Goal: Task Accomplishment & Management: Complete application form

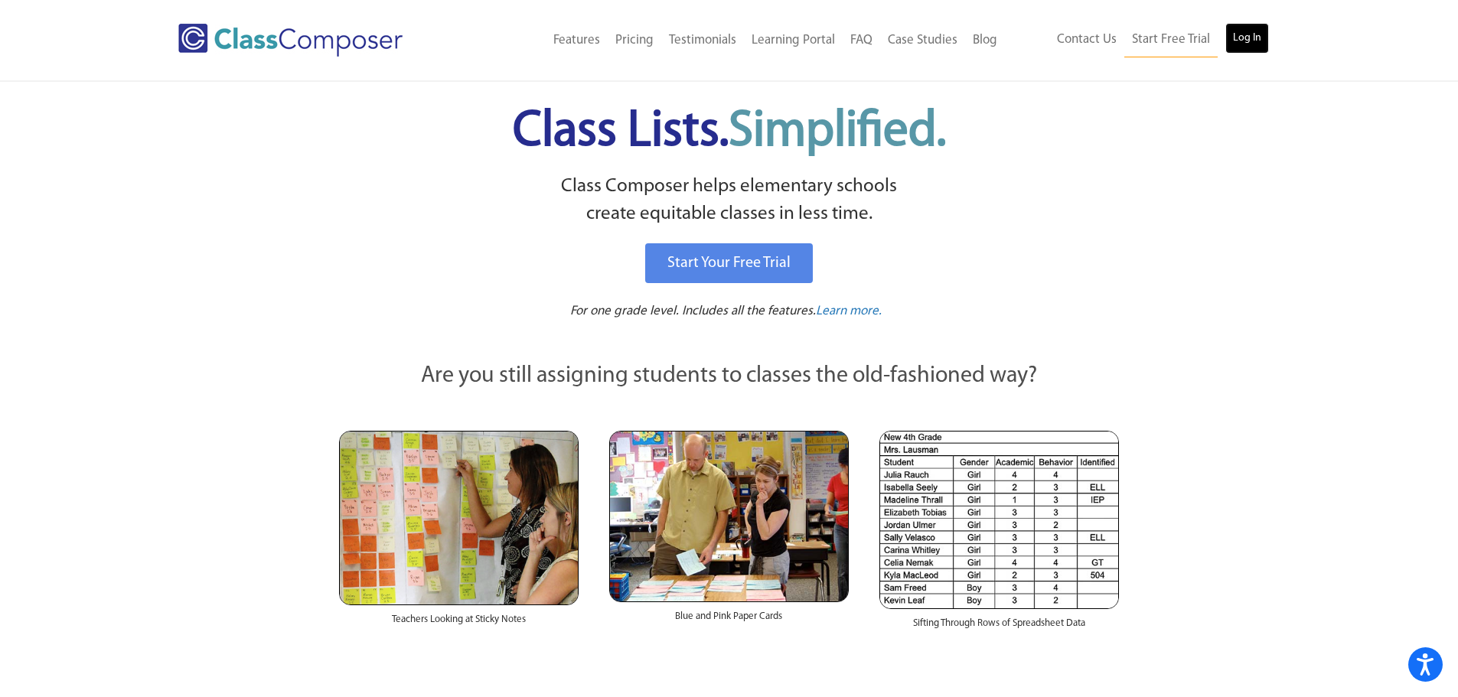
click at [1239, 37] on link "Log In" at bounding box center [1247, 38] width 44 height 31
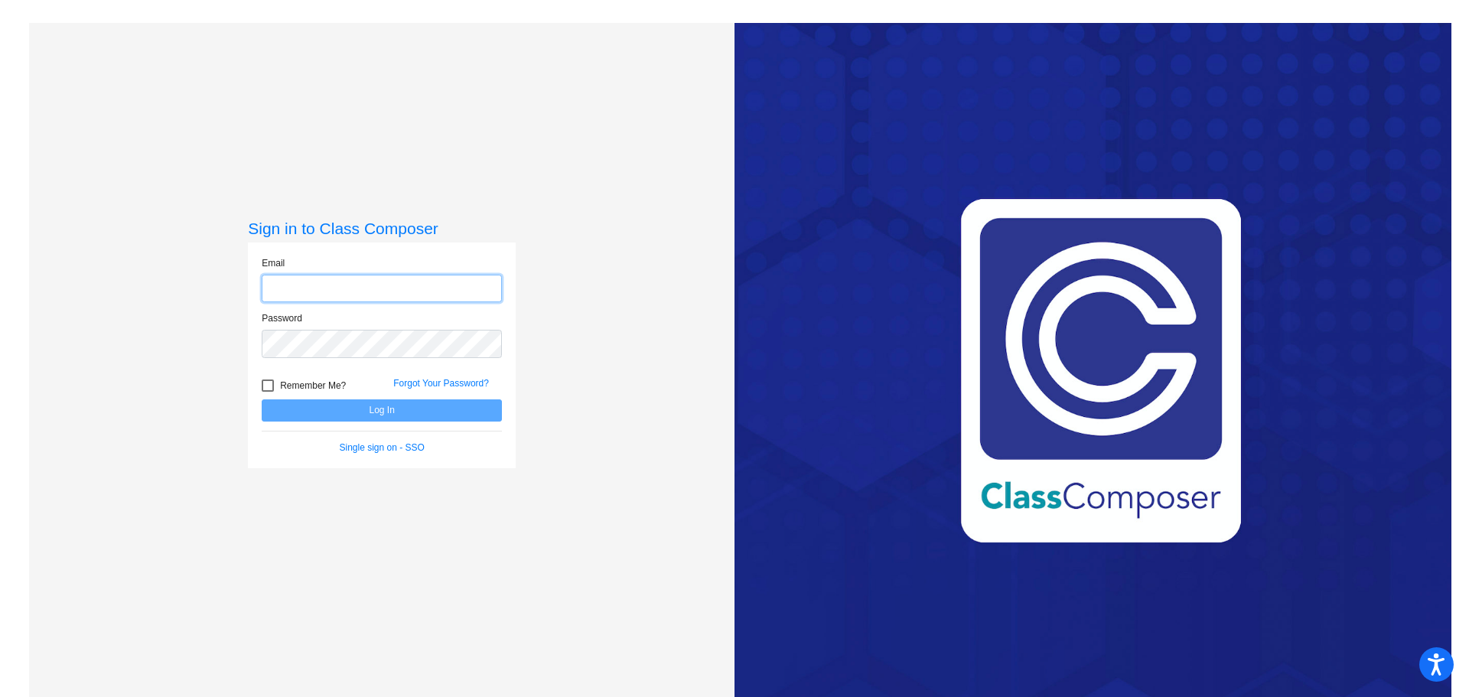
type input "[EMAIL_ADDRESS][DOMAIN_NAME]"
click at [359, 406] on button "Log In" at bounding box center [382, 410] width 240 height 22
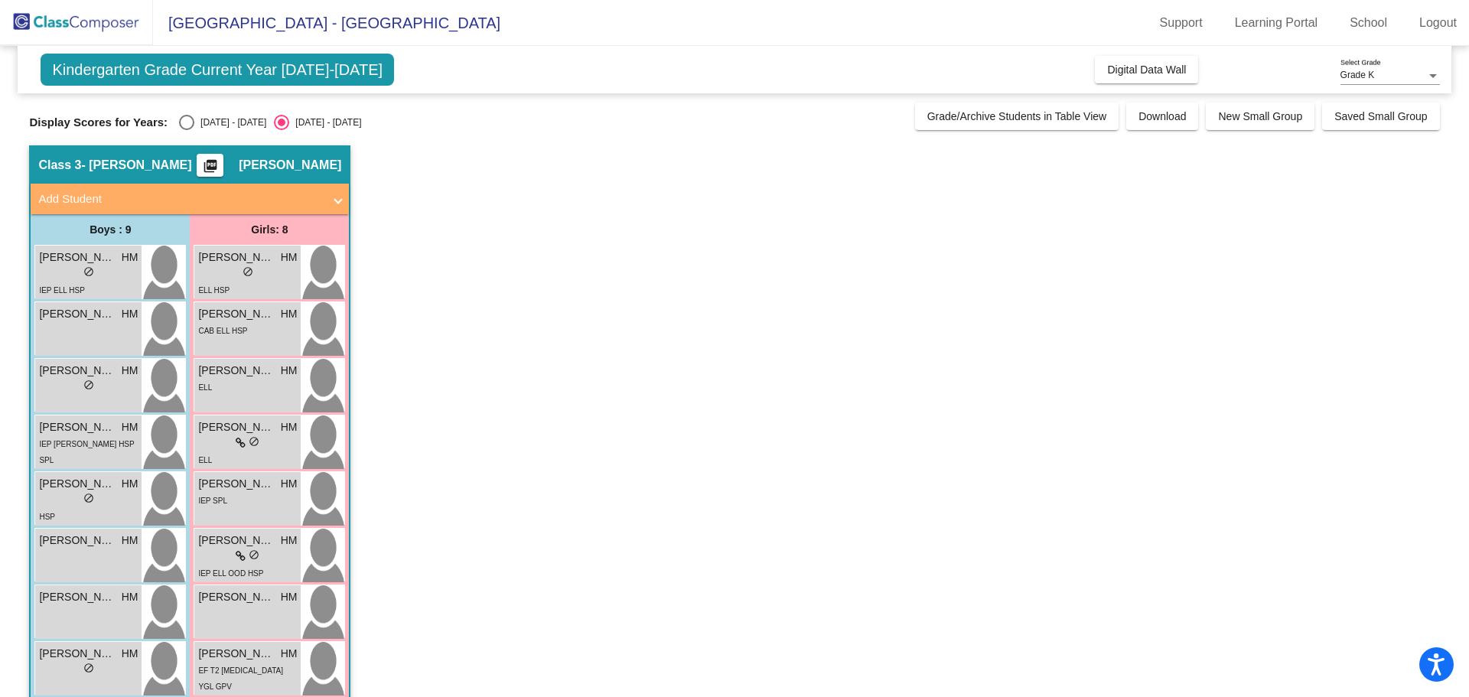
scroll to position [82, 0]
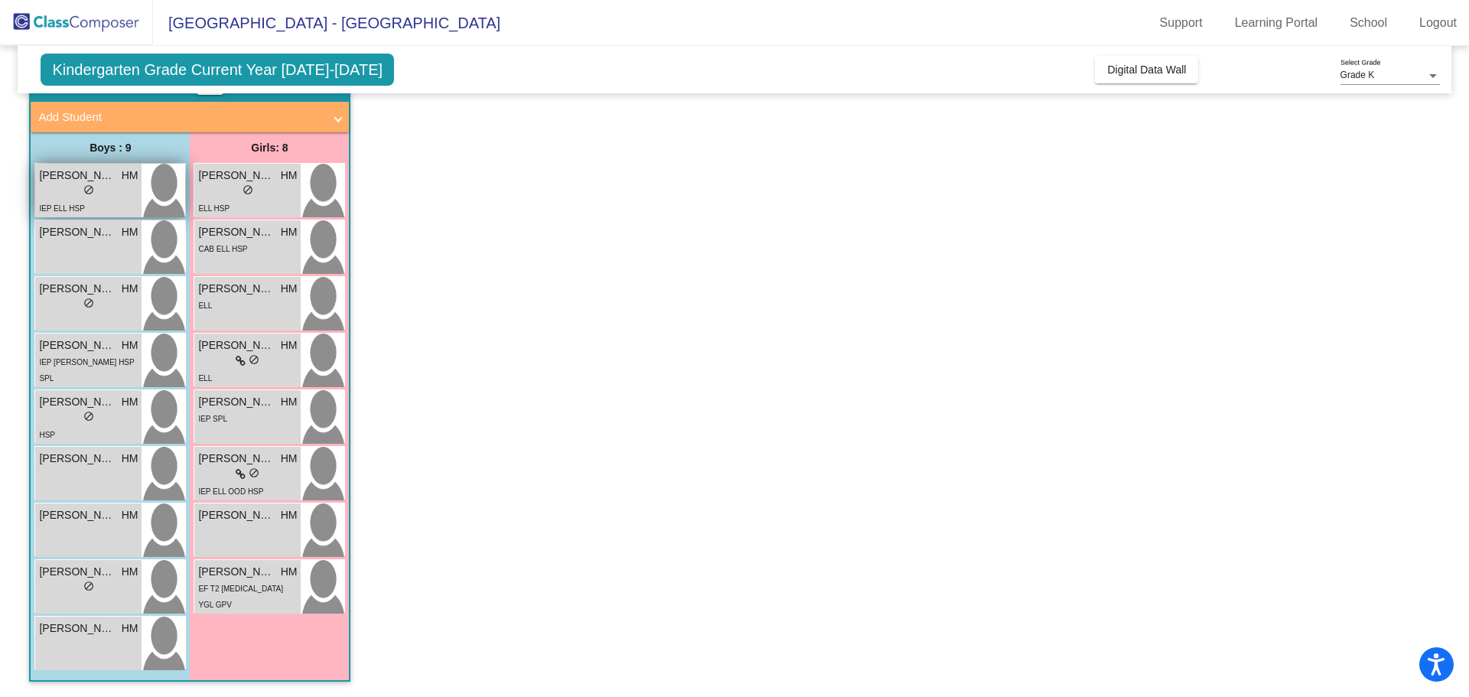
click at [129, 183] on span "HM" at bounding box center [130, 176] width 17 height 16
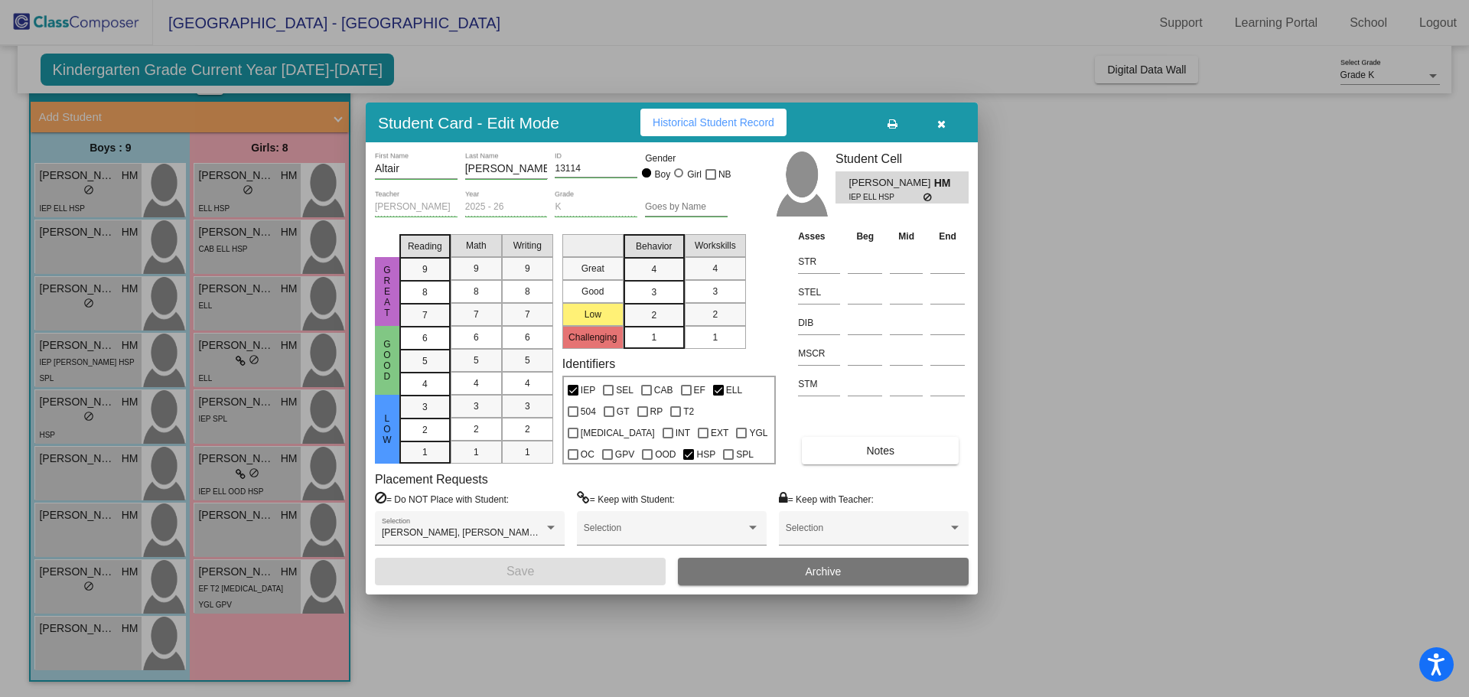
click at [666, 334] on div "1" at bounding box center [654, 337] width 30 height 23
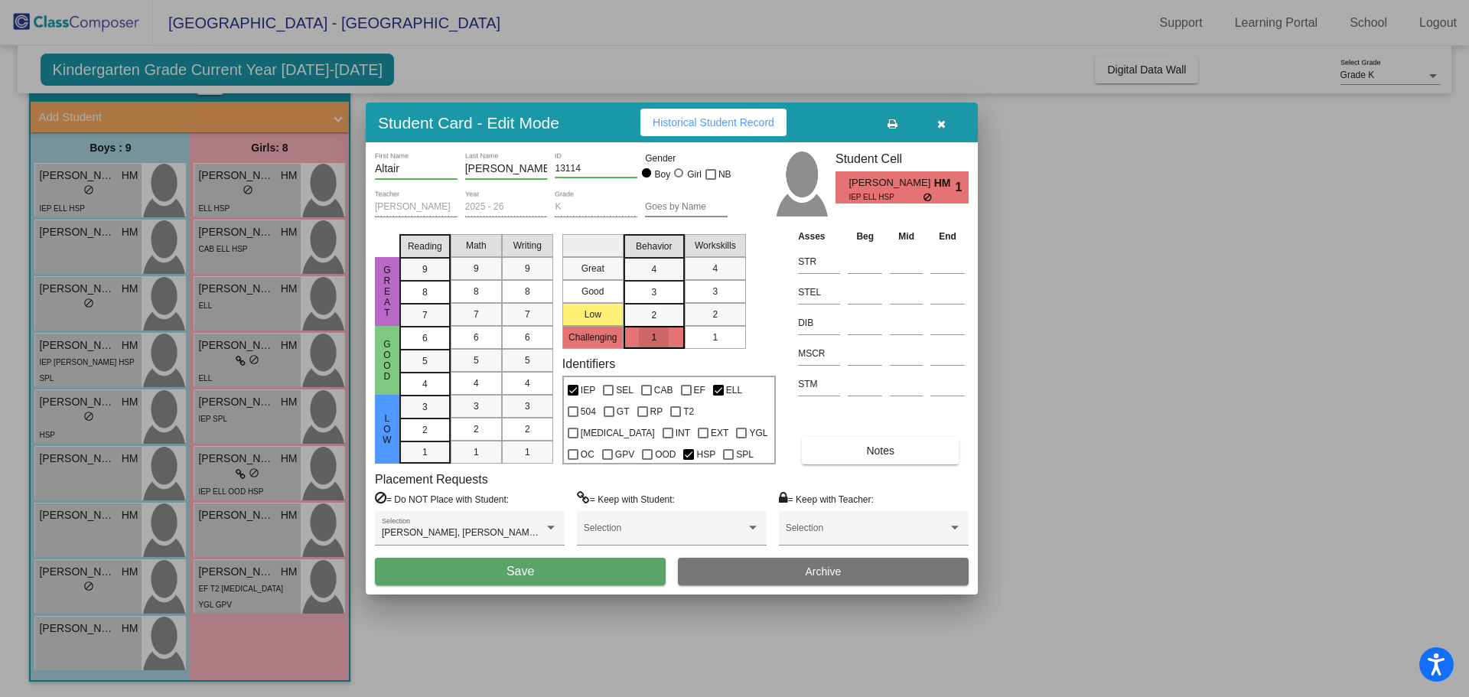
click at [709, 339] on div "1" at bounding box center [715, 337] width 30 height 23
click at [435, 419] on div "1" at bounding box center [425, 407] width 30 height 23
click at [520, 572] on span "Save" at bounding box center [521, 571] width 28 height 13
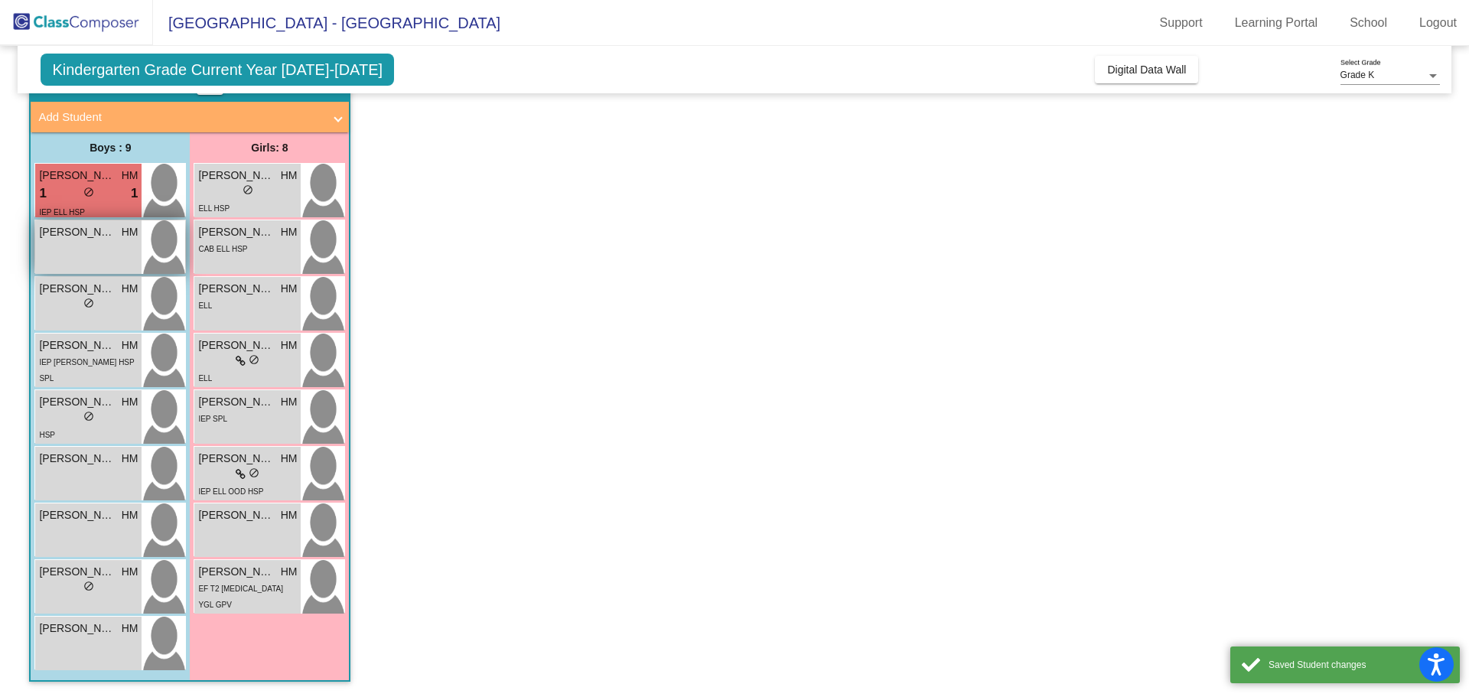
click at [142, 247] on img at bounding box center [164, 247] width 44 height 54
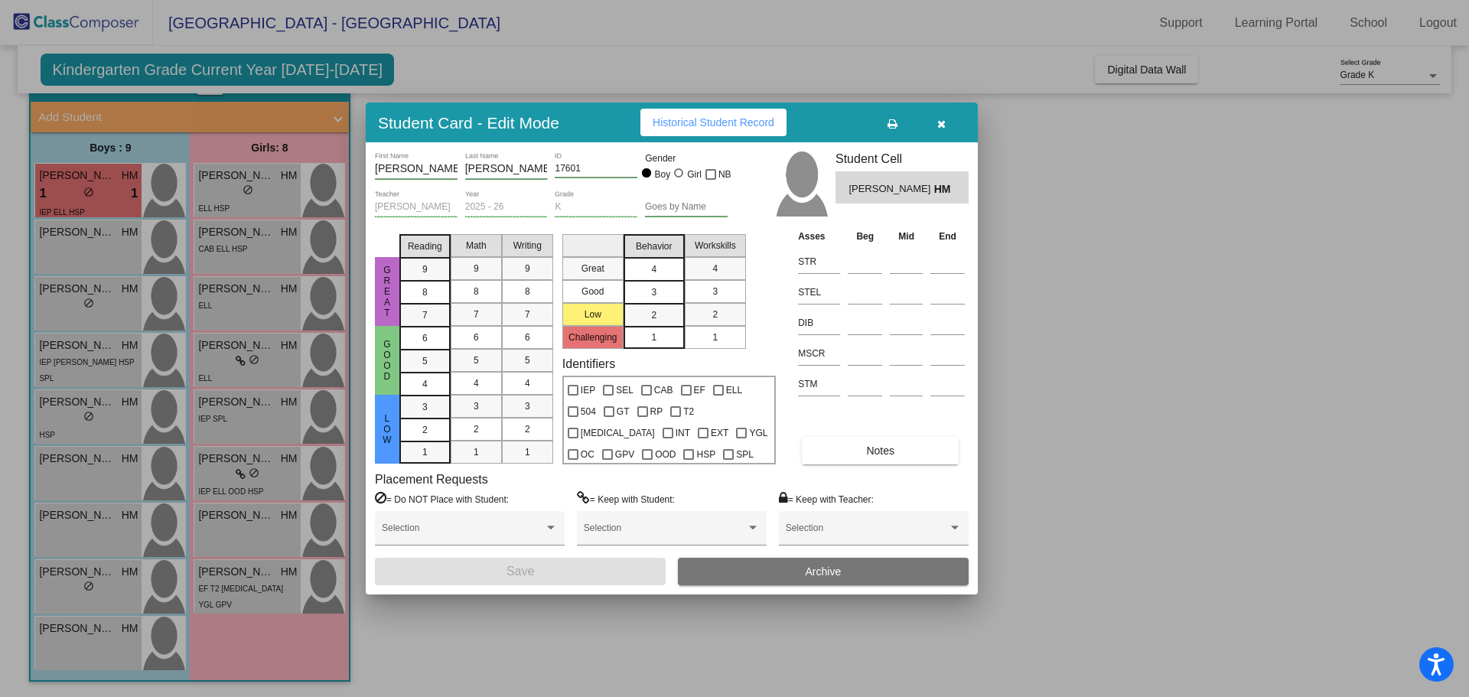
click at [669, 272] on div "4" at bounding box center [654, 269] width 30 height 23
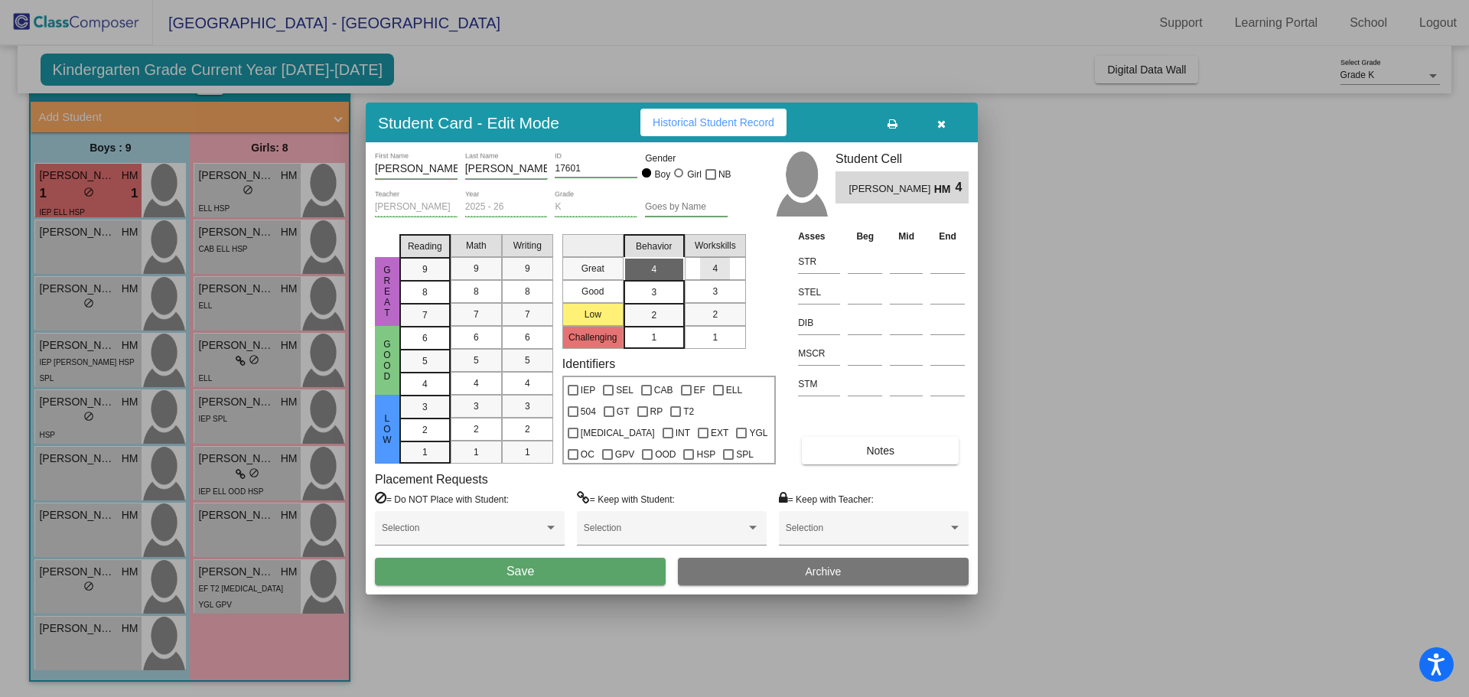
click at [720, 270] on div "4" at bounding box center [715, 268] width 30 height 23
click at [424, 276] on span "8" at bounding box center [424, 269] width 5 height 14
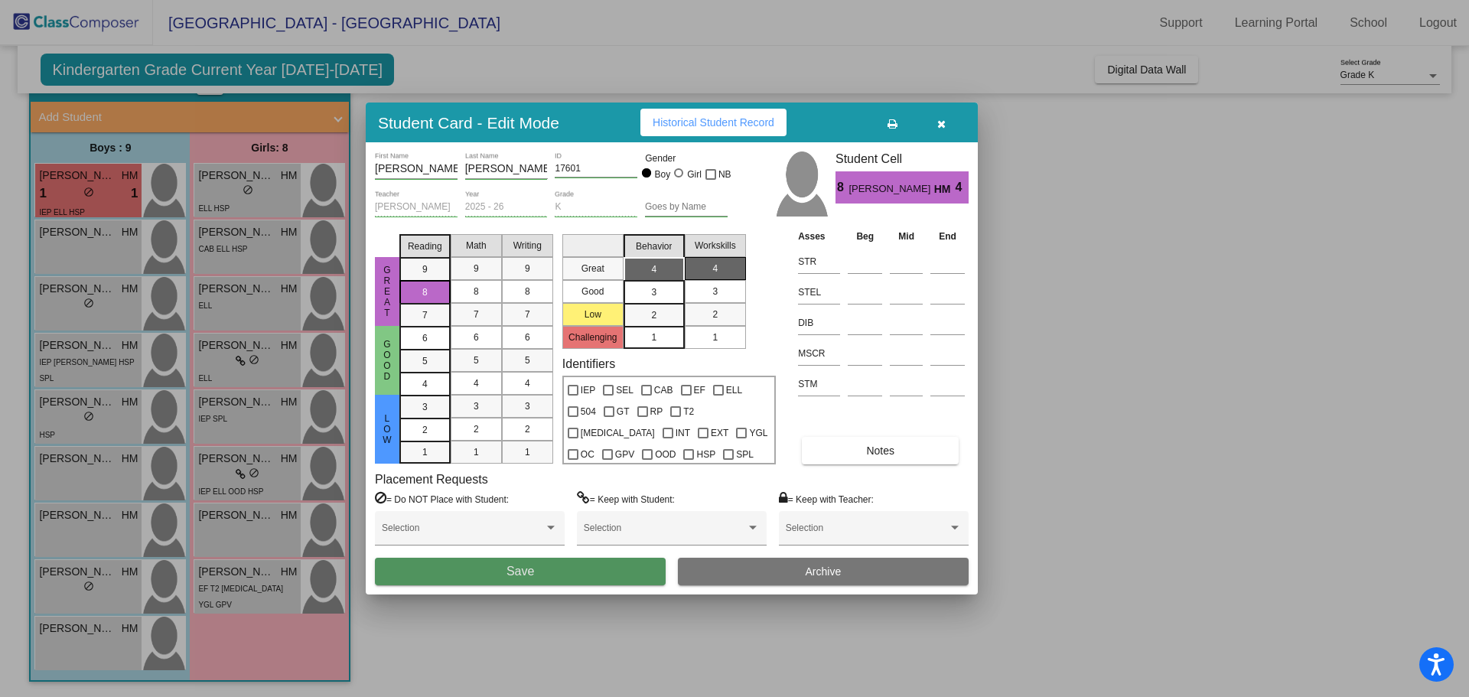
click at [590, 579] on button "Save" at bounding box center [520, 572] width 291 height 28
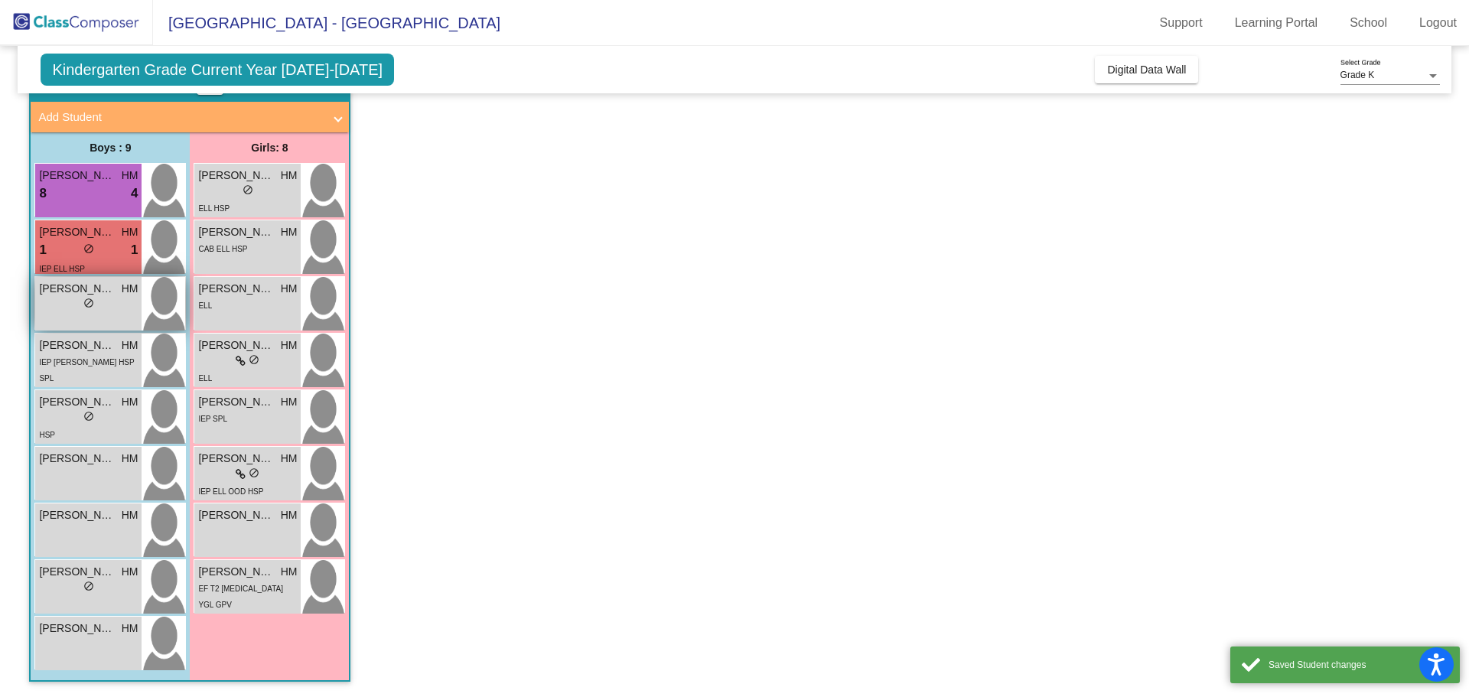
click at [94, 306] on div "lock do_not_disturb_alt" at bounding box center [88, 305] width 99 height 16
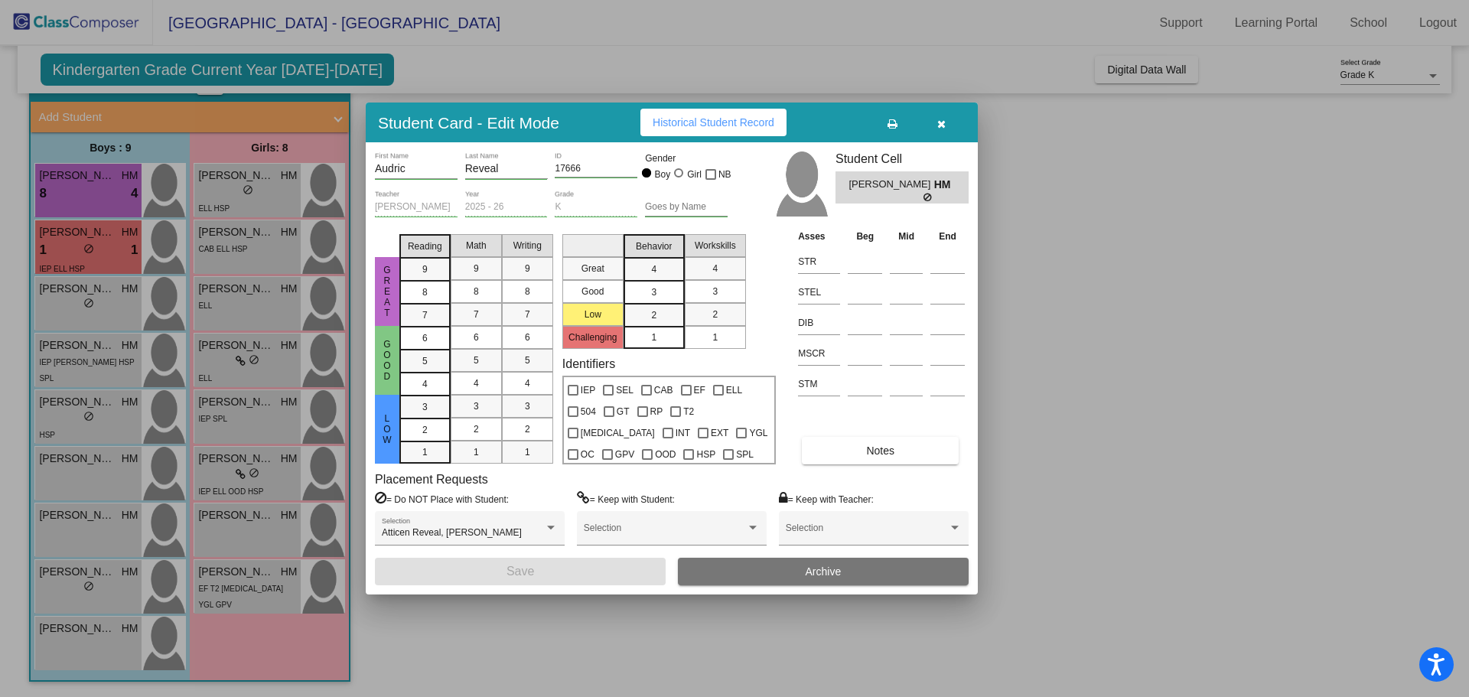
click at [657, 276] on span "3" at bounding box center [653, 269] width 5 height 14
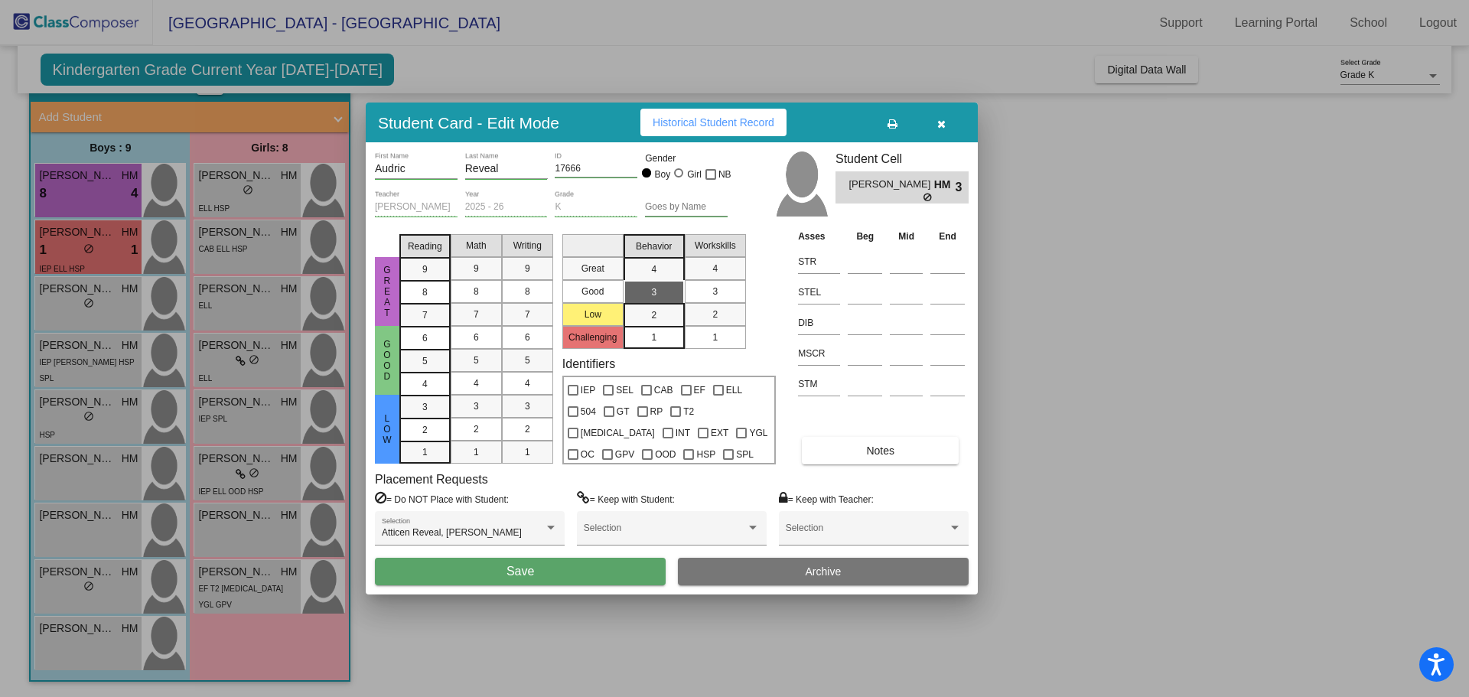
click at [715, 292] on span "3" at bounding box center [714, 292] width 5 height 14
click at [581, 570] on button "Save" at bounding box center [520, 572] width 291 height 28
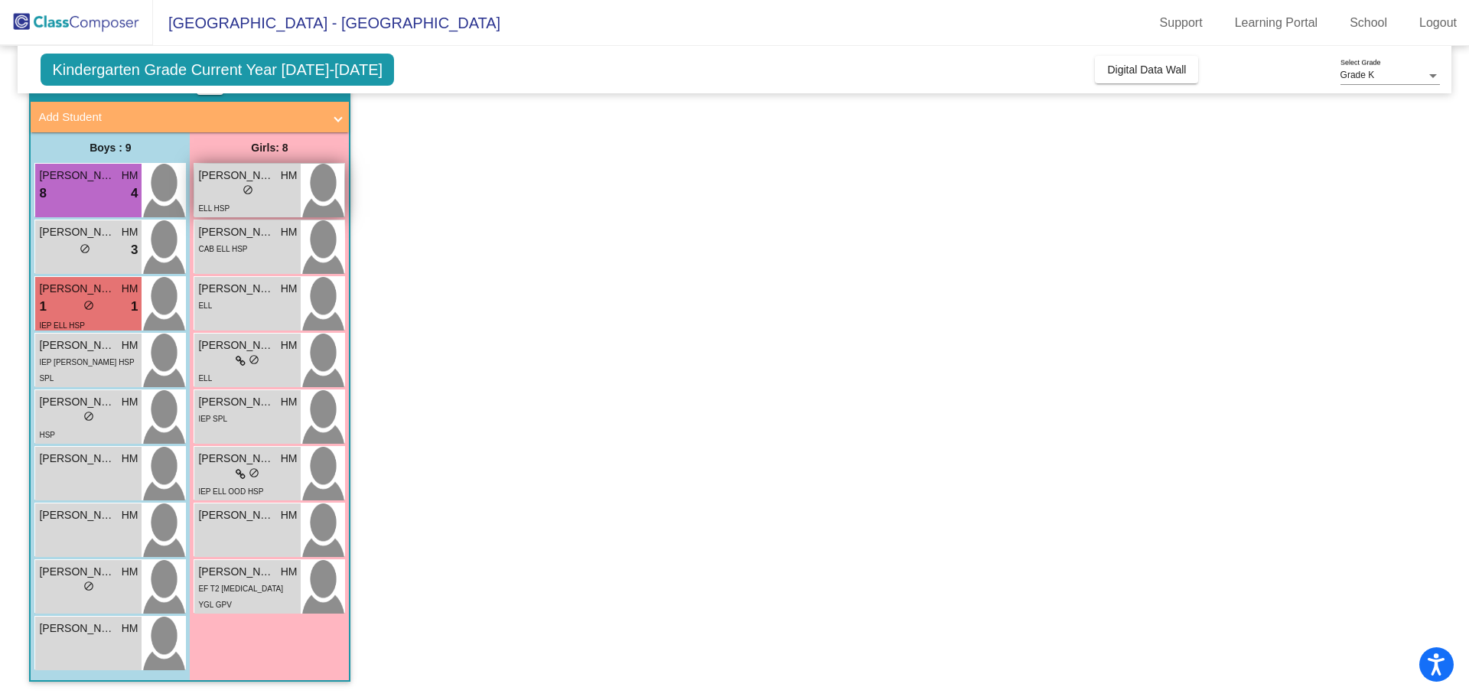
click at [247, 192] on span "do_not_disturb_alt" at bounding box center [248, 189] width 11 height 11
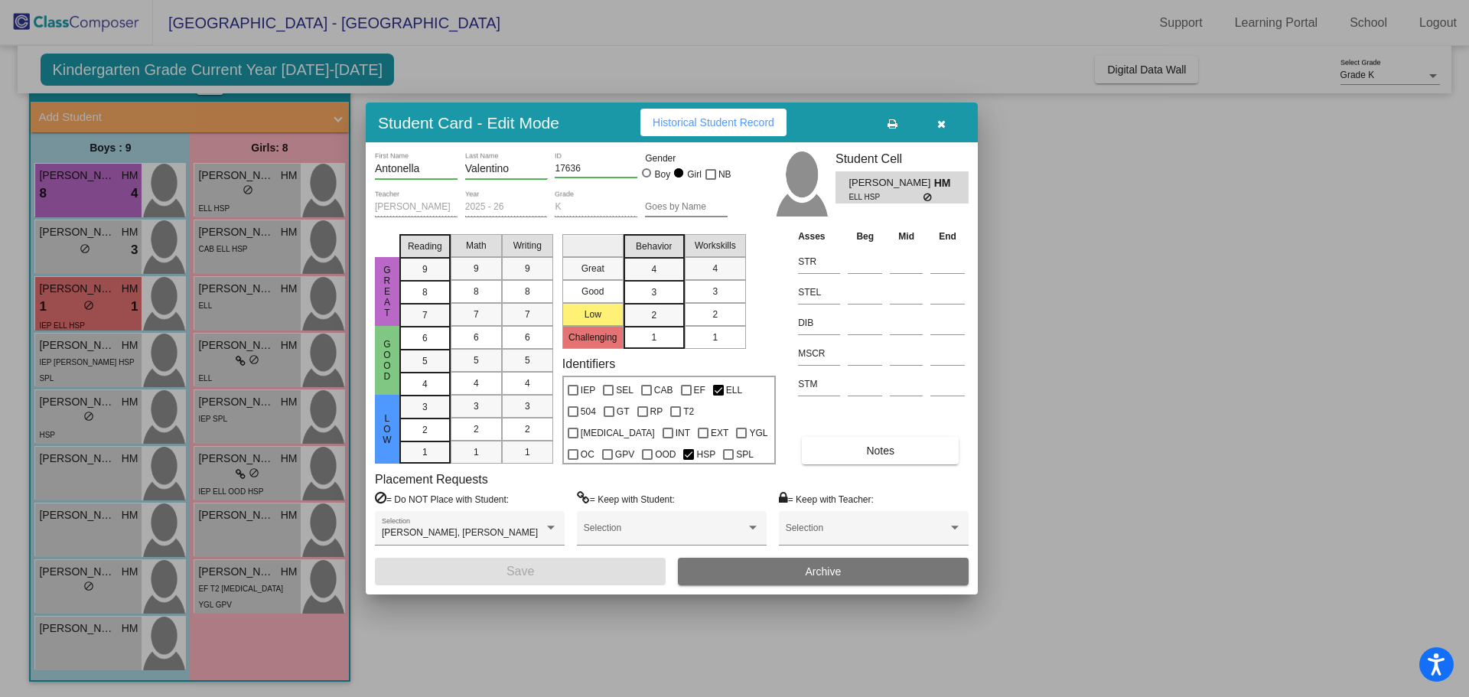
click at [719, 314] on div "2" at bounding box center [715, 314] width 30 height 23
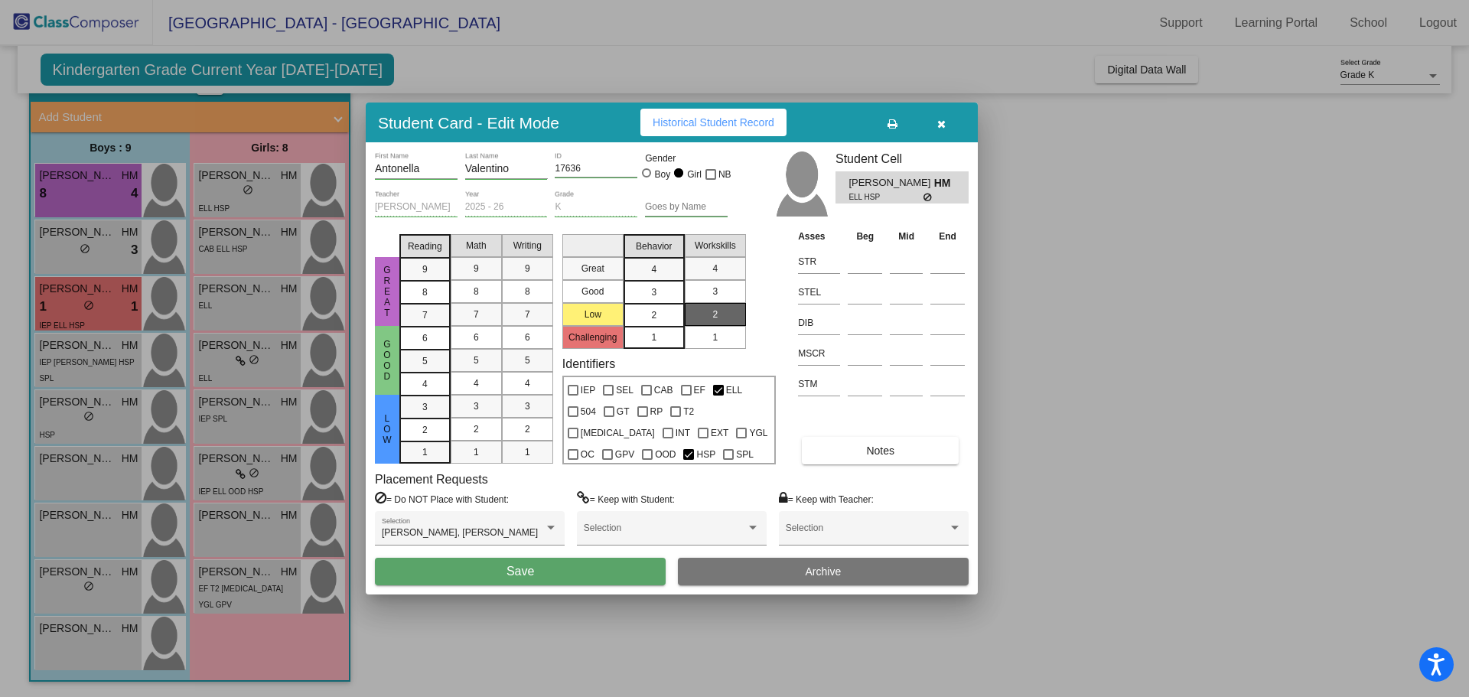
click at [665, 315] on div "2" at bounding box center [654, 315] width 30 height 23
click at [589, 562] on button "Save" at bounding box center [520, 572] width 291 height 28
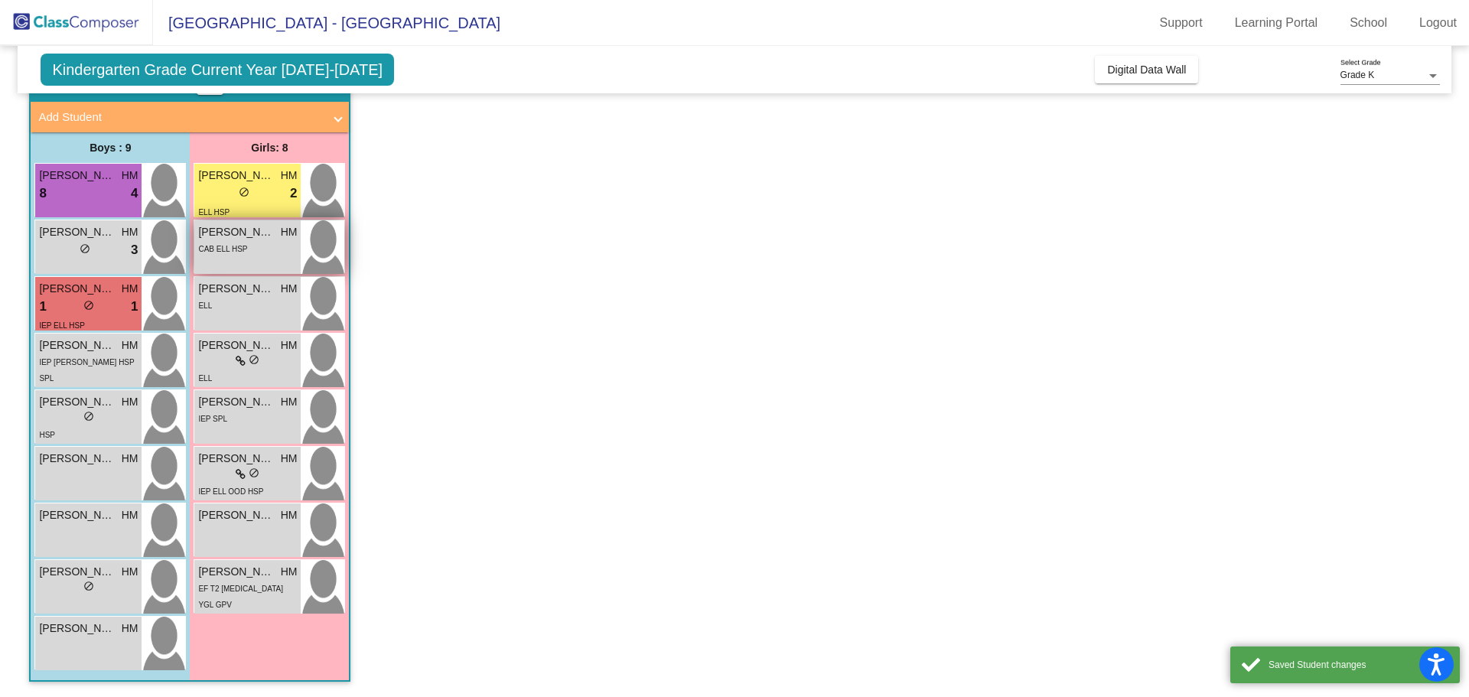
click at [270, 253] on div "CAB ELL HSP" at bounding box center [247, 248] width 99 height 16
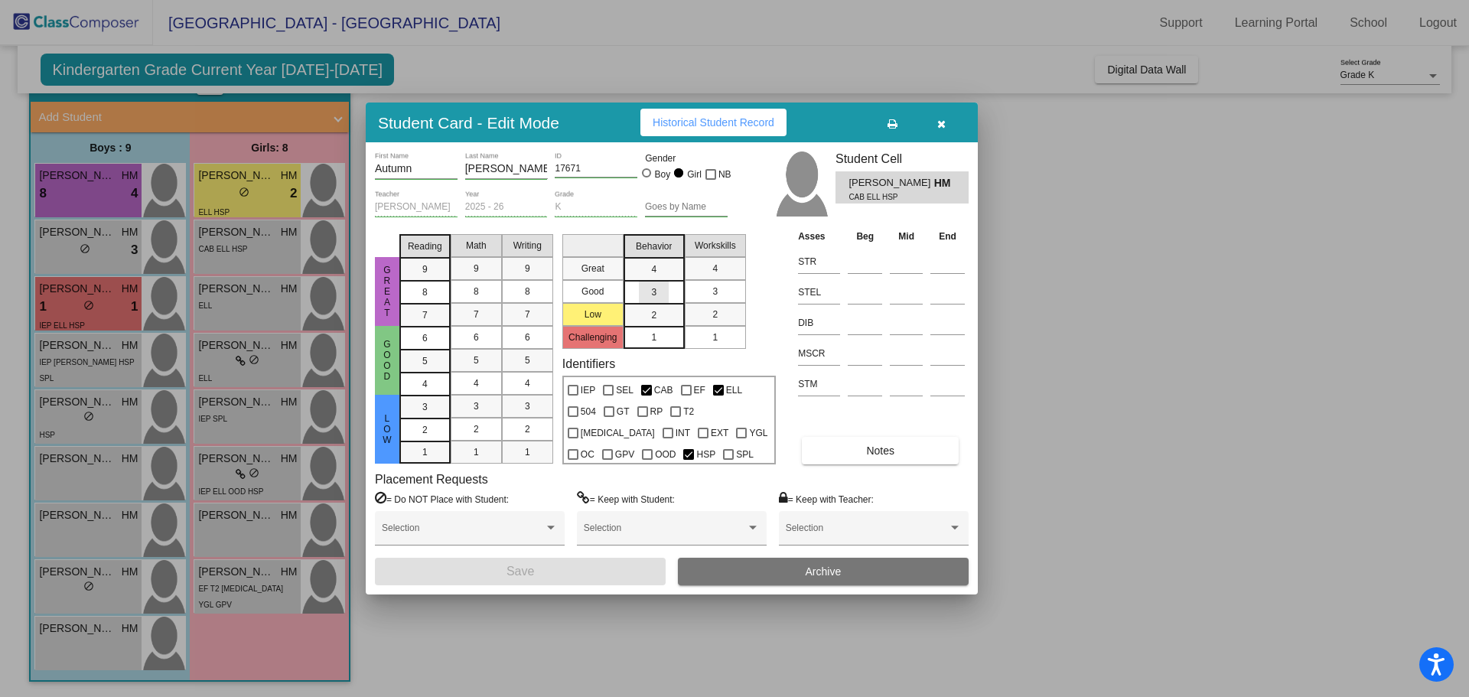
click at [668, 281] on div "3" at bounding box center [654, 269] width 30 height 23
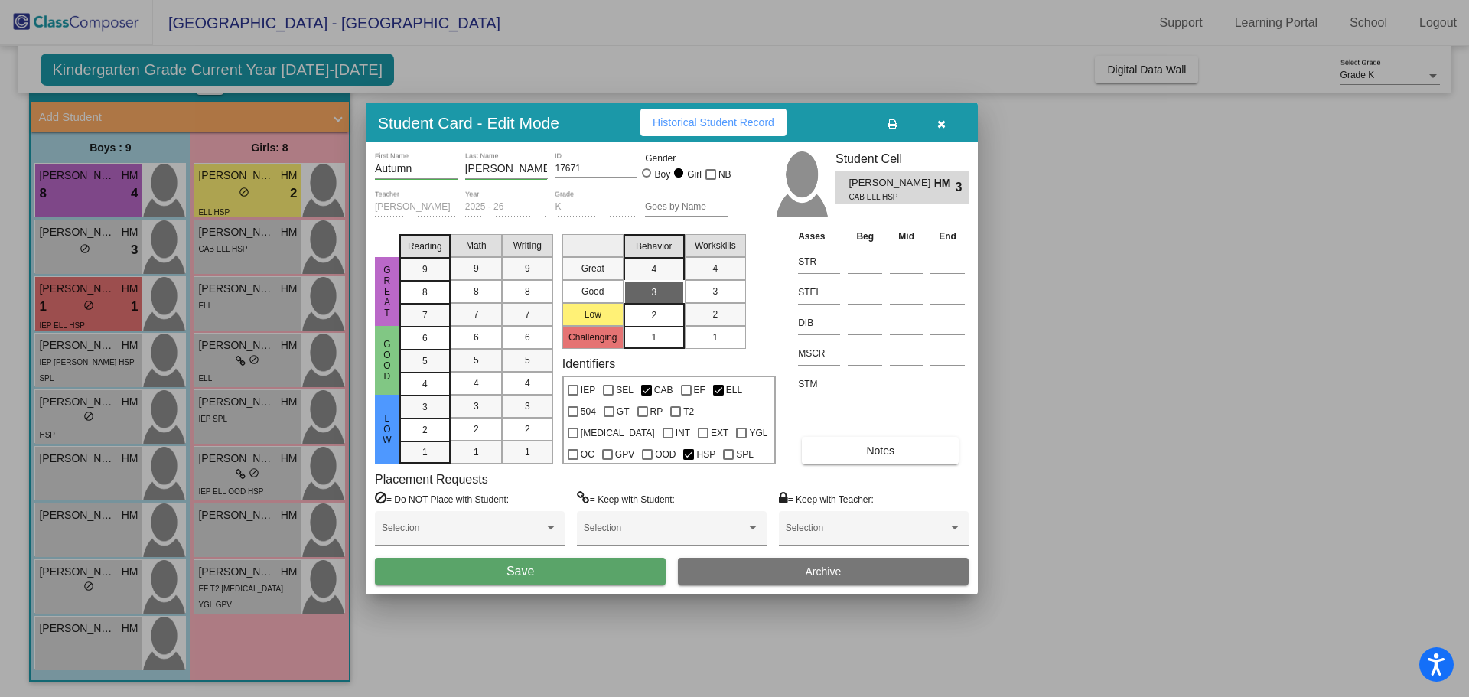
click at [670, 311] on mat-list-option "2" at bounding box center [654, 314] width 61 height 23
click at [706, 312] on div "2" at bounding box center [715, 314] width 30 height 23
click at [600, 585] on button "Save" at bounding box center [520, 572] width 291 height 28
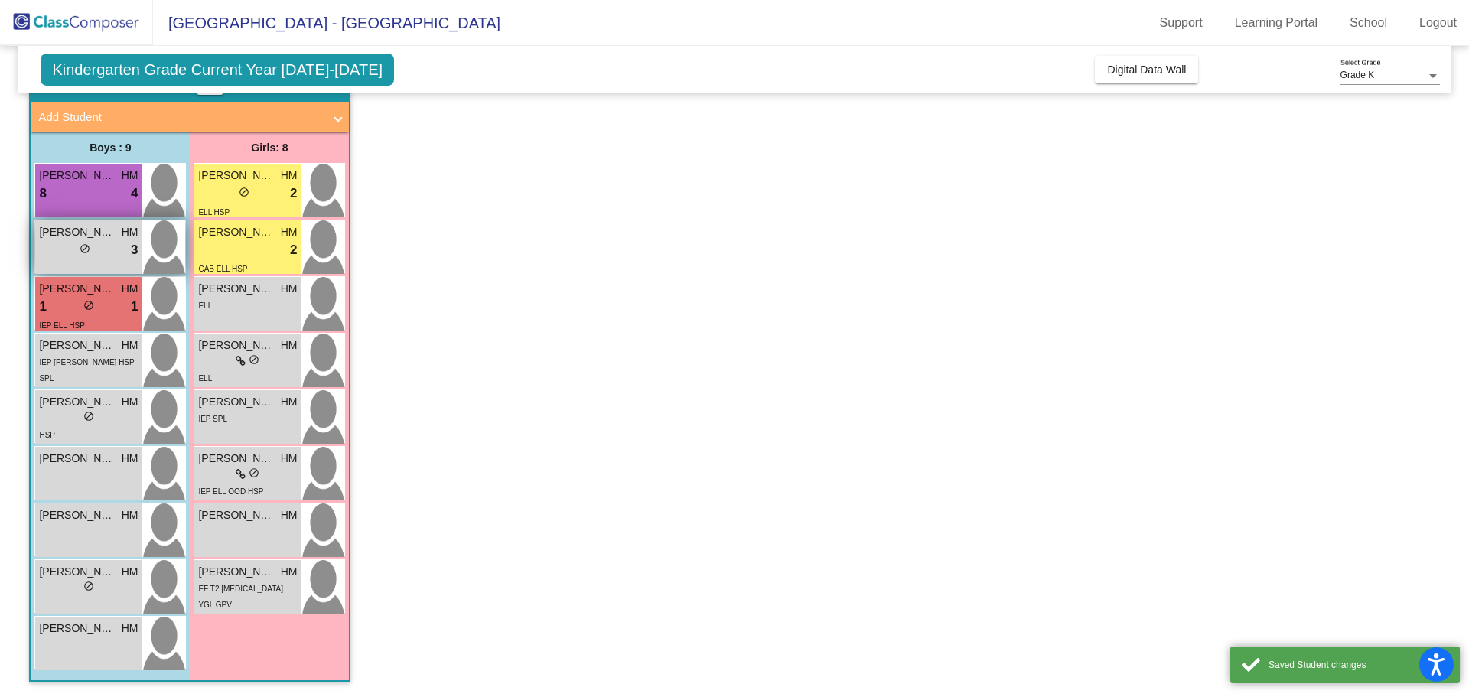
click at [103, 241] on div "lock do_not_disturb_alt 3" at bounding box center [88, 250] width 99 height 20
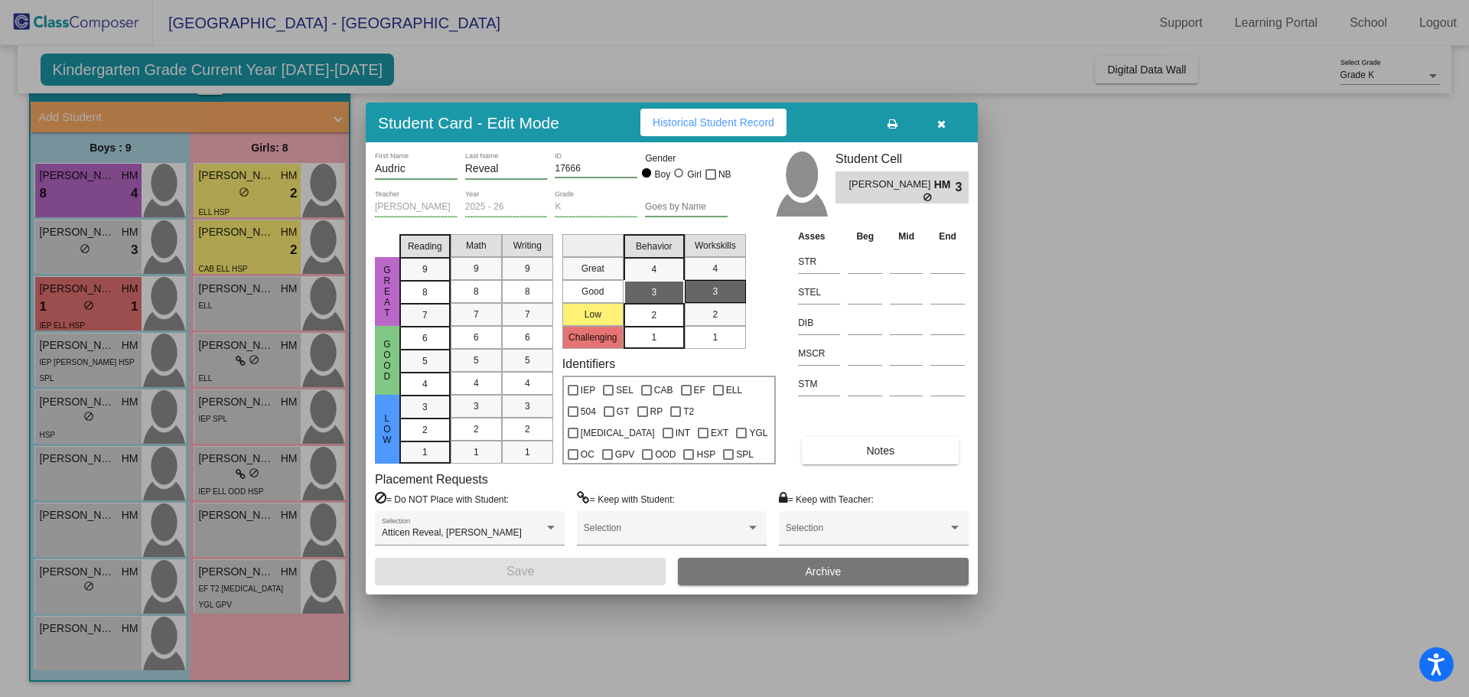
click at [660, 308] on div "2" at bounding box center [654, 315] width 30 height 23
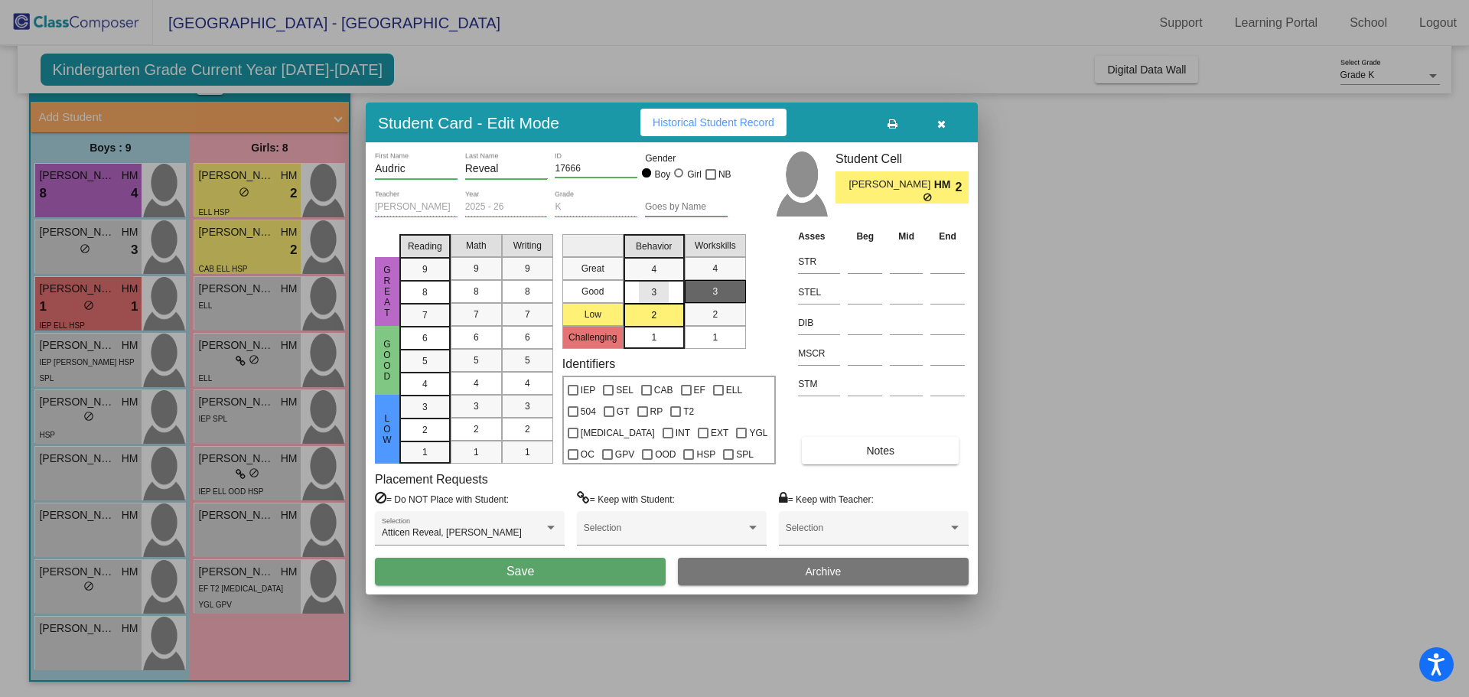
click at [668, 281] on div "3" at bounding box center [654, 269] width 30 height 23
click at [698, 306] on mat-list-option "2" at bounding box center [715, 314] width 61 height 23
click at [702, 293] on div "3" at bounding box center [715, 291] width 30 height 23
click at [606, 572] on button "Save" at bounding box center [520, 572] width 291 height 28
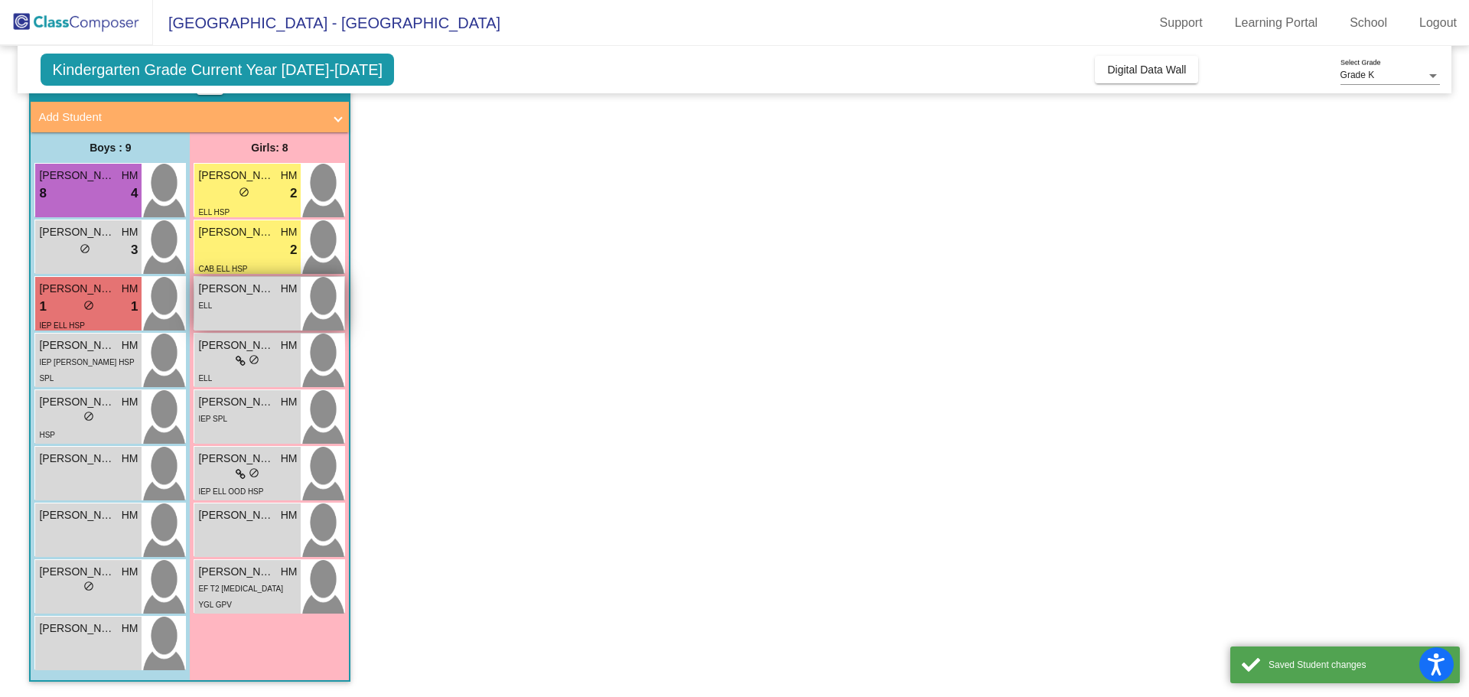
click at [274, 298] on div "ELL" at bounding box center [247, 305] width 99 height 16
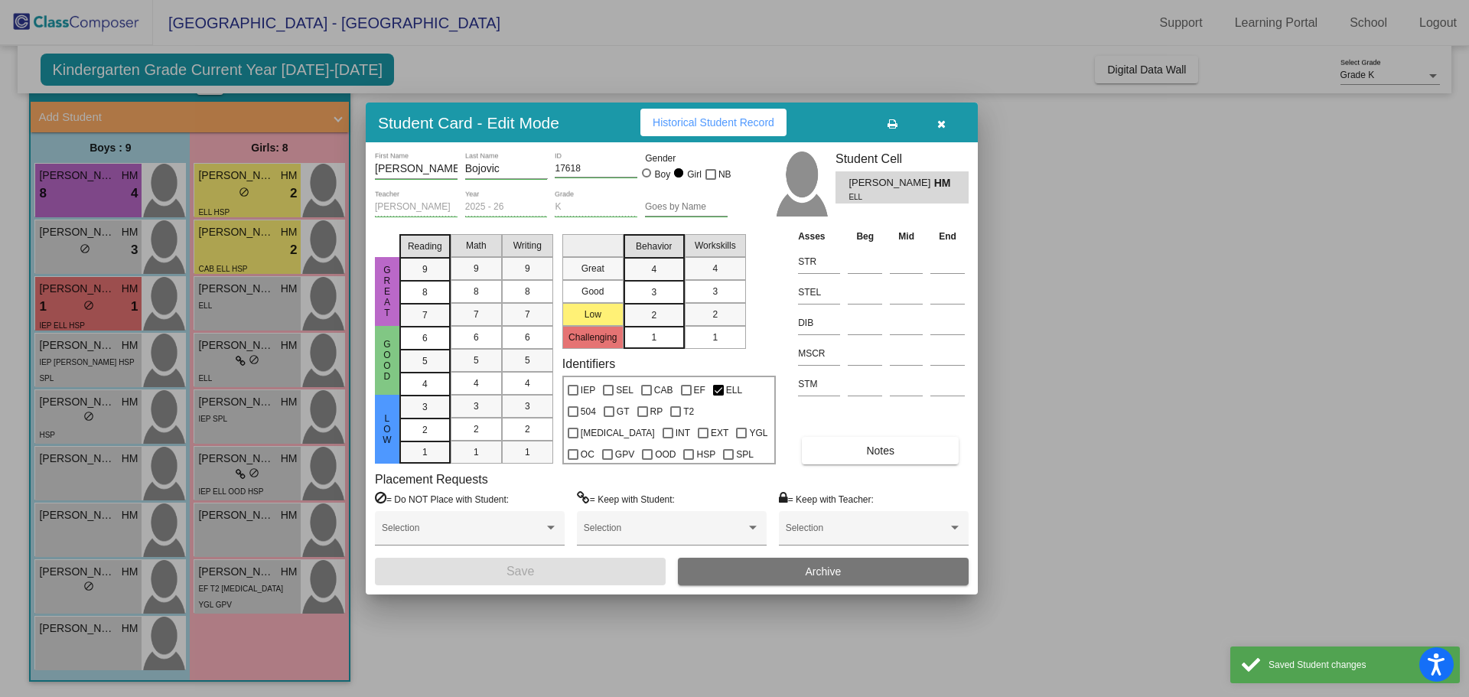
click at [663, 336] on div "1" at bounding box center [654, 337] width 30 height 23
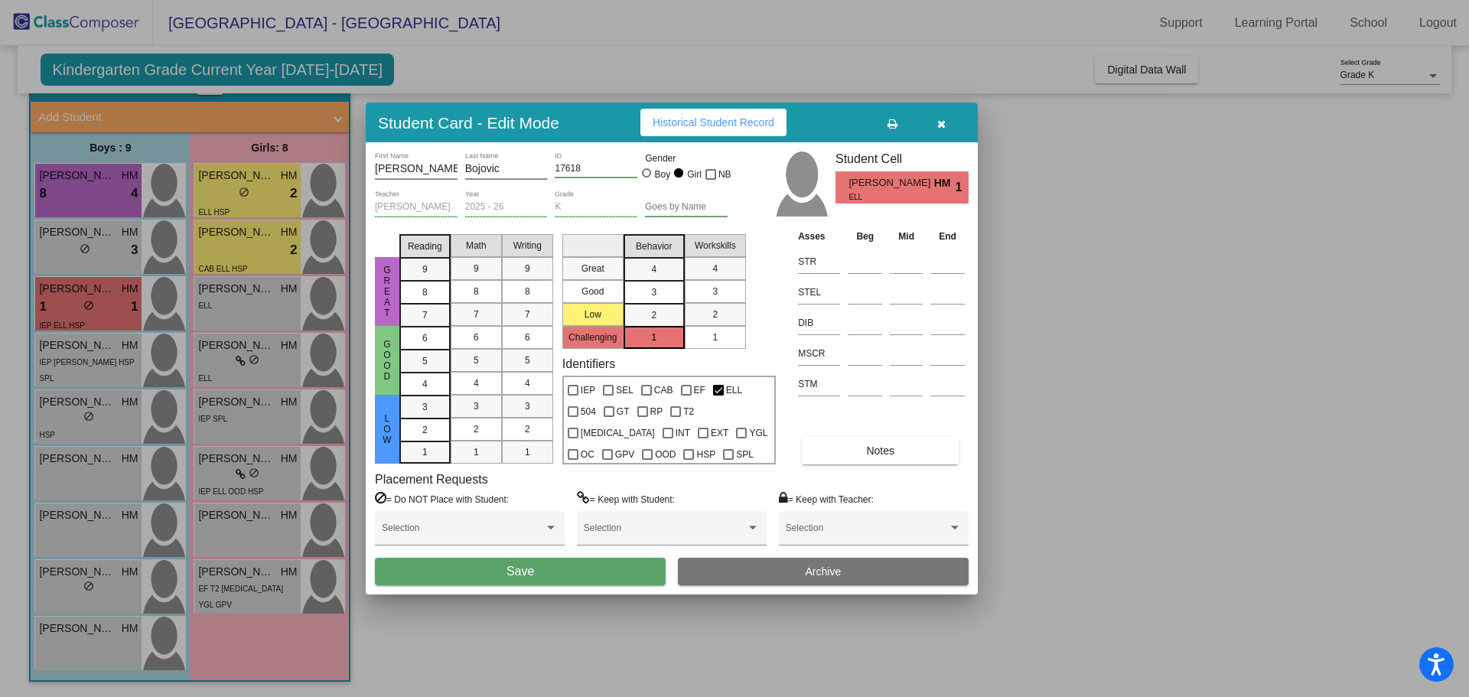
click at [725, 335] on div "1" at bounding box center [715, 337] width 30 height 23
click at [725, 320] on div "2" at bounding box center [715, 314] width 30 height 23
click at [601, 572] on button "Save" at bounding box center [520, 572] width 291 height 28
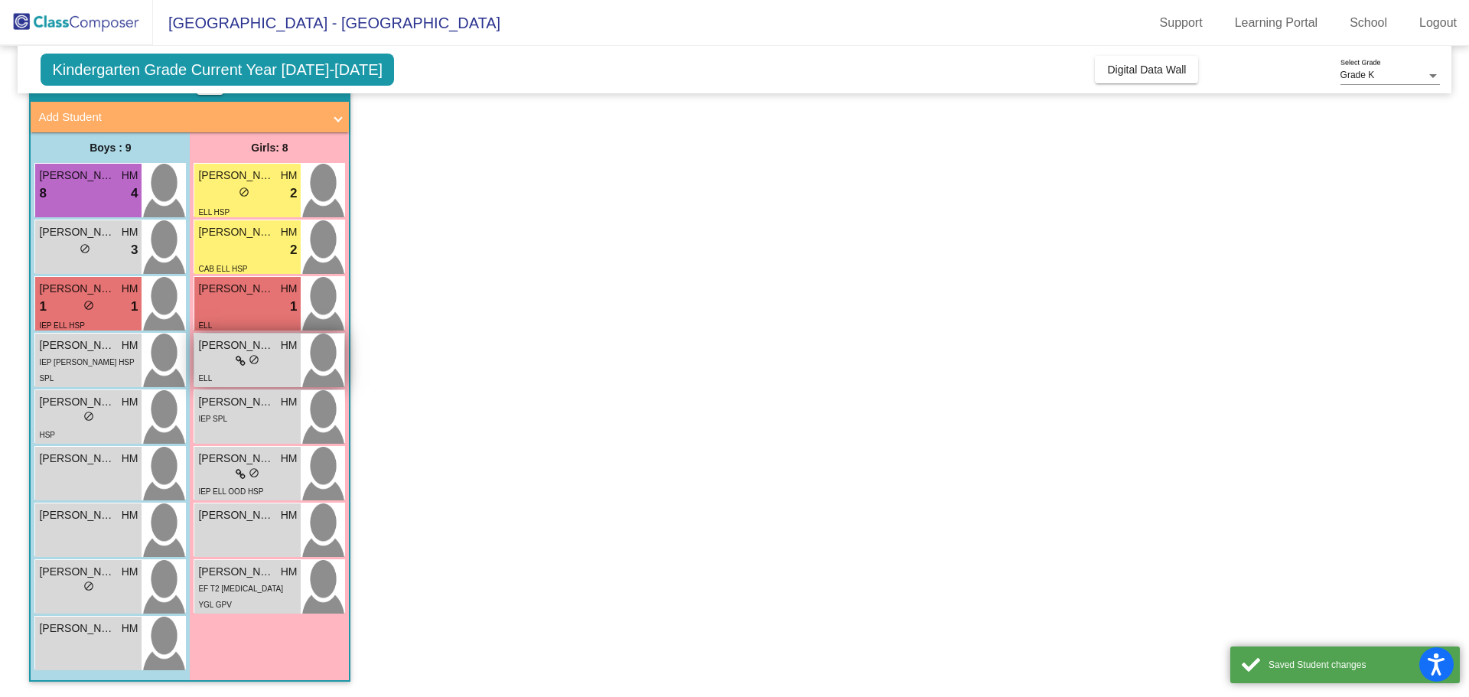
click at [266, 352] on span "Lea Riboud" at bounding box center [236, 345] width 77 height 16
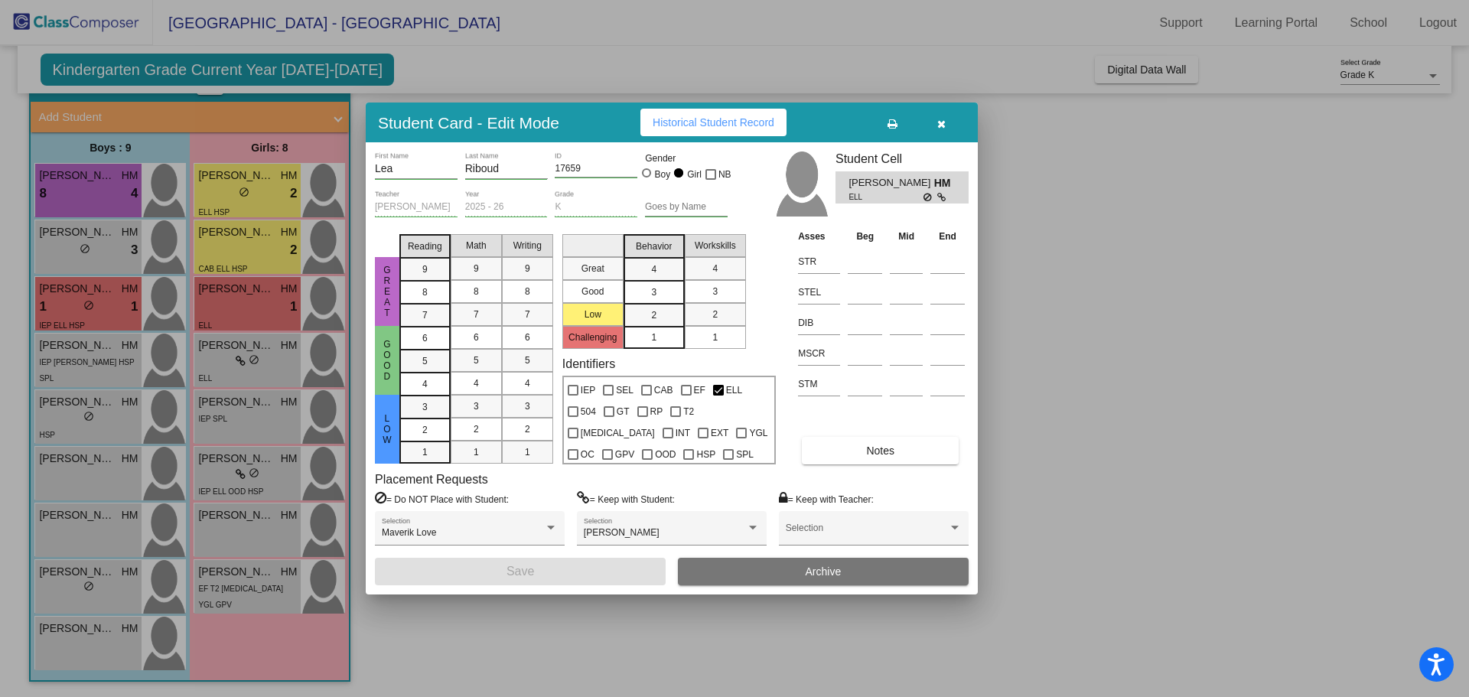
click at [667, 281] on div "3" at bounding box center [654, 269] width 30 height 23
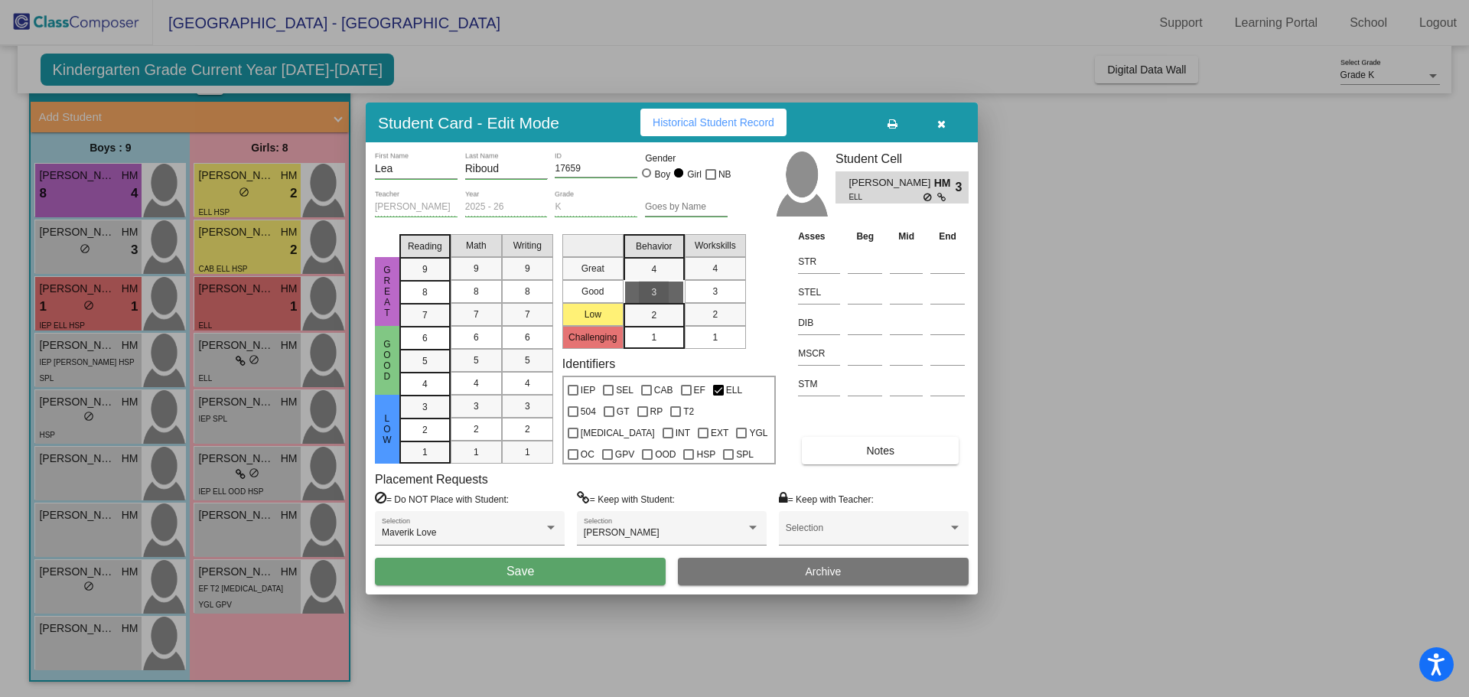
click at [726, 287] on div "3" at bounding box center [715, 291] width 30 height 23
click at [560, 564] on button "Save" at bounding box center [520, 572] width 291 height 28
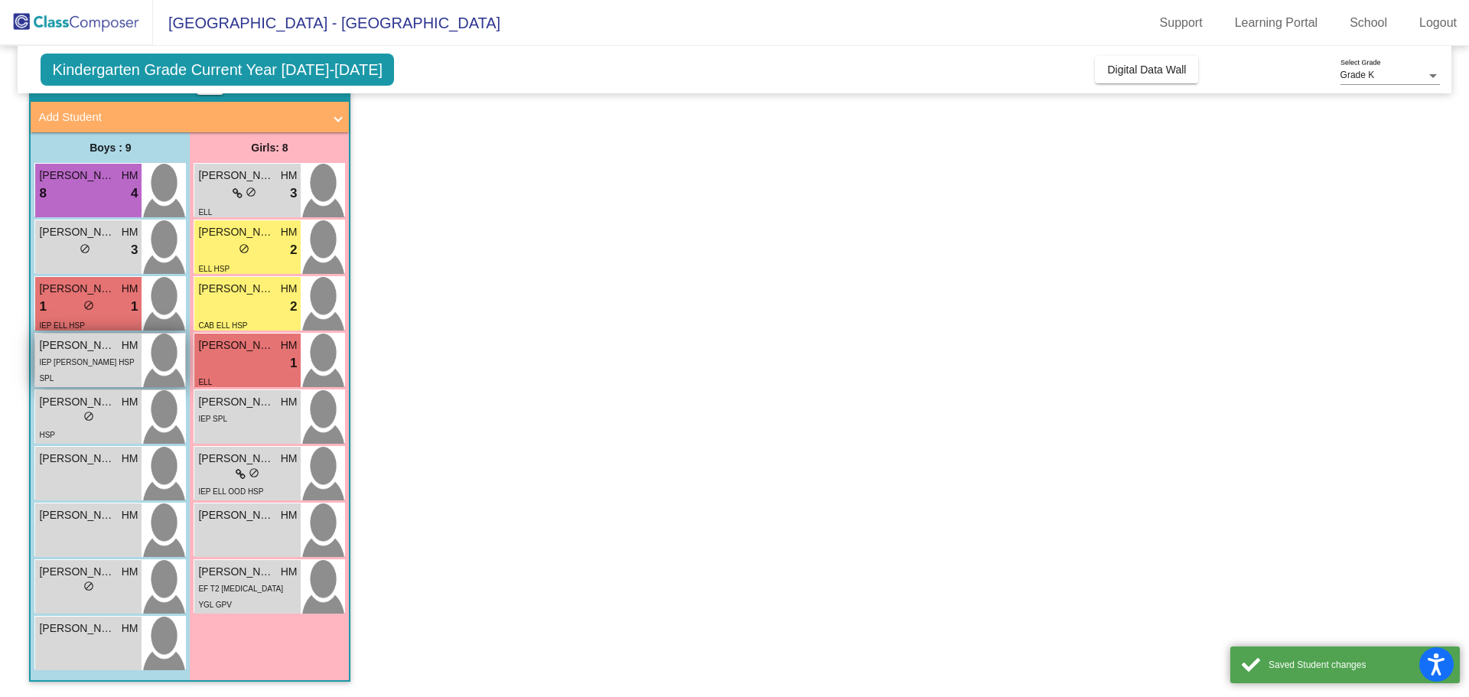
click at [91, 363] on span "IEP EF ELL HSP SPL" at bounding box center [86, 370] width 95 height 24
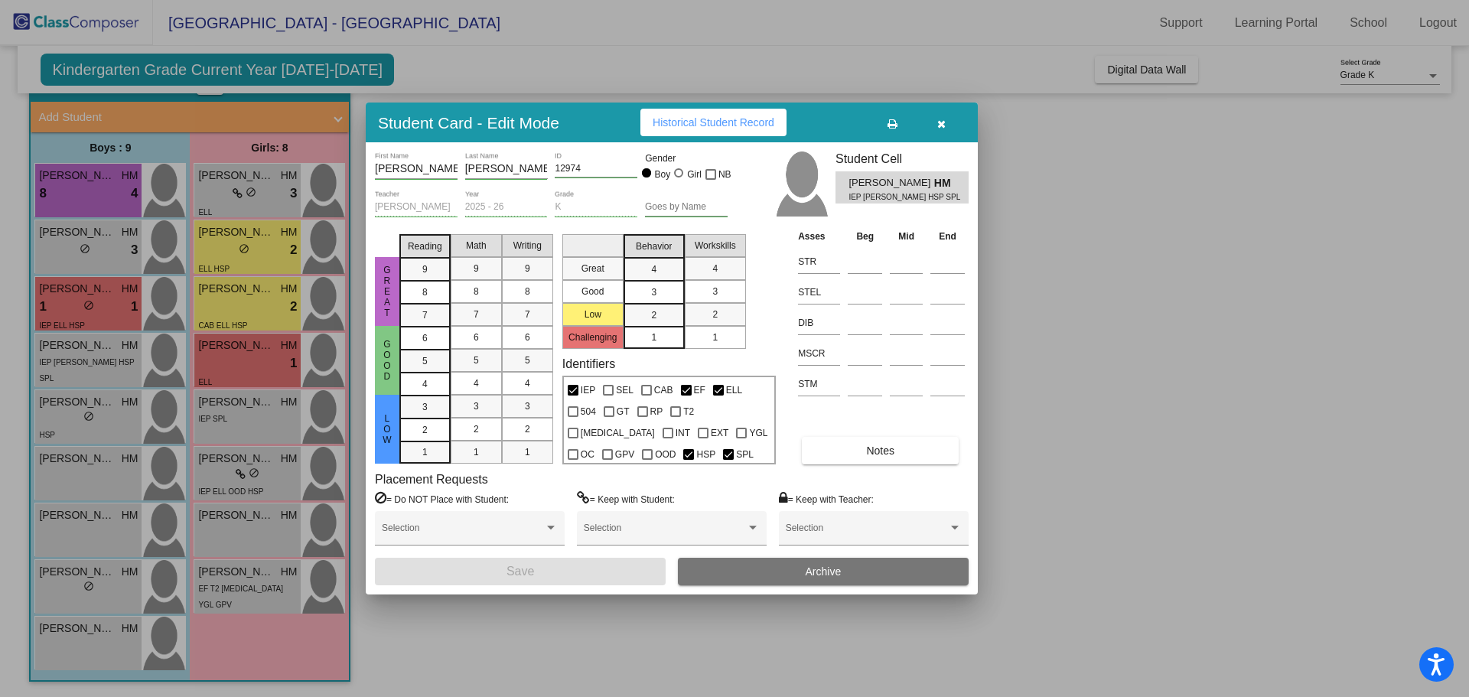
click at [651, 341] on span "1" at bounding box center [653, 338] width 5 height 14
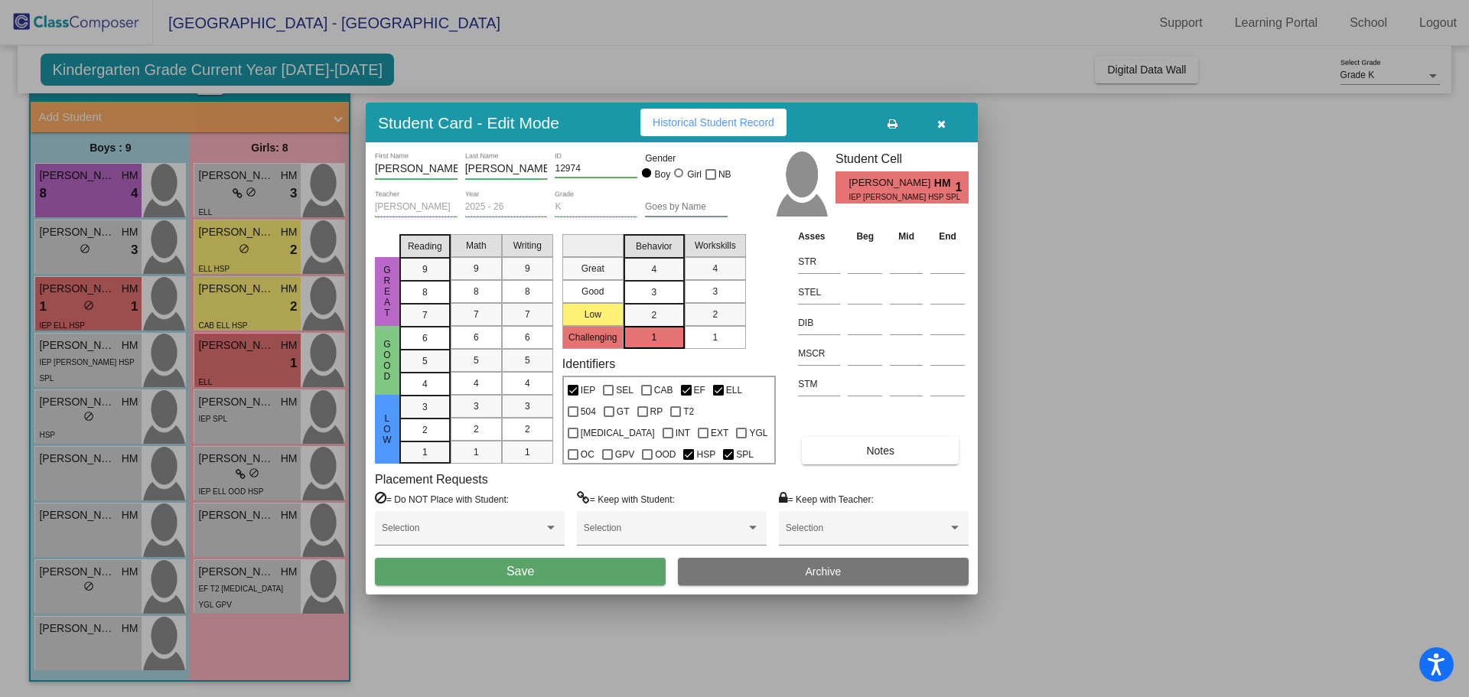
click at [730, 335] on div "1" at bounding box center [715, 337] width 30 height 23
click at [442, 451] on mat-list-option "1" at bounding box center [424, 452] width 51 height 23
drag, startPoint x: 469, startPoint y: 452, endPoint x: 492, endPoint y: 453, distance: 23.0
click at [470, 452] on div "1" at bounding box center [476, 452] width 30 height 23
click at [521, 453] on div "1" at bounding box center [528, 452] width 30 height 23
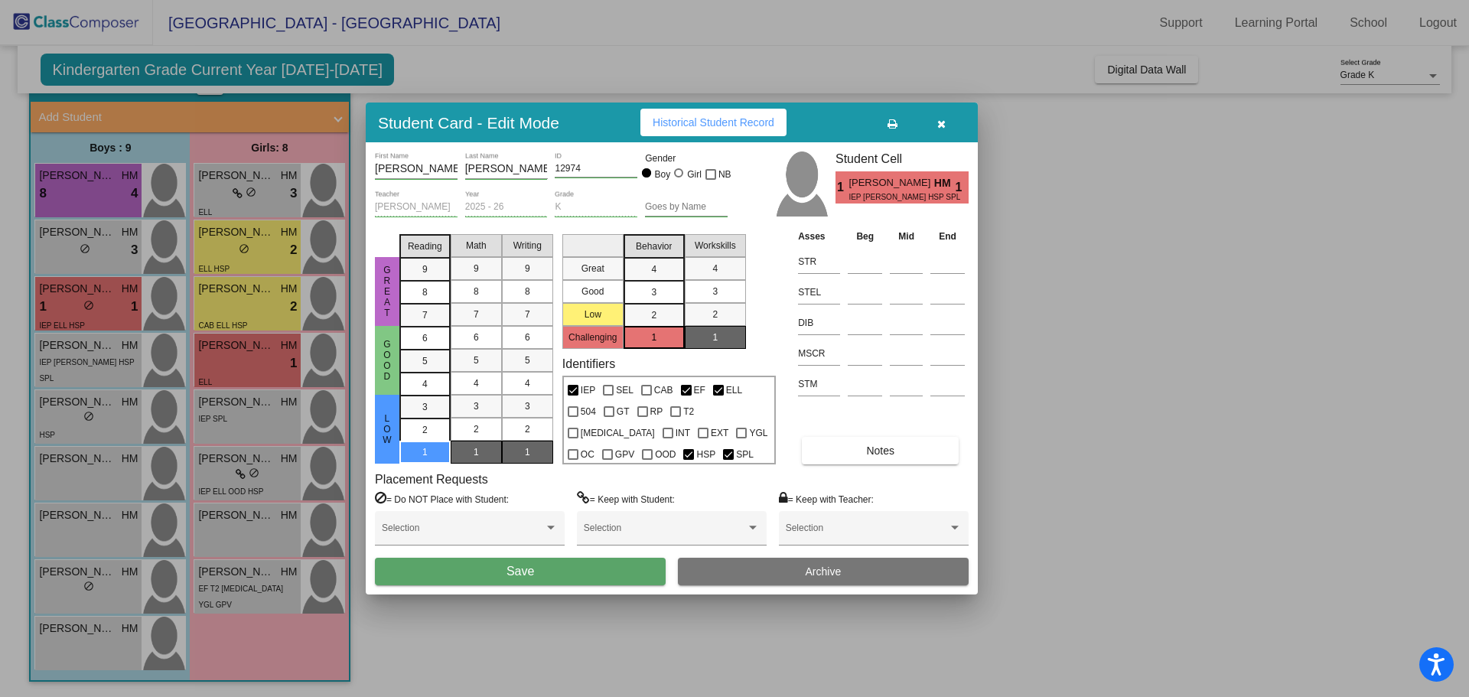
click at [530, 572] on span "Save" at bounding box center [521, 571] width 28 height 13
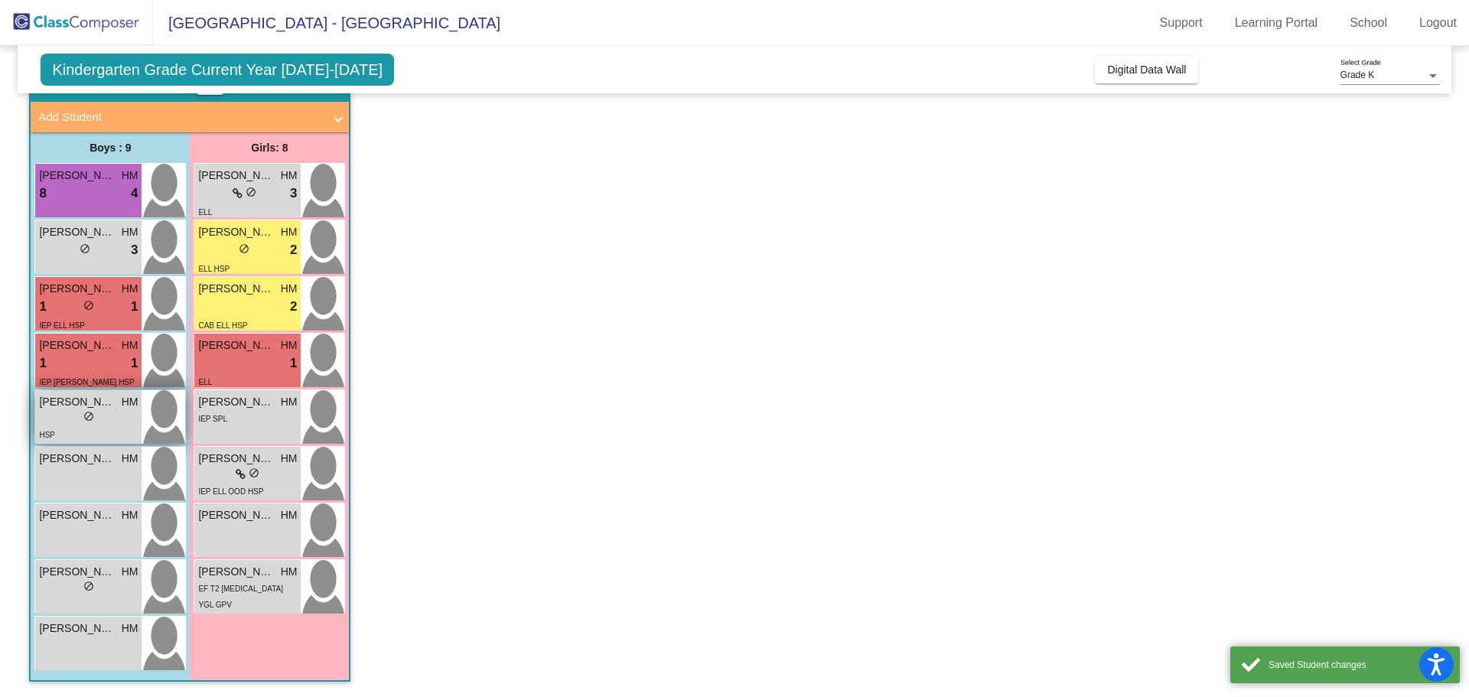
click at [99, 424] on div "lock do_not_disturb_alt" at bounding box center [88, 418] width 99 height 16
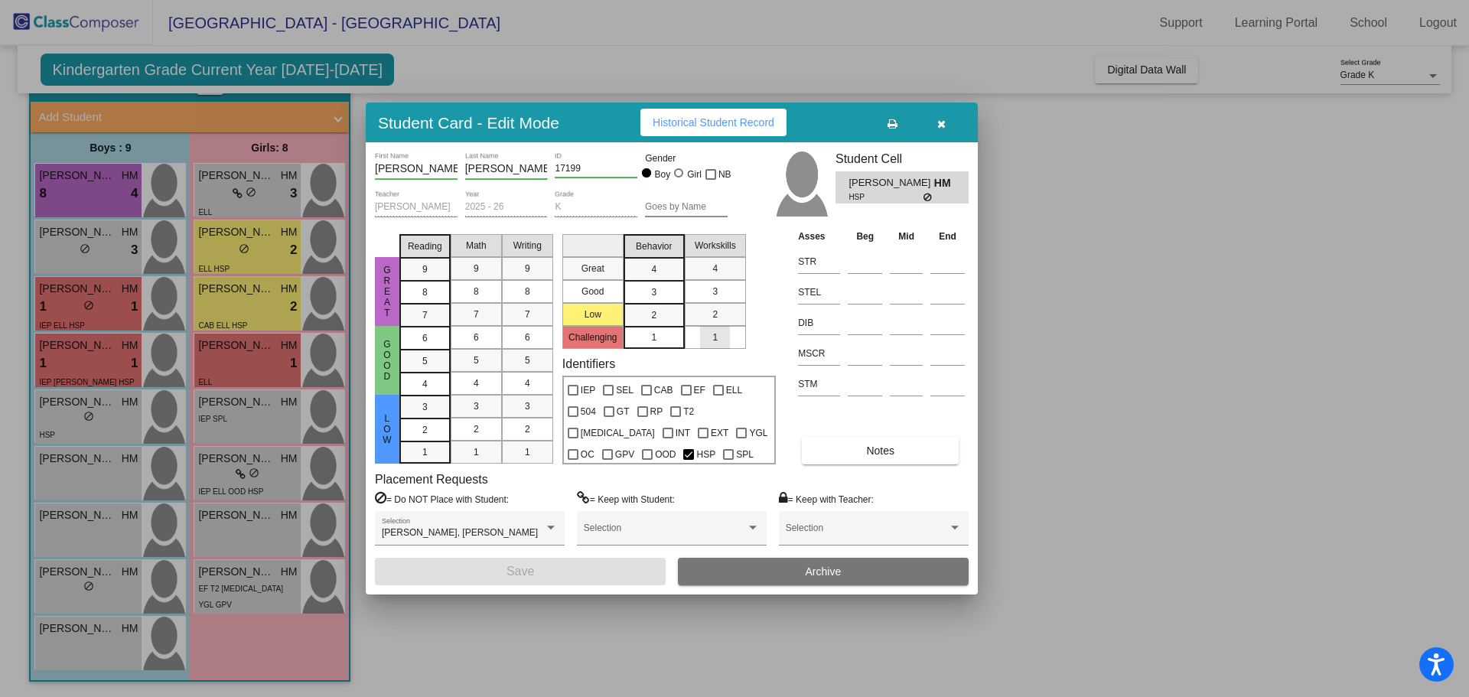
drag, startPoint x: 729, startPoint y: 329, endPoint x: 703, endPoint y: 331, distance: 26.1
click at [728, 330] on div "1" at bounding box center [715, 337] width 30 height 23
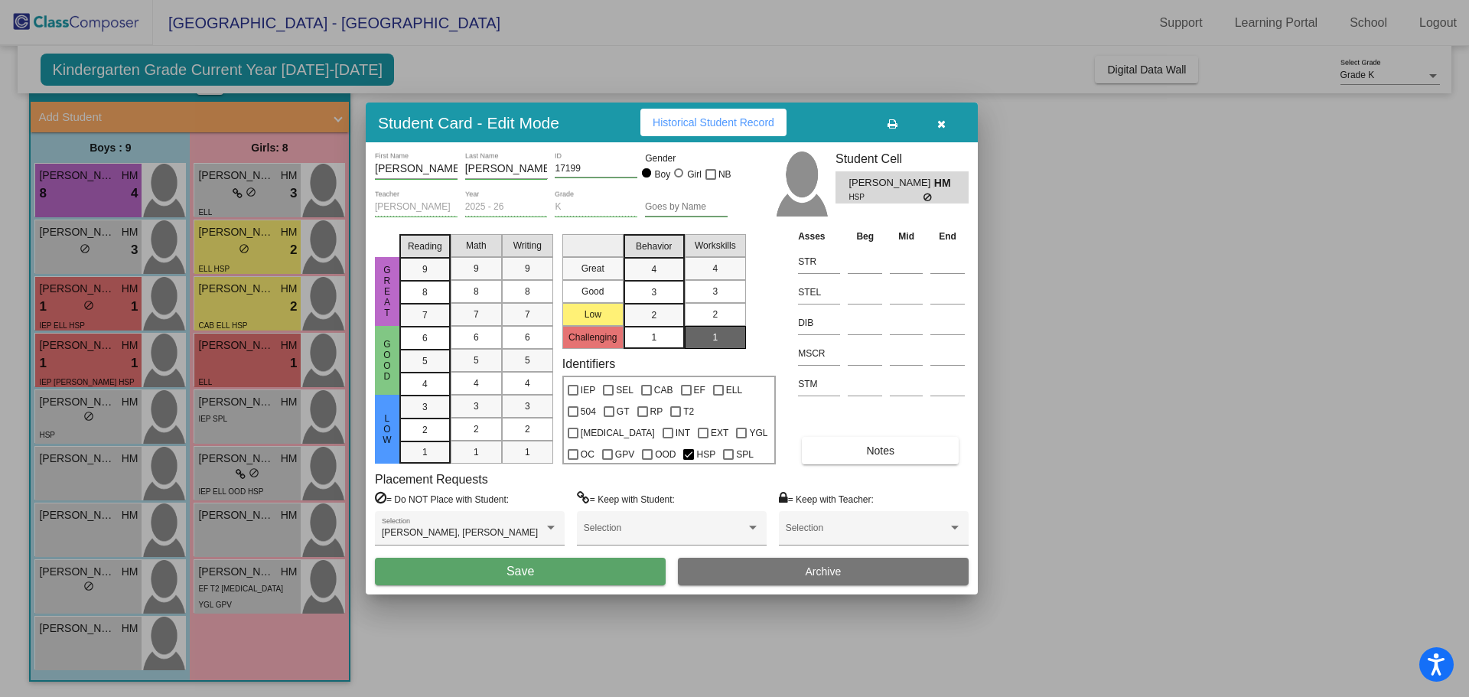
click at [725, 312] on div "2" at bounding box center [715, 314] width 30 height 23
click at [655, 317] on span "2" at bounding box center [653, 315] width 5 height 14
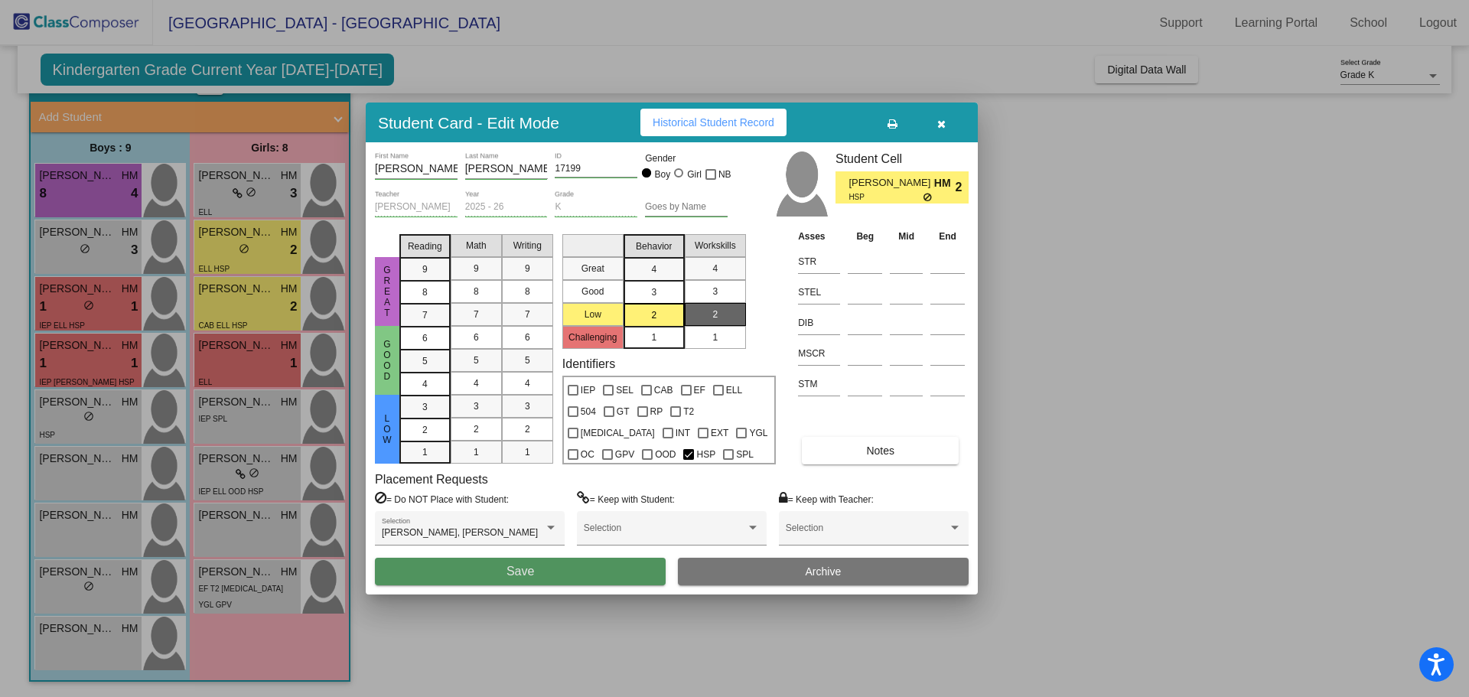
click at [599, 572] on button "Save" at bounding box center [520, 572] width 291 height 28
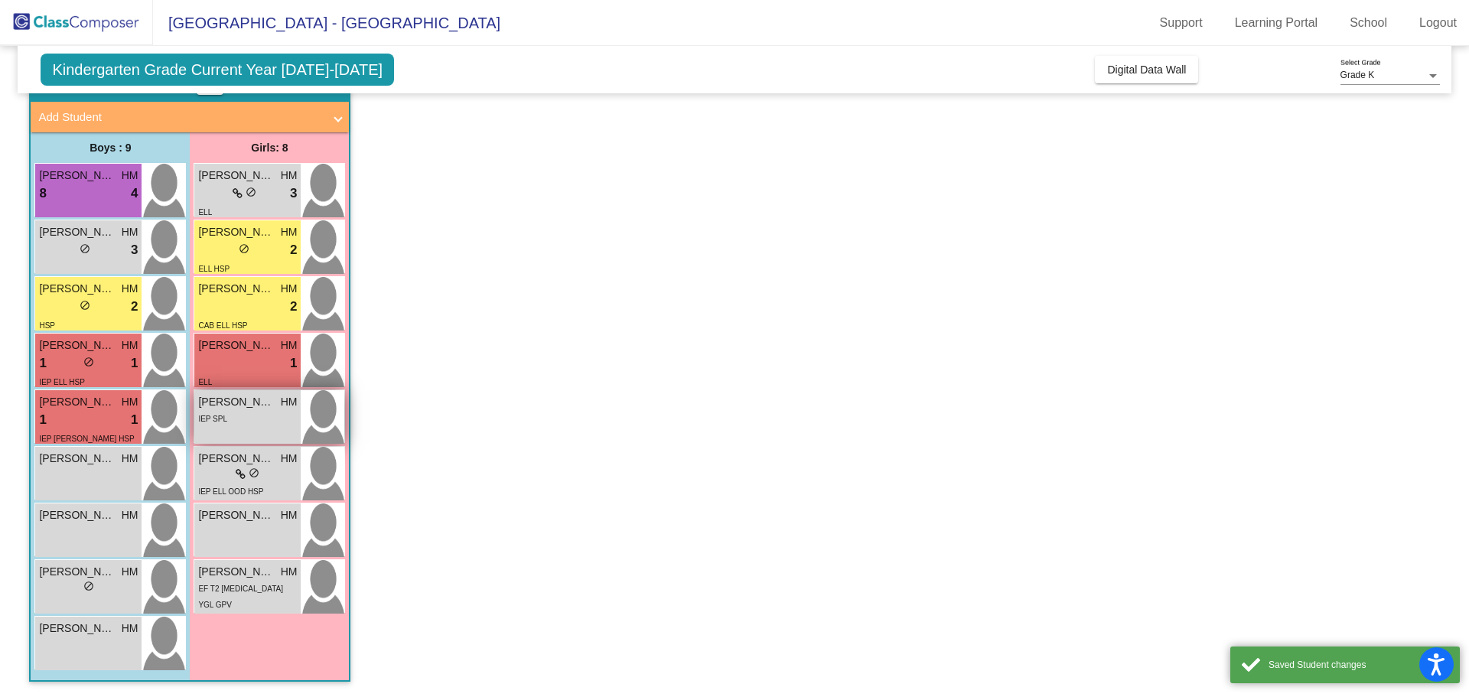
click at [243, 414] on div "IEP SPL" at bounding box center [247, 418] width 99 height 16
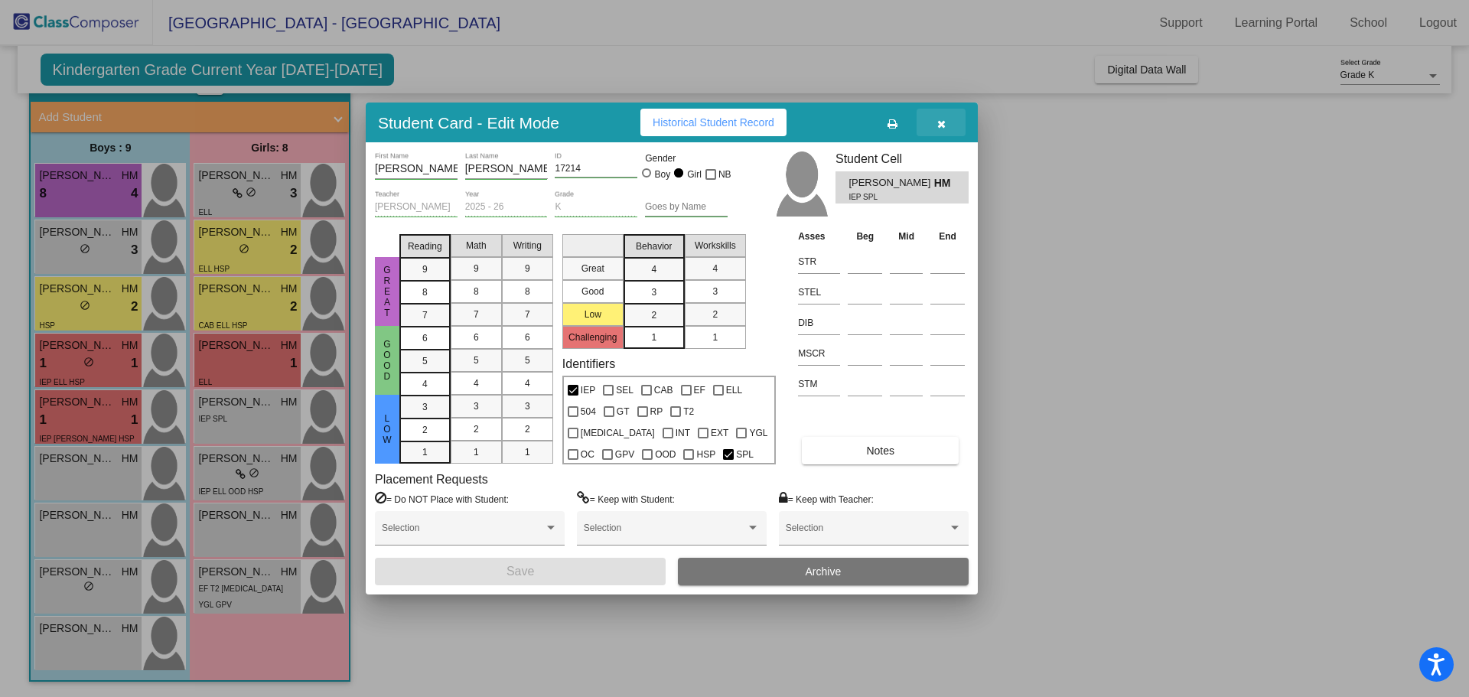
click at [938, 127] on icon "button" at bounding box center [941, 124] width 8 height 11
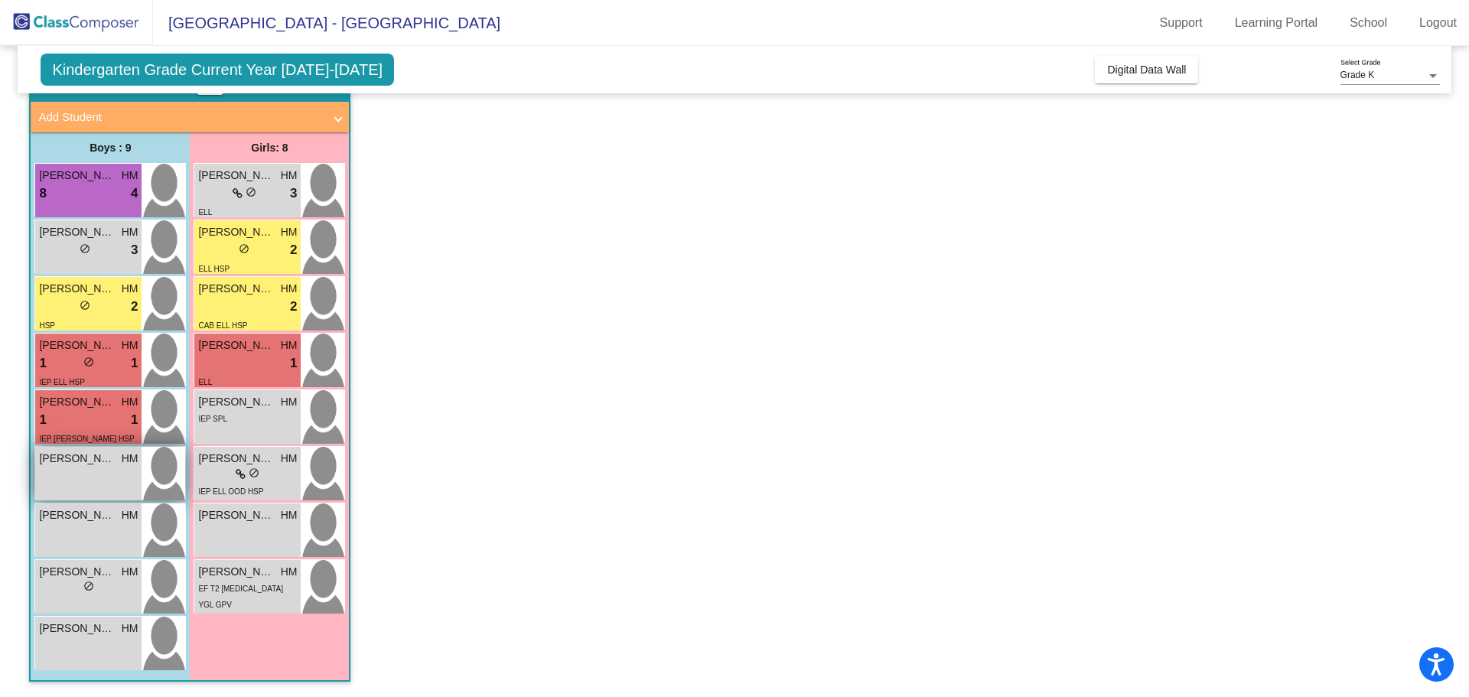
click at [95, 471] on div "Kaiden Kimmel HM lock do_not_disturb_alt" at bounding box center [88, 474] width 106 height 54
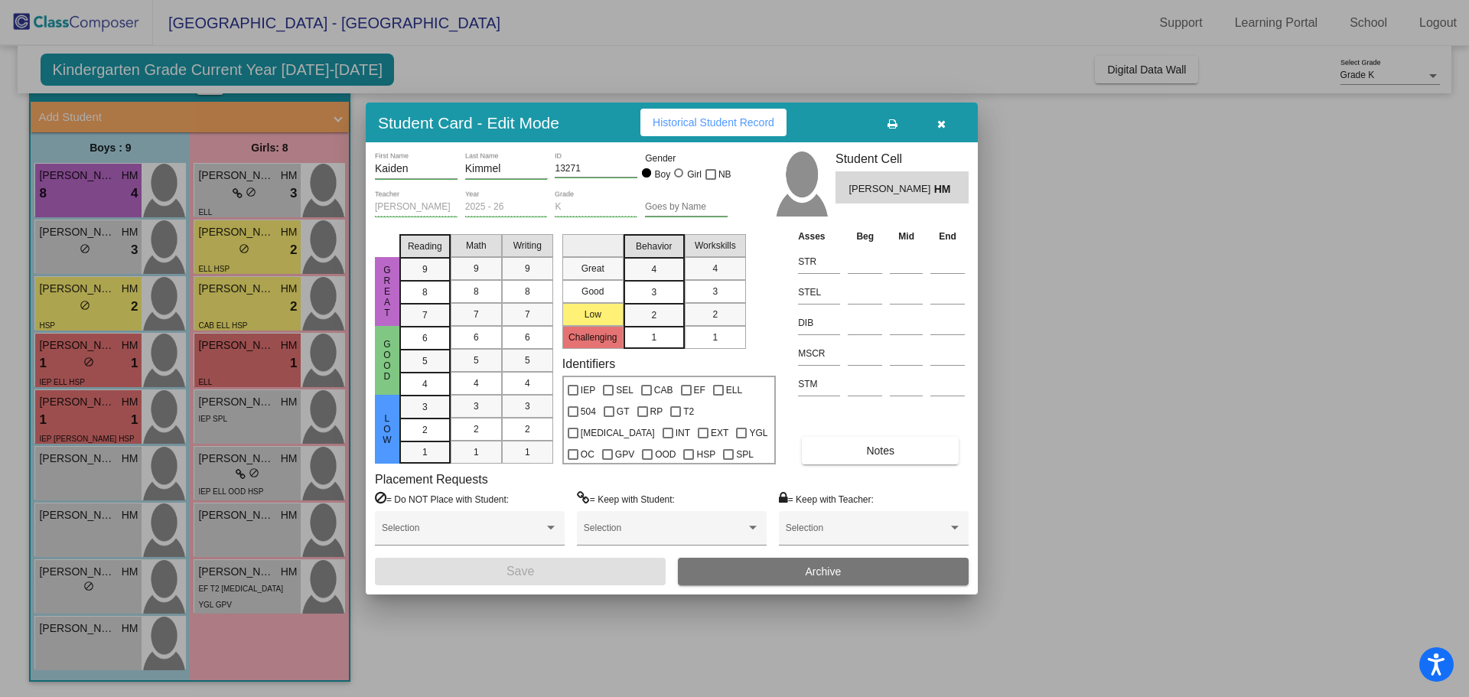
click at [660, 337] on div "1" at bounding box center [654, 337] width 30 height 23
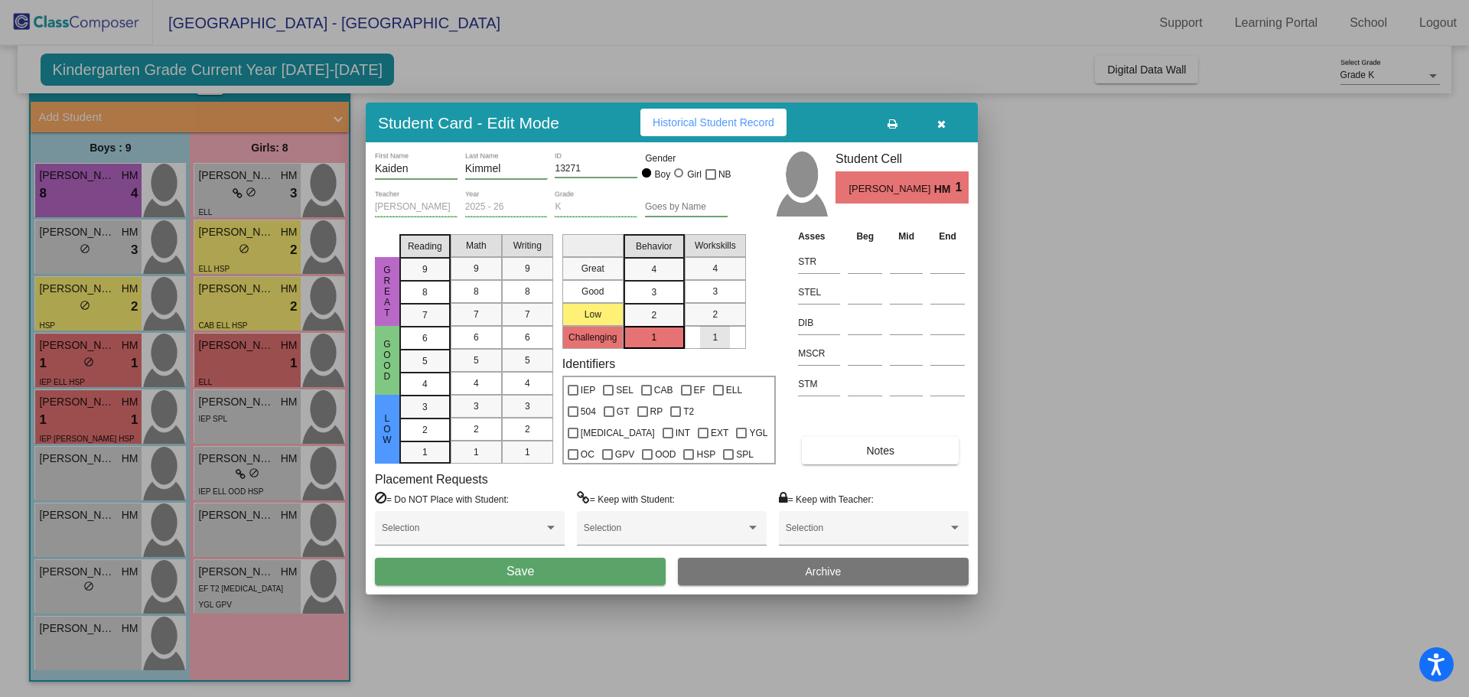
click at [712, 340] on span "1" at bounding box center [714, 338] width 5 height 14
click at [573, 576] on button "Save" at bounding box center [520, 572] width 291 height 28
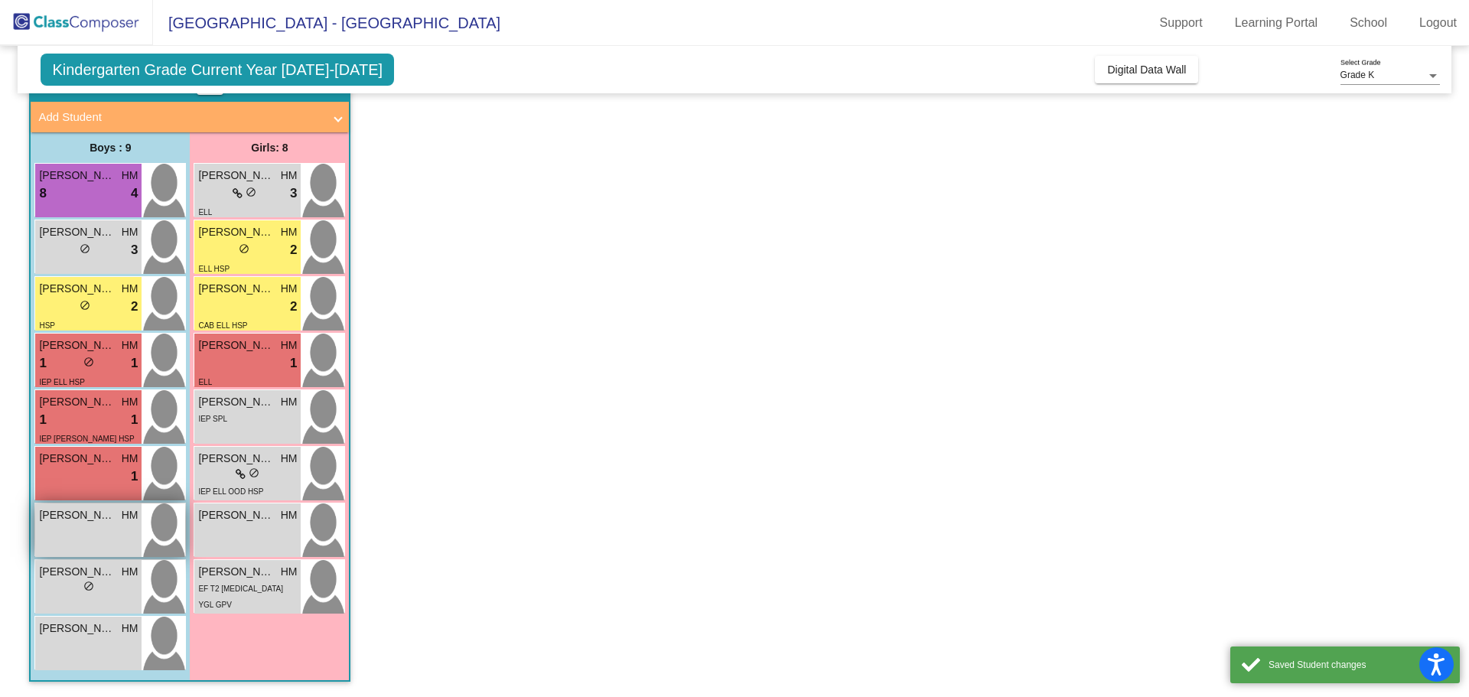
click at [118, 531] on div "Luca Warr HM lock do_not_disturb_alt" at bounding box center [88, 531] width 106 height 54
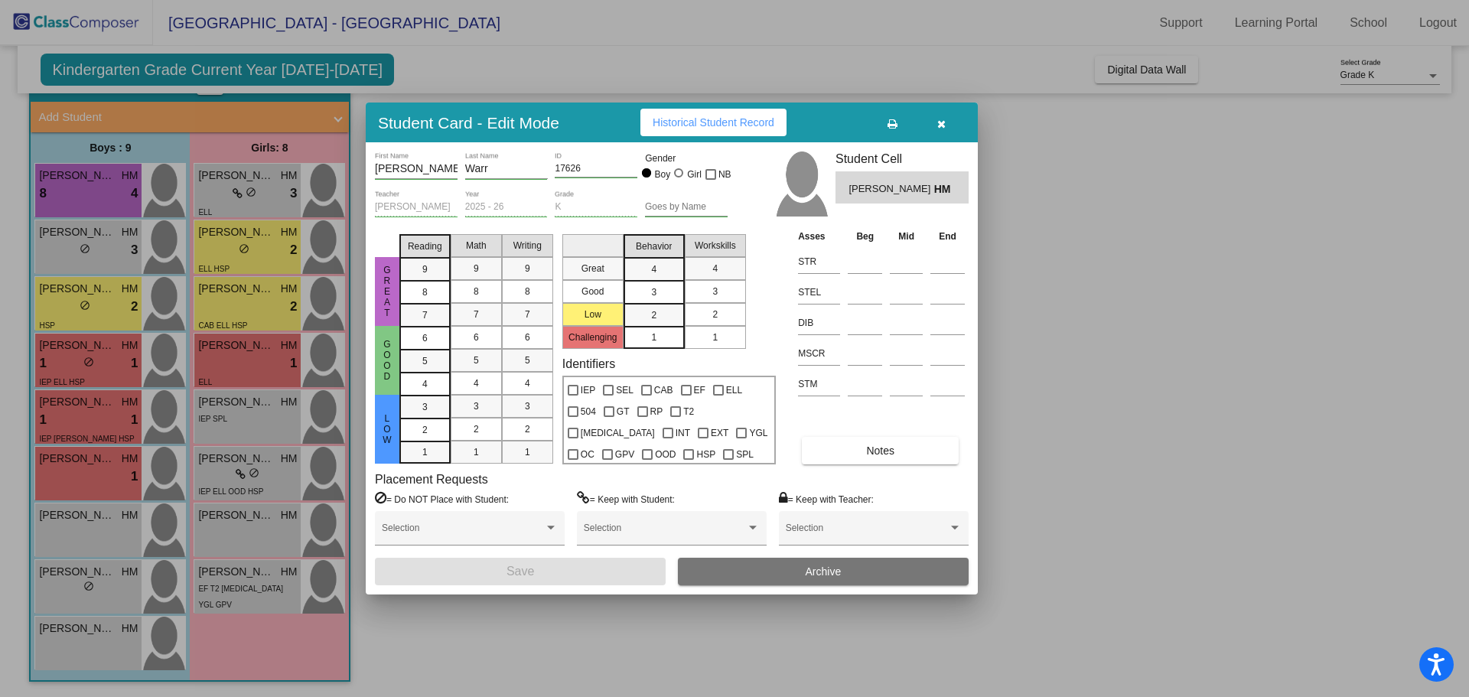
click at [720, 314] on div "2" at bounding box center [715, 314] width 30 height 23
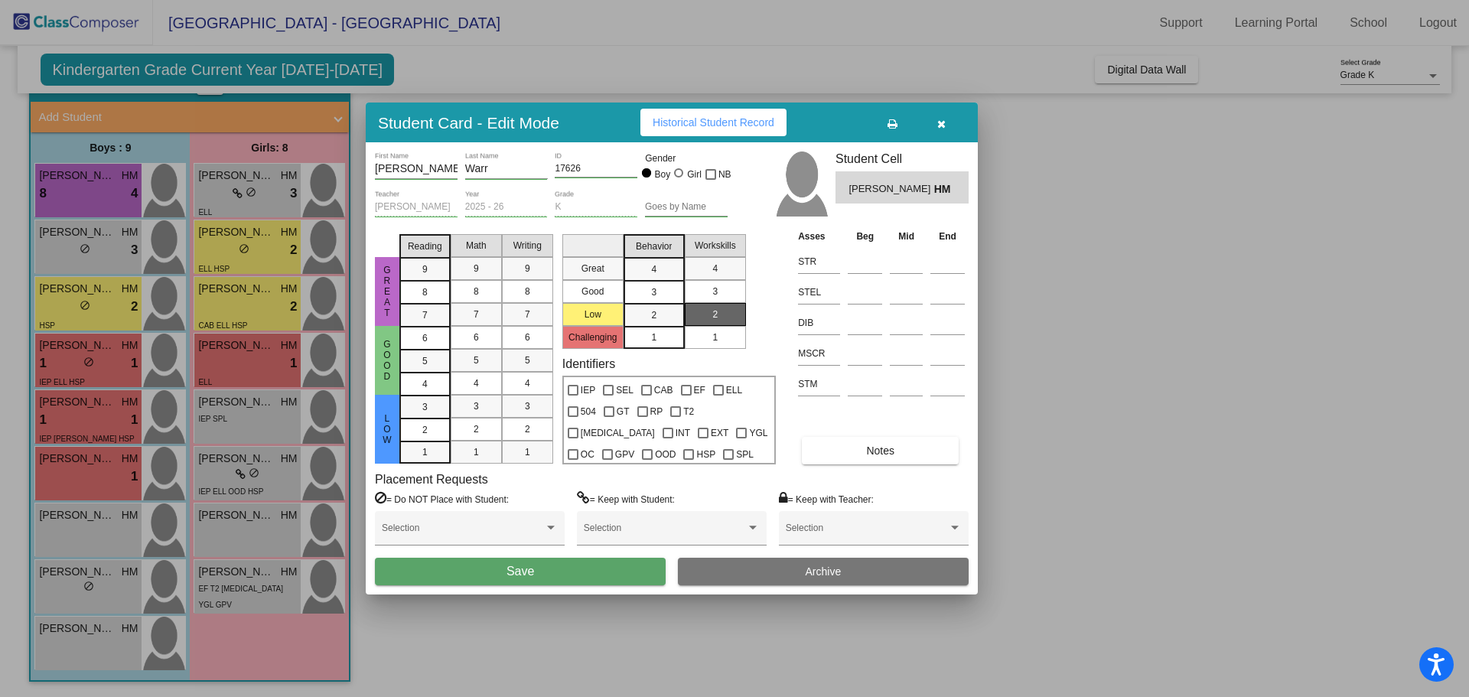
click at [654, 276] on span "3" at bounding box center [653, 269] width 5 height 14
click at [611, 575] on button "Save" at bounding box center [520, 572] width 291 height 28
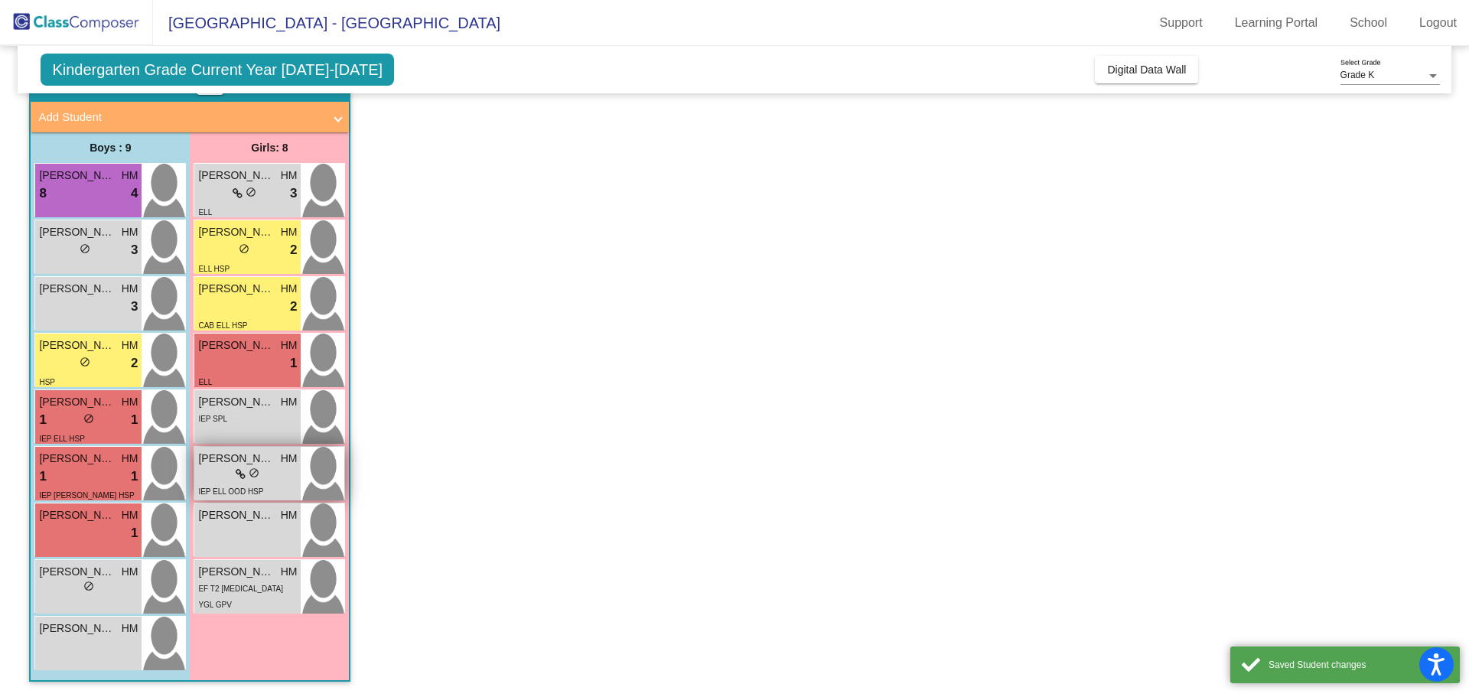
click at [289, 470] on div "lock do_not_disturb_alt" at bounding box center [247, 475] width 99 height 16
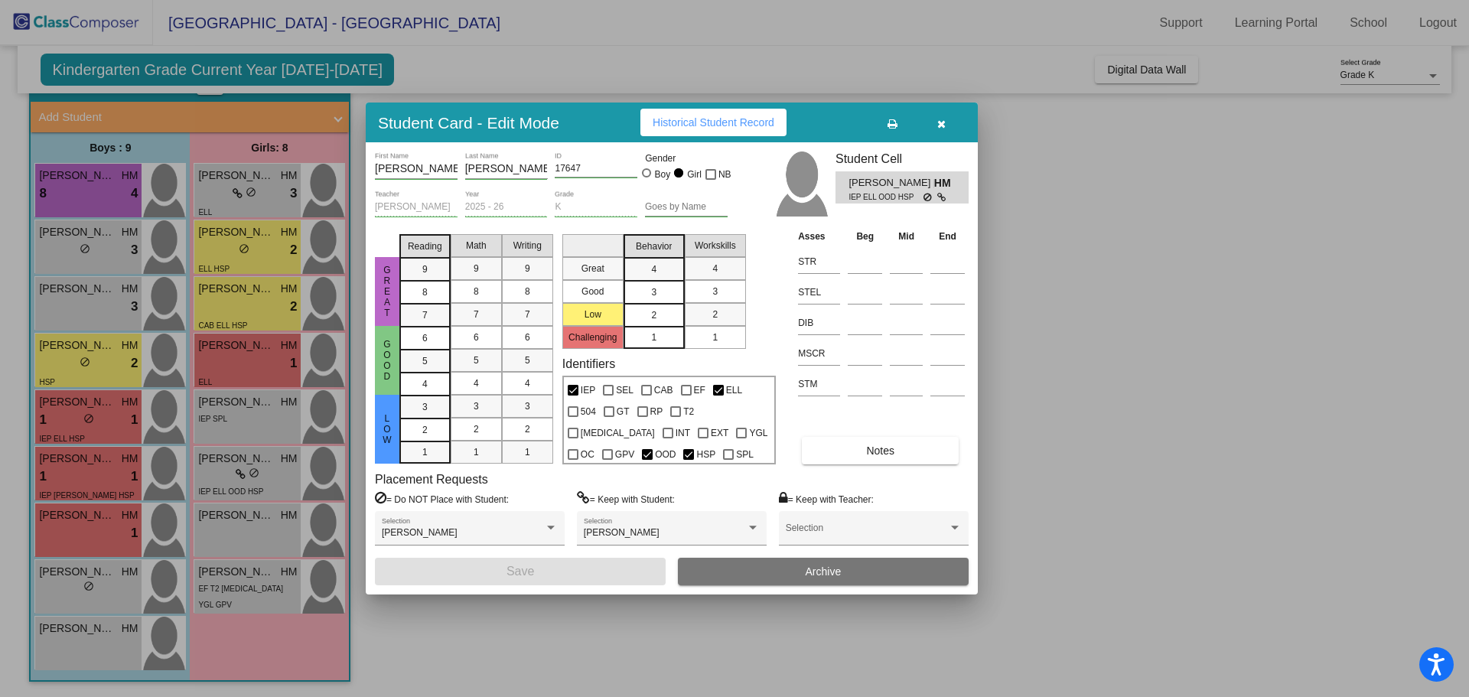
click at [666, 318] on div "2" at bounding box center [654, 315] width 30 height 23
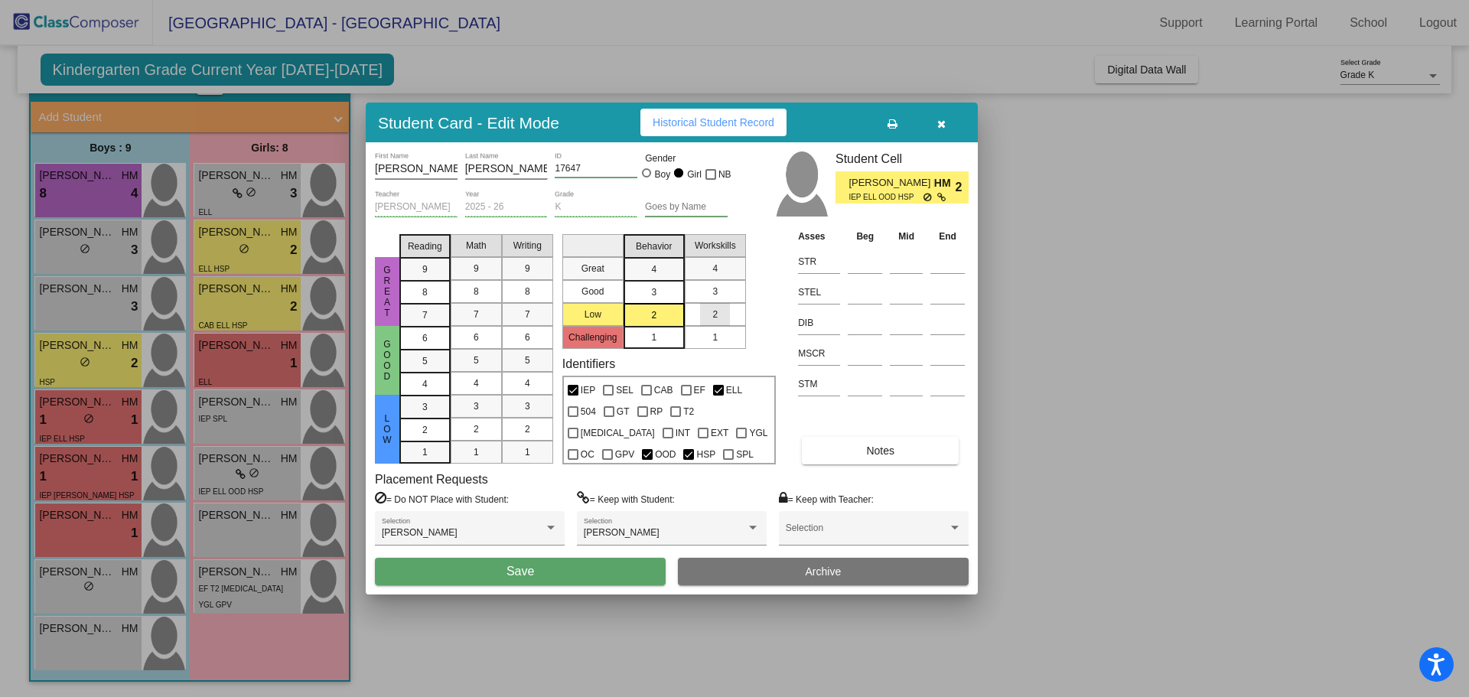
click at [710, 318] on div "2" at bounding box center [715, 314] width 30 height 23
click at [545, 575] on button "Save" at bounding box center [520, 572] width 291 height 28
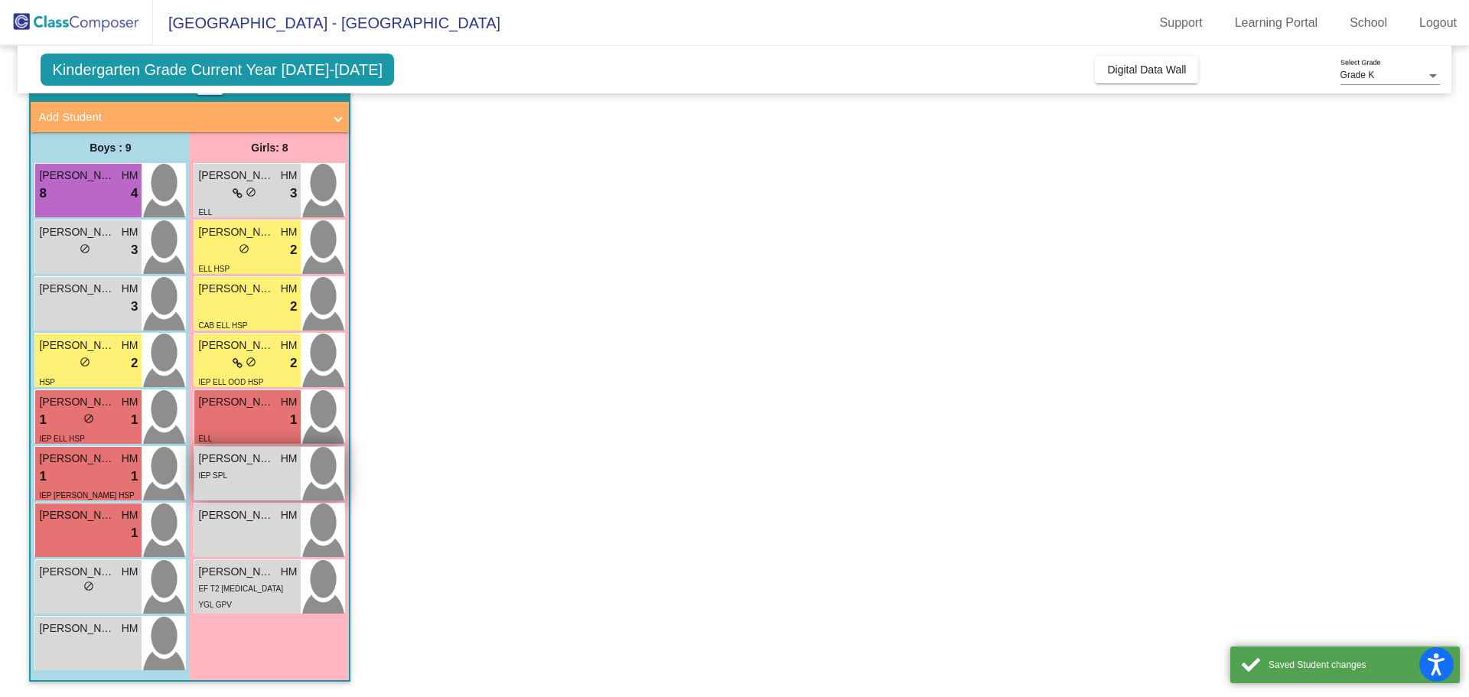
click at [268, 467] on div "Lucy Hayes HM lock do_not_disturb_alt IEP SPL" at bounding box center [247, 474] width 106 height 54
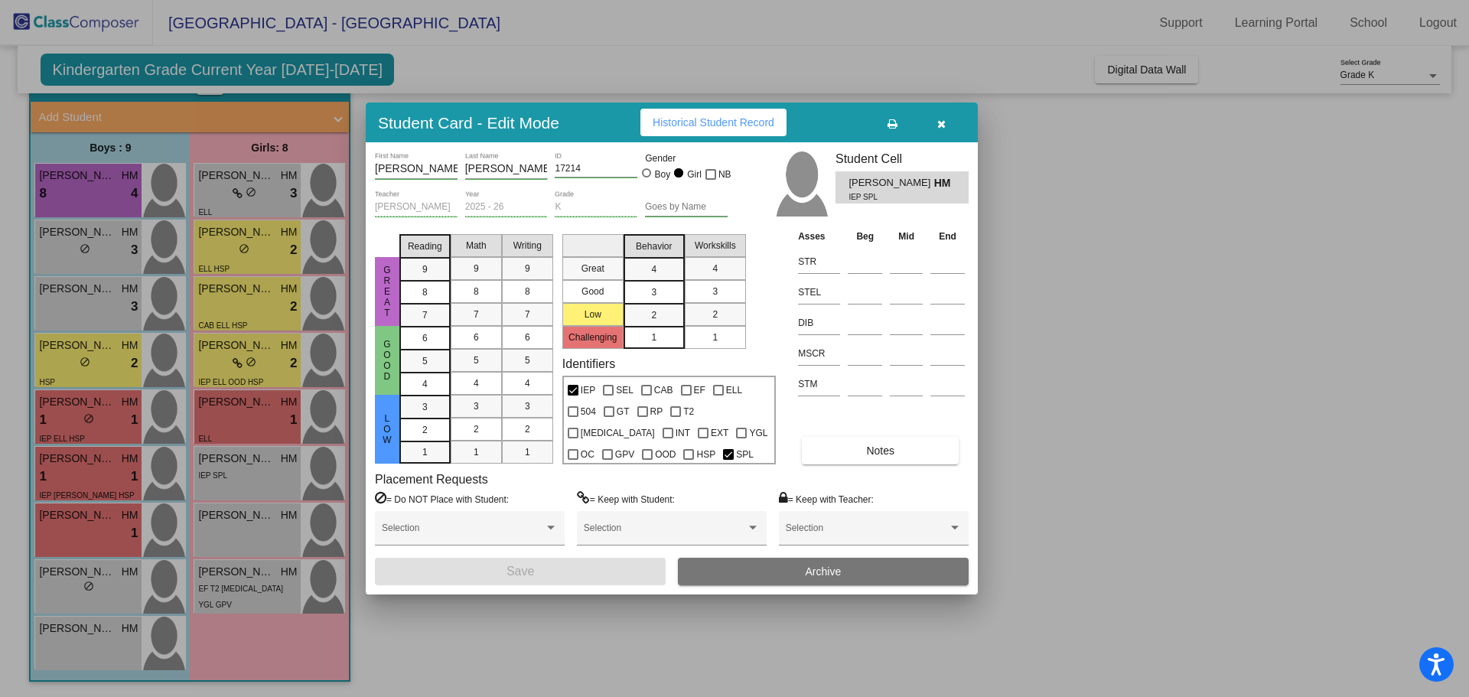
click at [259, 526] on div at bounding box center [734, 348] width 1469 height 697
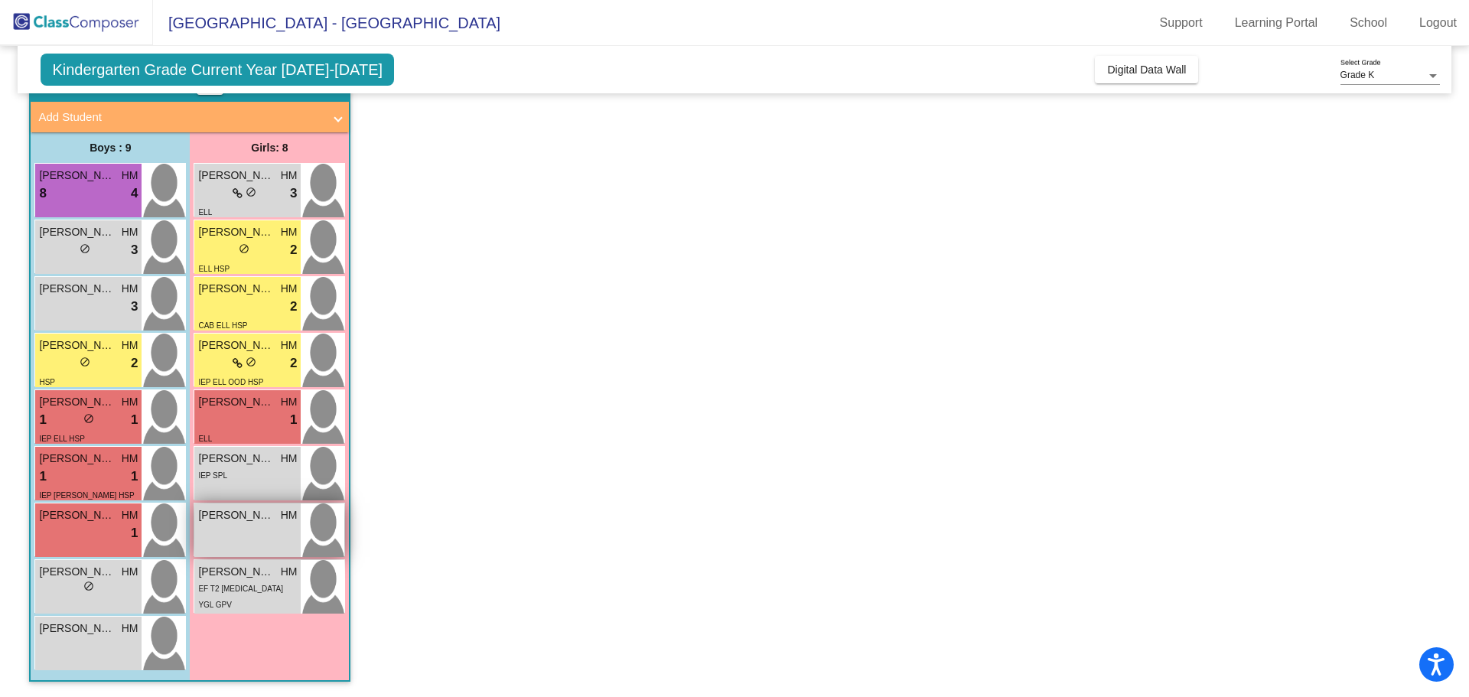
click at [299, 525] on div "Phoebe Giles HM lock do_not_disturb_alt" at bounding box center [247, 531] width 106 height 54
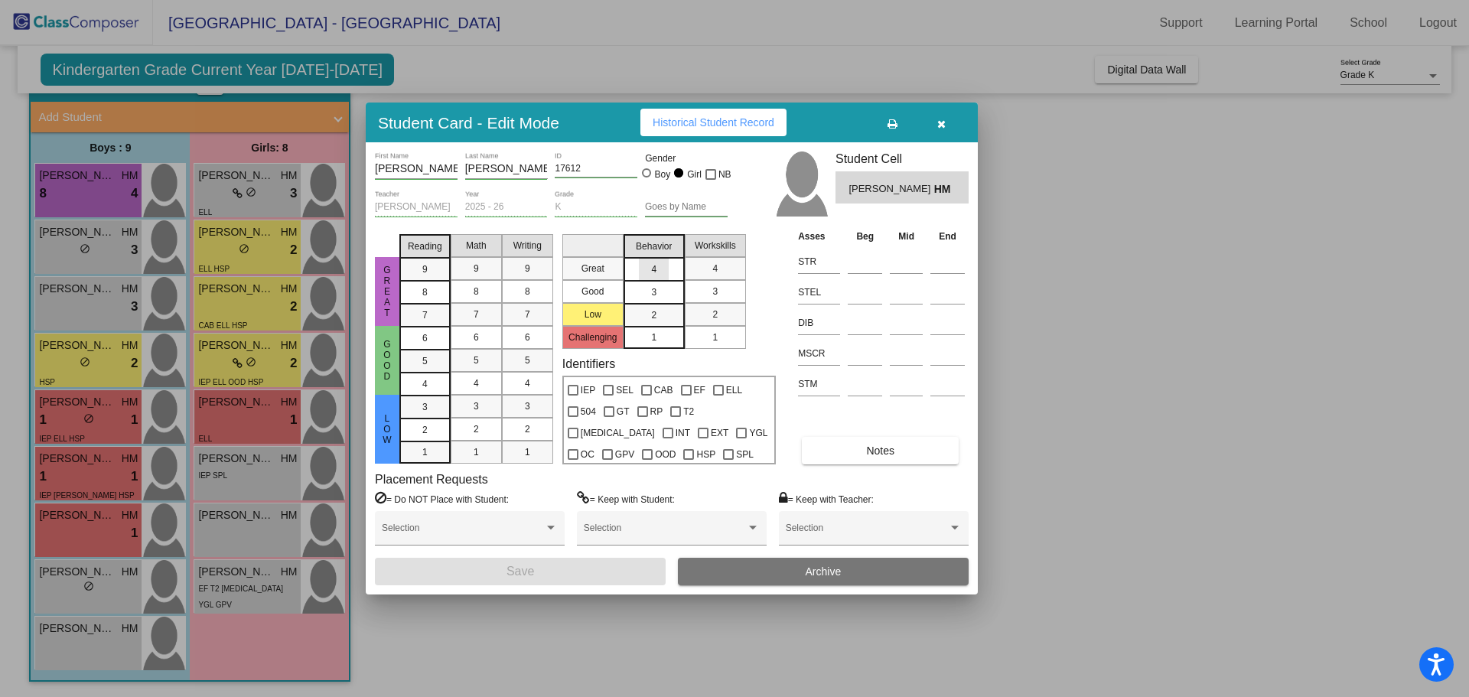
click at [666, 270] on div "4" at bounding box center [654, 269] width 30 height 23
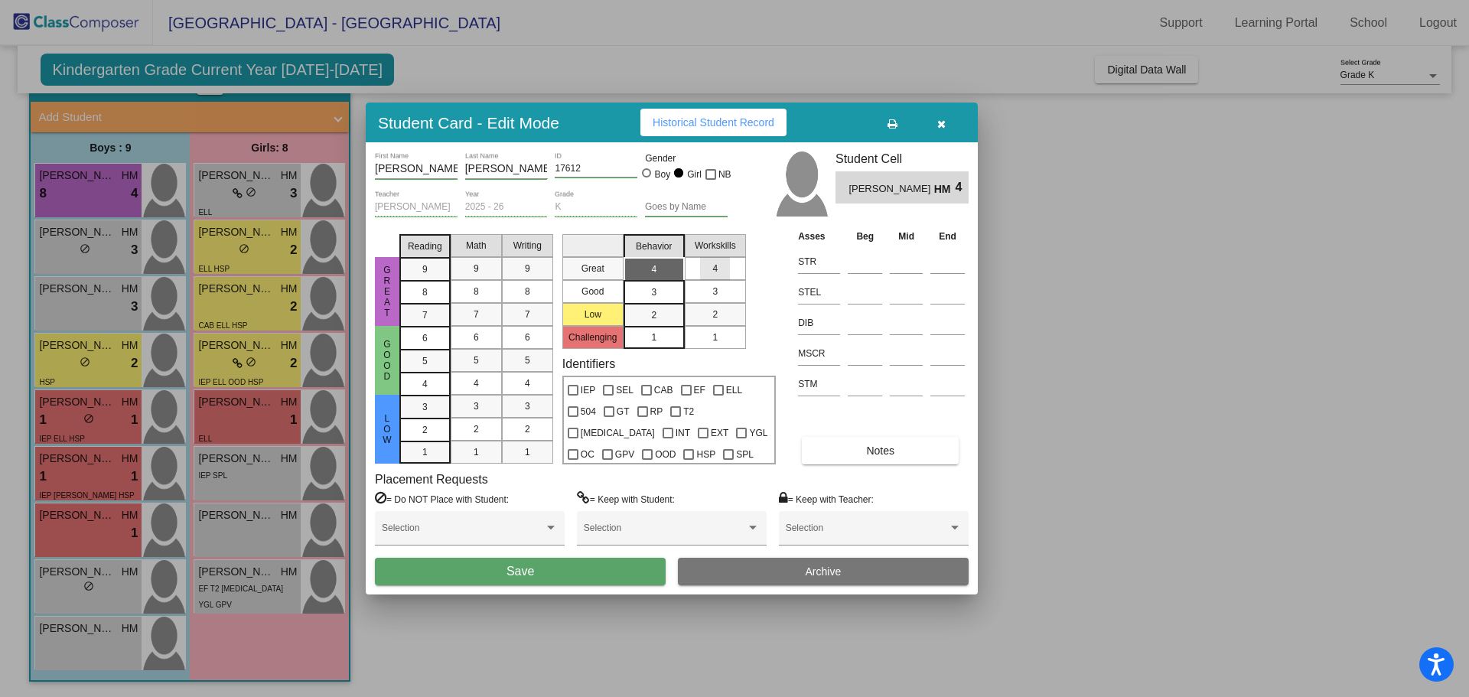
click at [710, 270] on div "4" at bounding box center [715, 268] width 30 height 23
click at [572, 572] on button "Save" at bounding box center [520, 572] width 291 height 28
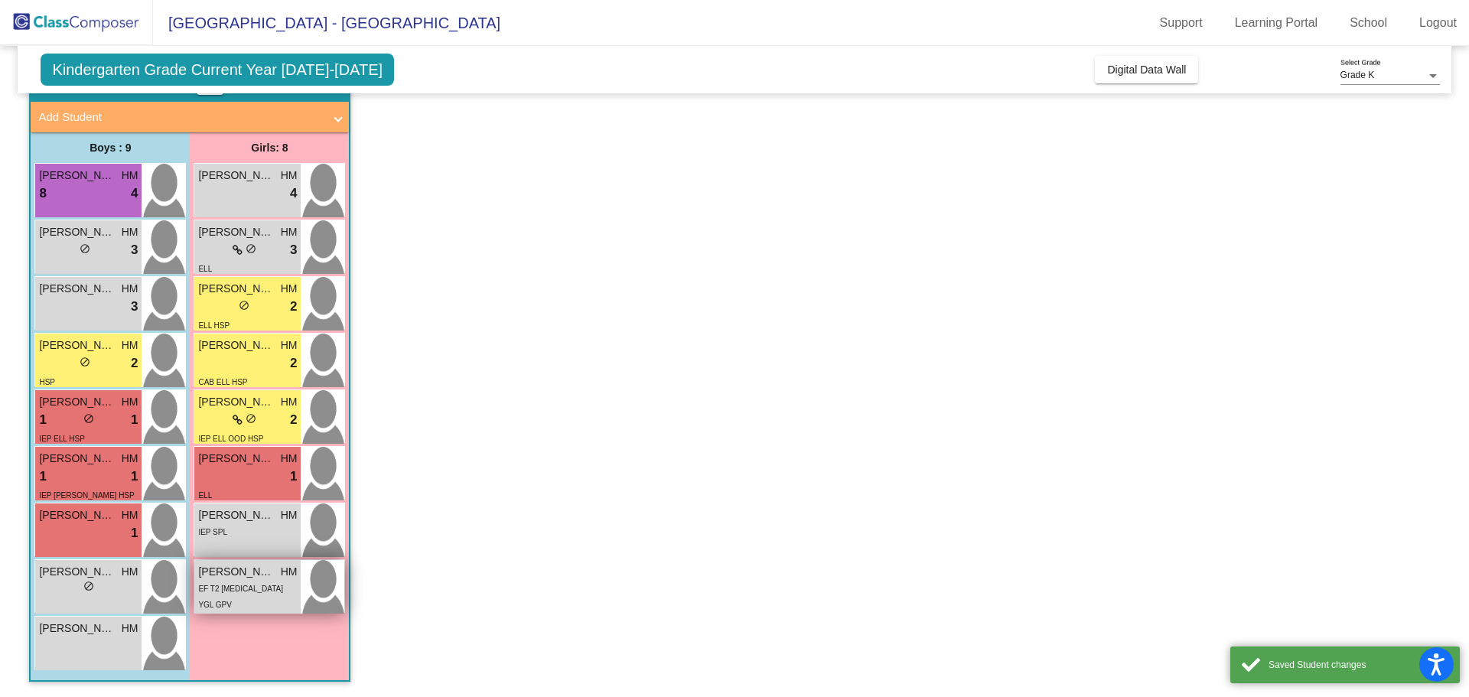
click at [262, 581] on div "EF T2 T3 YGL GPV" at bounding box center [247, 596] width 99 height 32
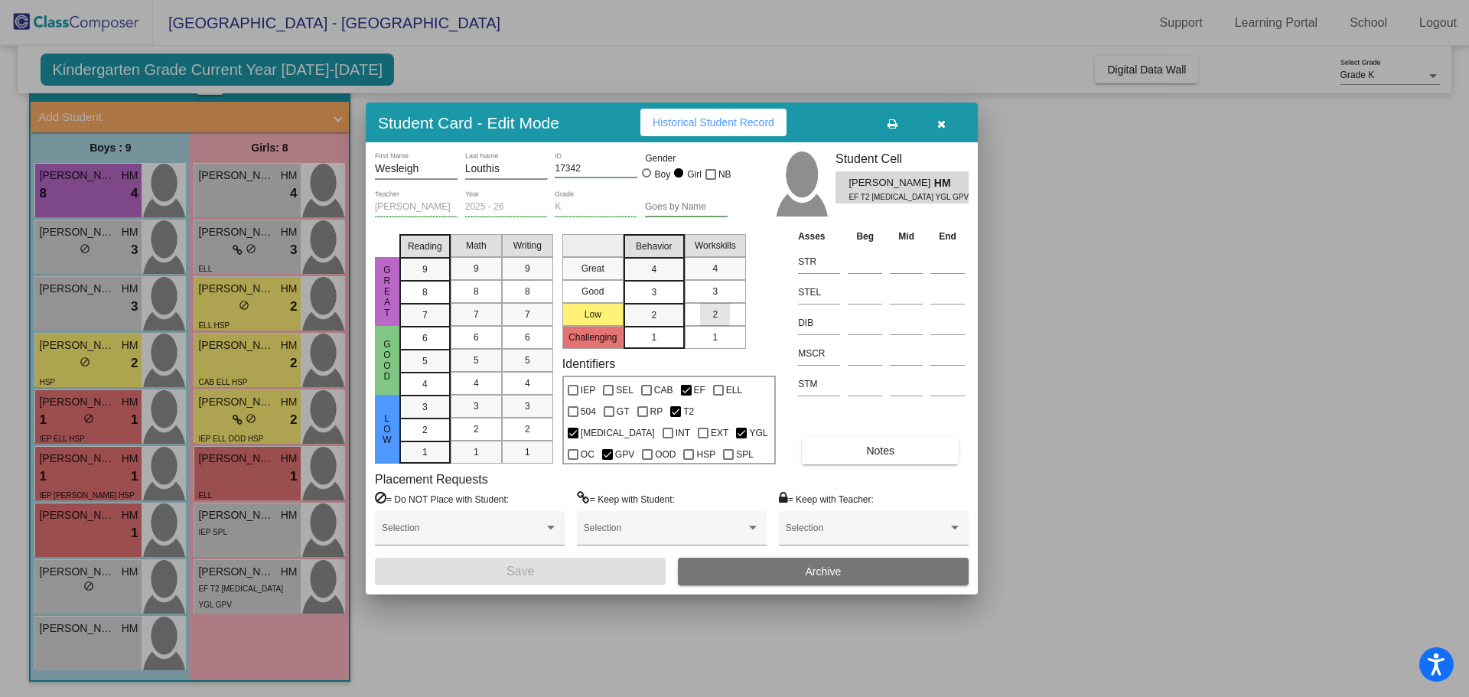
click at [711, 313] on div "2" at bounding box center [715, 314] width 30 height 23
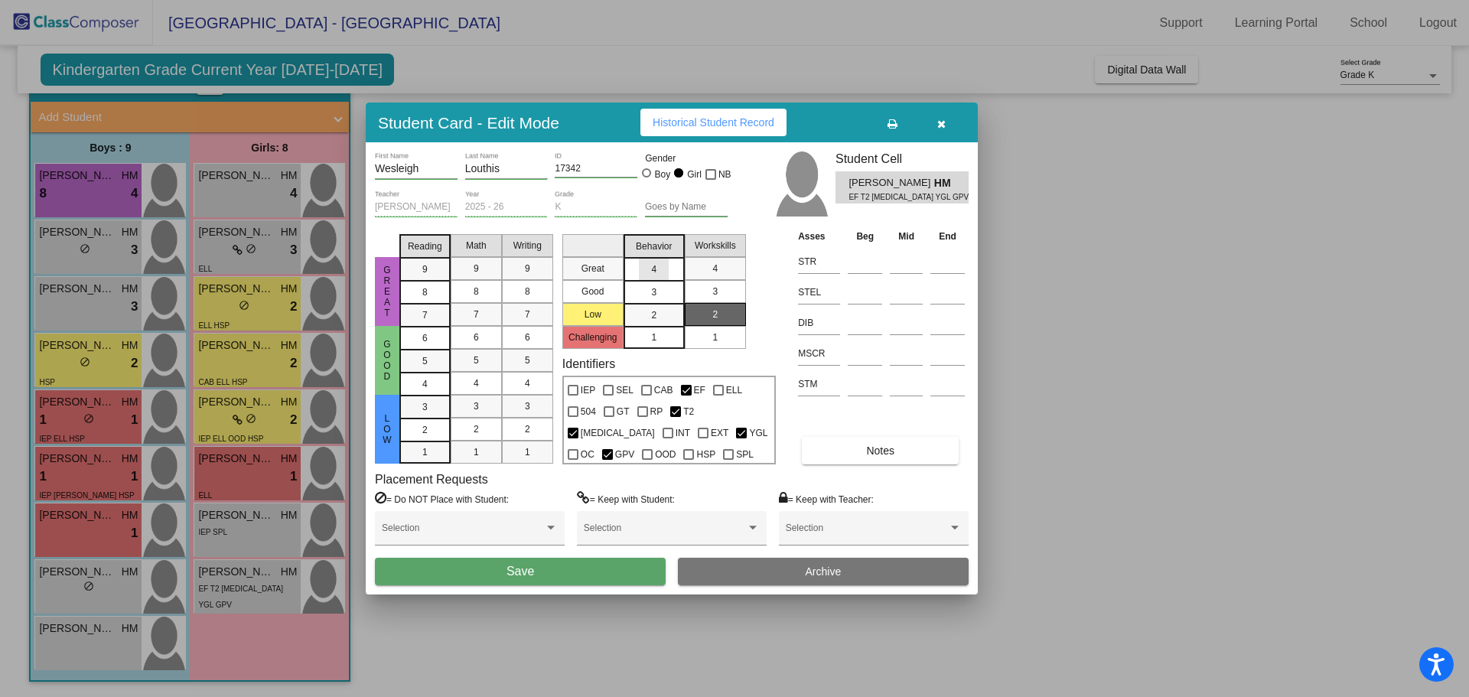
click at [654, 272] on span "4" at bounding box center [653, 269] width 5 height 14
click at [582, 574] on button "Save" at bounding box center [520, 572] width 291 height 28
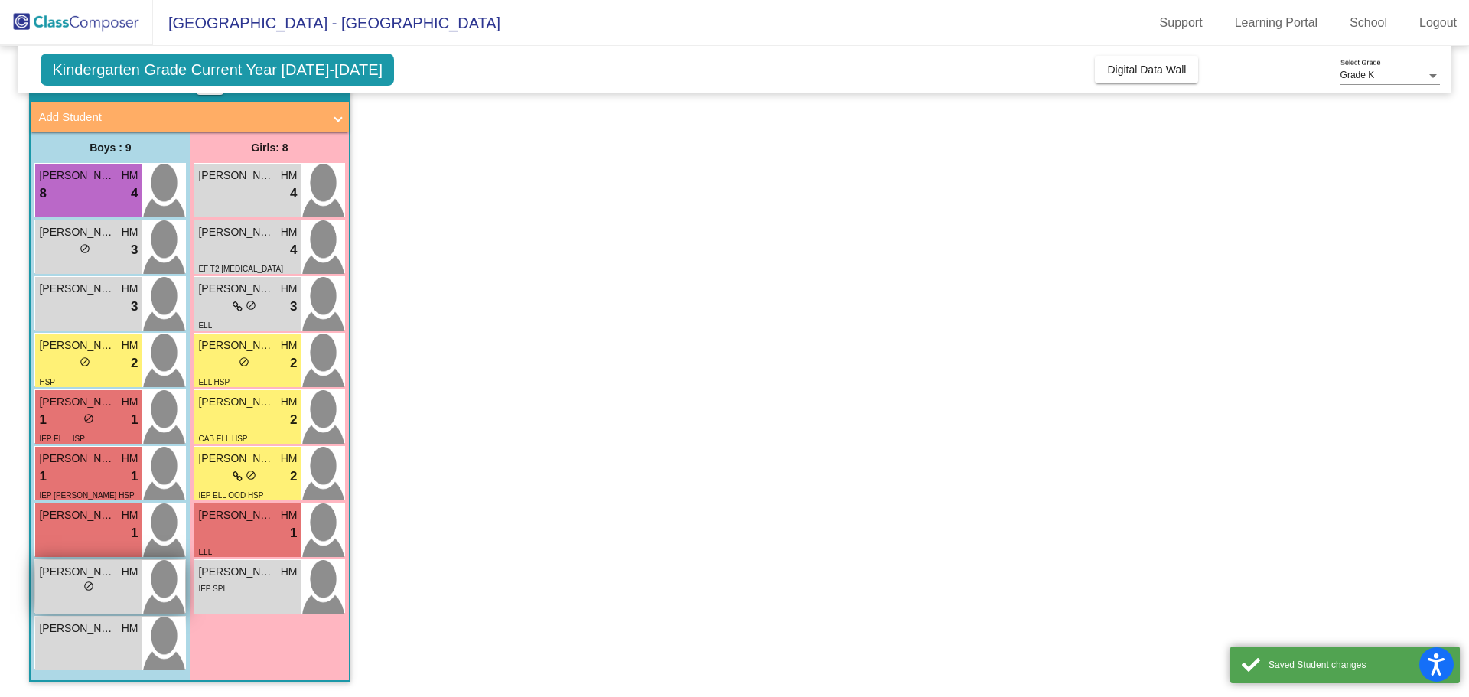
click at [126, 582] on div "lock do_not_disturb_alt" at bounding box center [88, 588] width 99 height 16
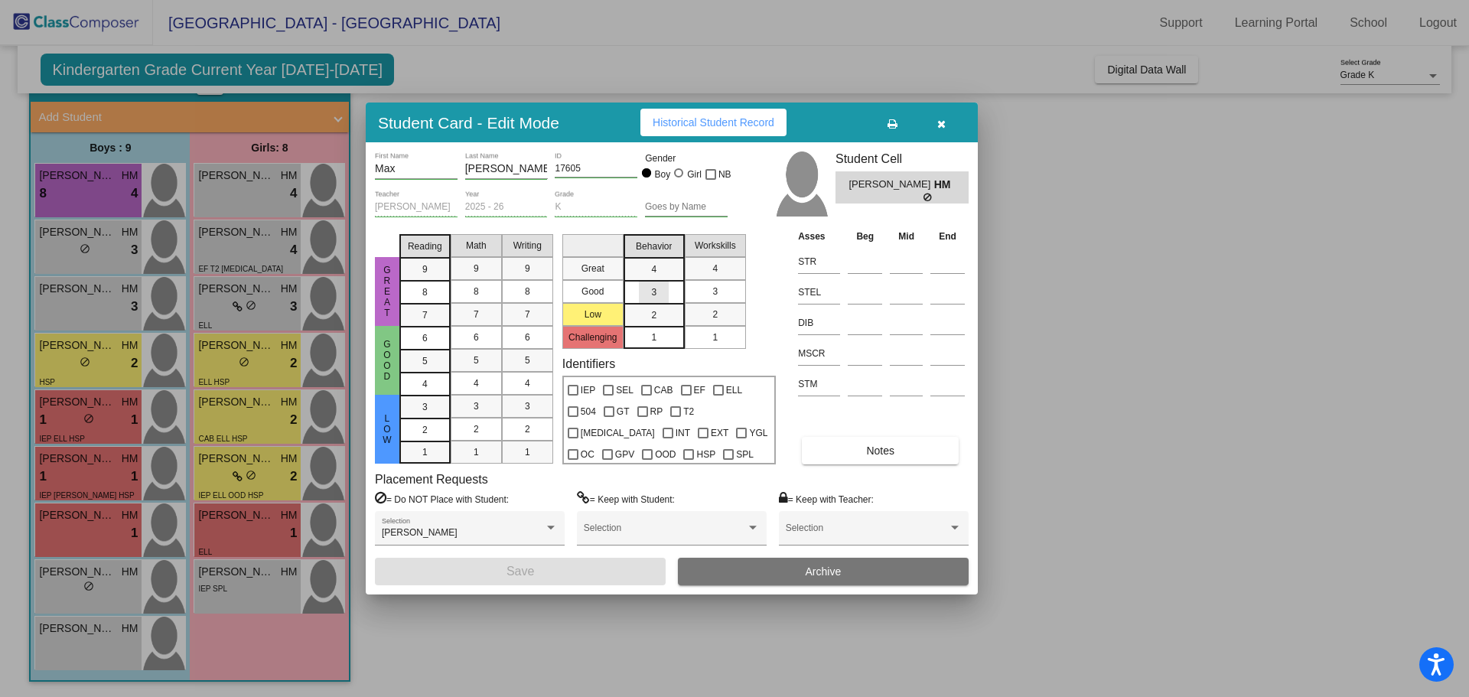
click at [669, 281] on div "3" at bounding box center [654, 269] width 30 height 23
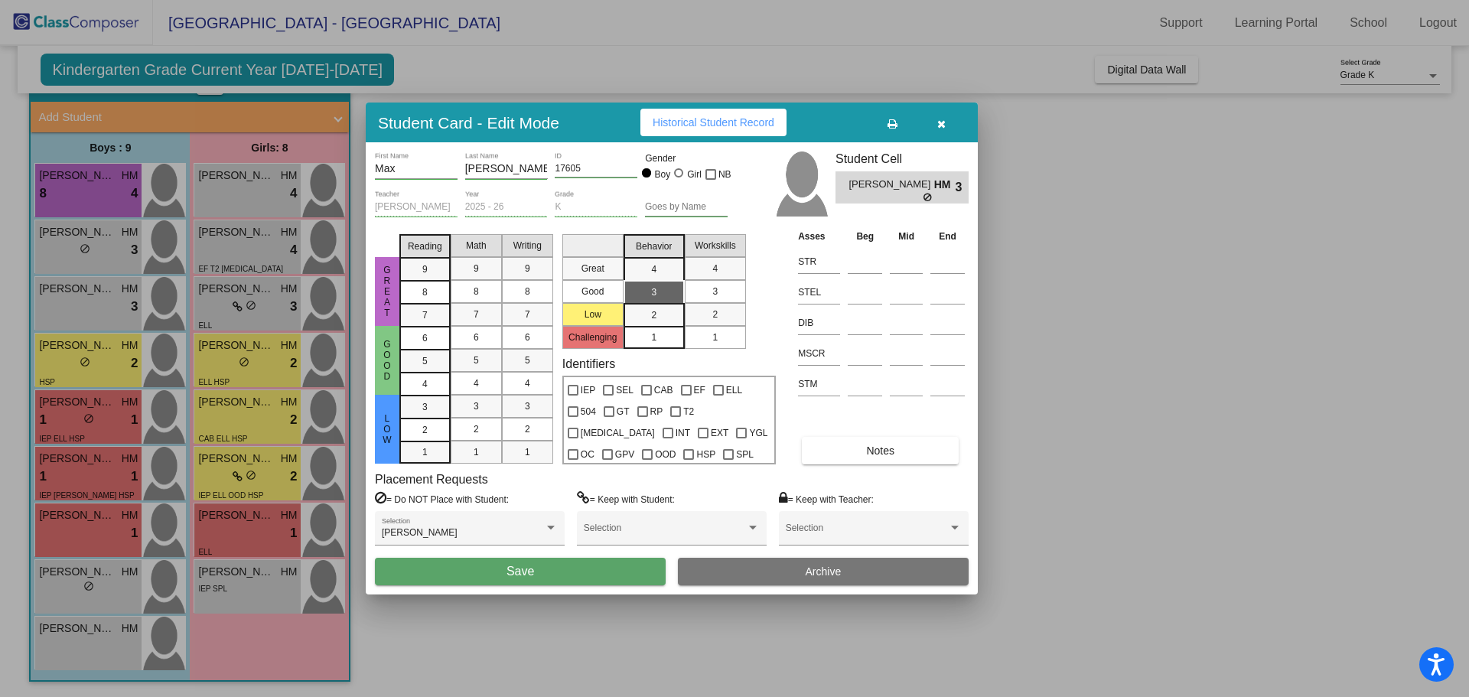
click at [732, 292] on mat-list-option "3" at bounding box center [715, 291] width 61 height 23
click at [601, 575] on button "Save" at bounding box center [520, 572] width 291 height 28
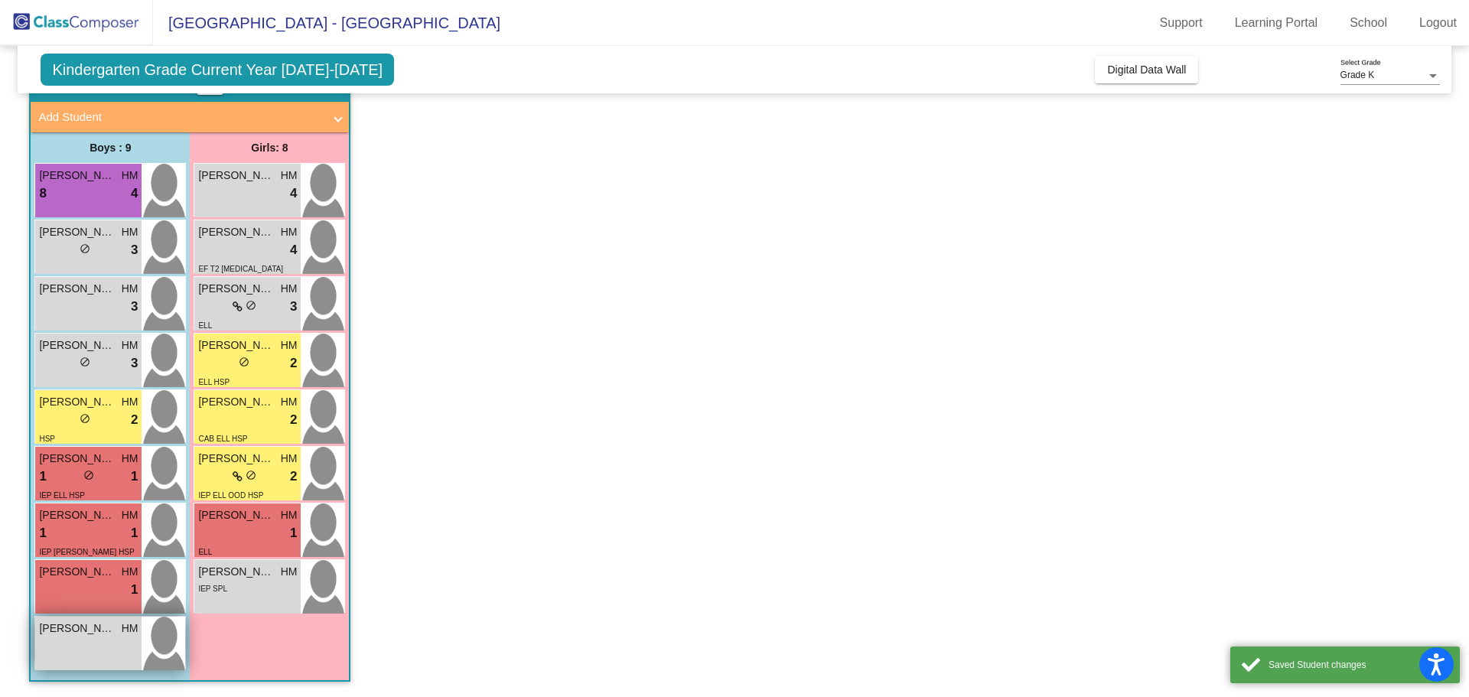
click at [109, 645] on div "Samuel Sawyer HM lock do_not_disturb_alt" at bounding box center [88, 644] width 106 height 54
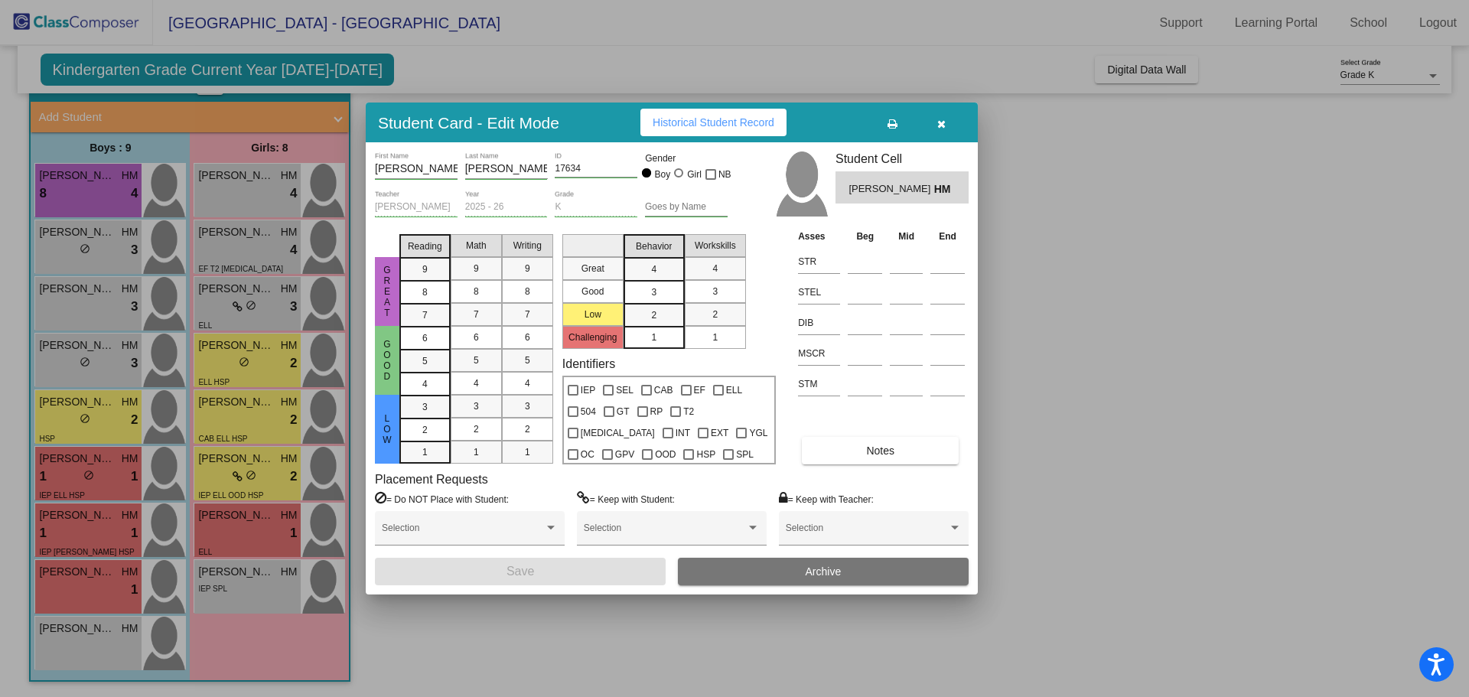
click at [665, 281] on div "3" at bounding box center [654, 269] width 30 height 23
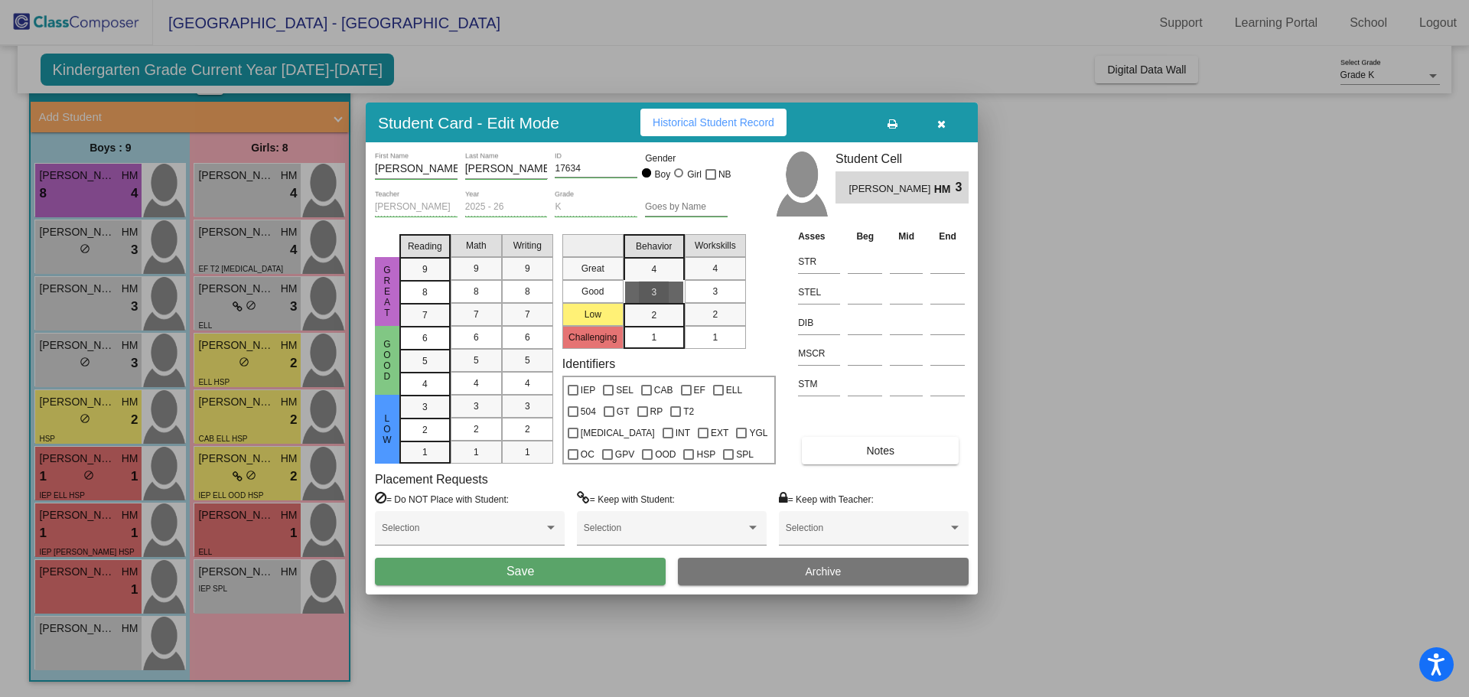
click at [707, 290] on div "3" at bounding box center [715, 291] width 30 height 23
click at [553, 572] on button "Save" at bounding box center [520, 572] width 291 height 28
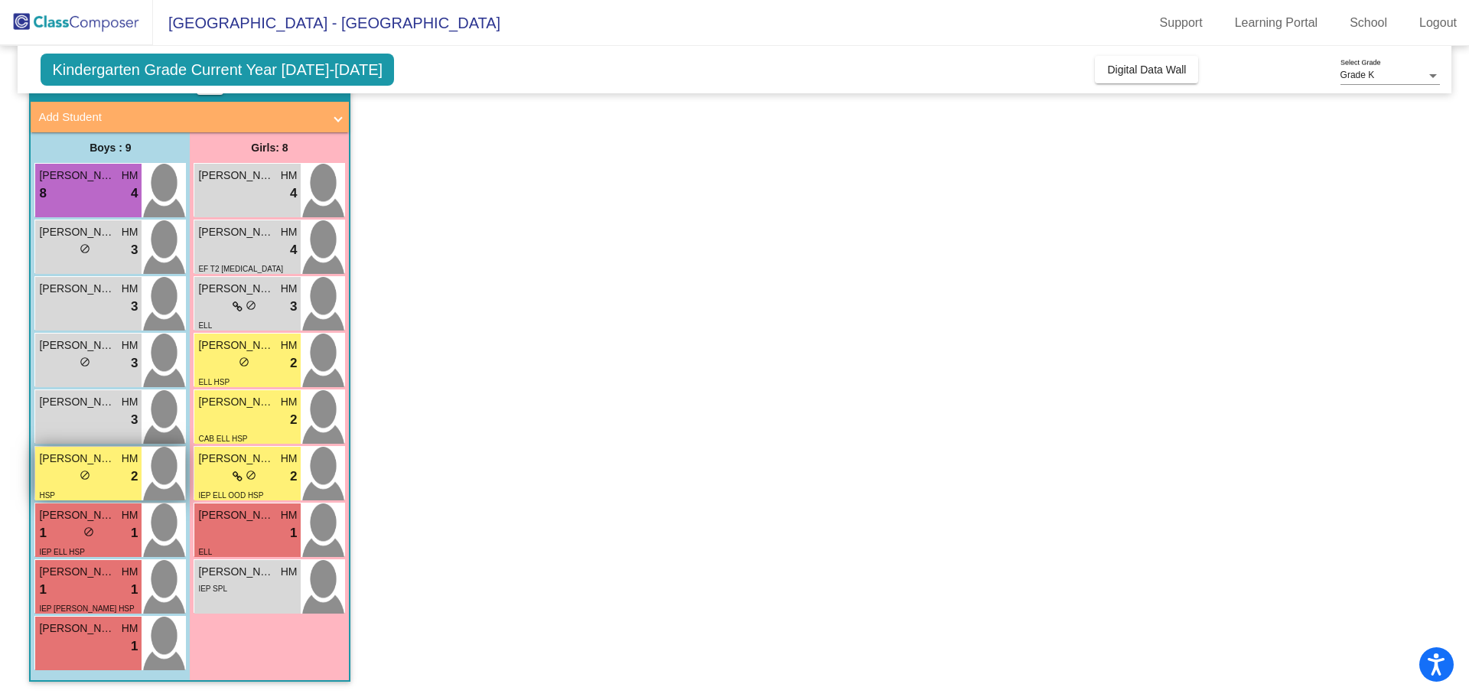
click at [135, 473] on span "2" at bounding box center [134, 477] width 7 height 20
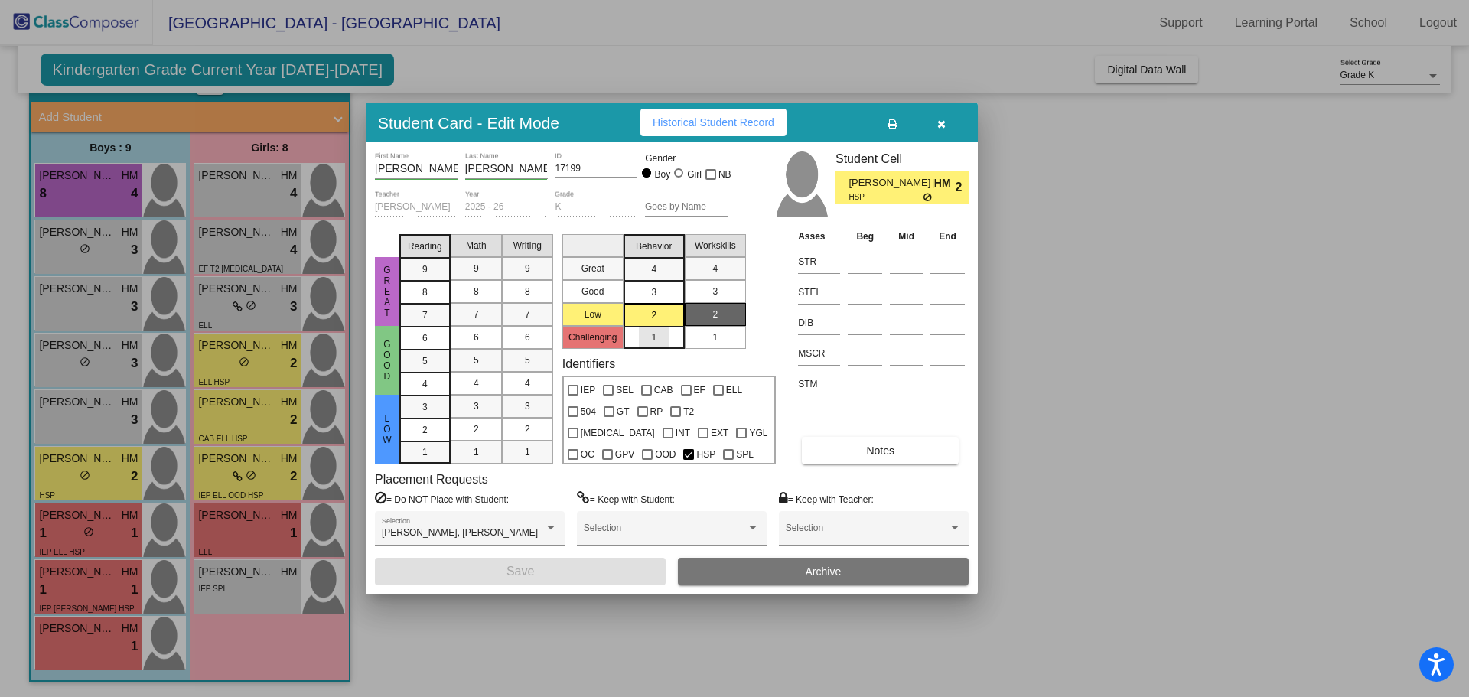
click at [654, 336] on span "1" at bounding box center [653, 338] width 5 height 14
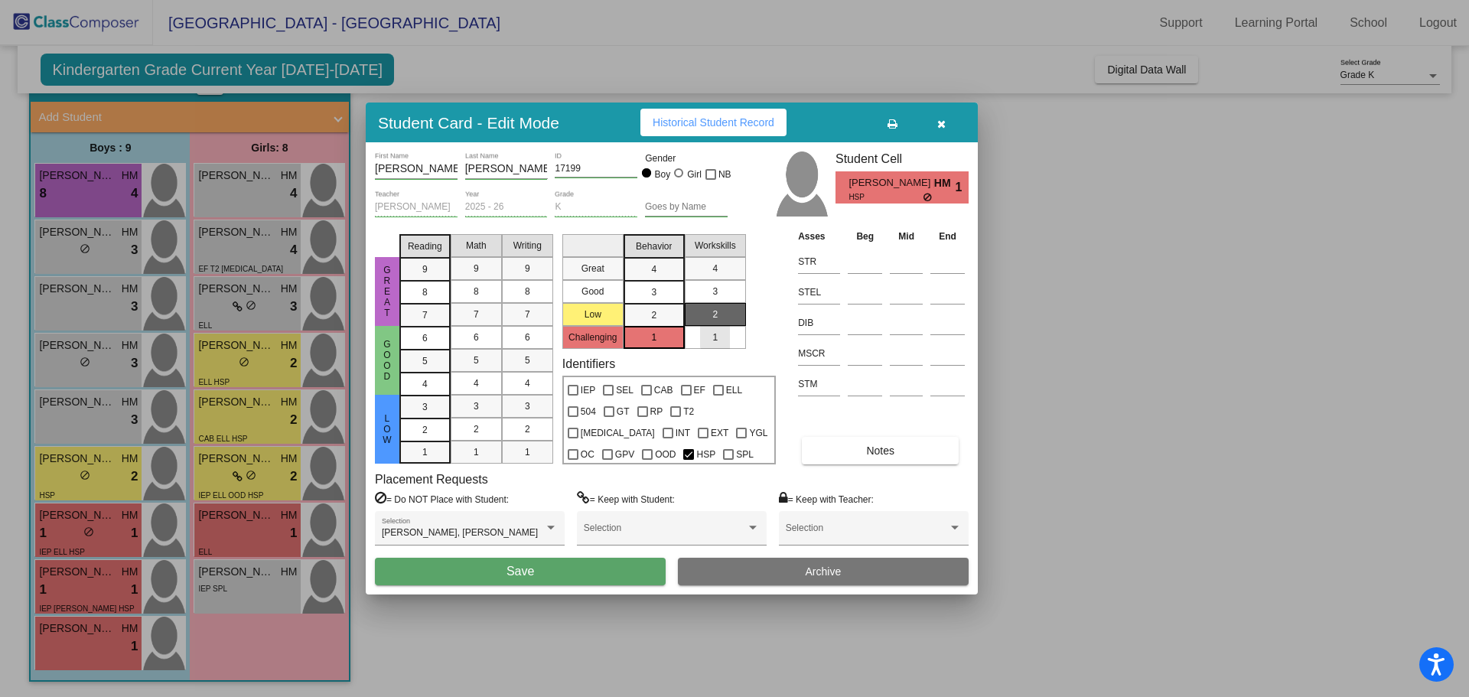
click at [726, 335] on div "1" at bounding box center [715, 337] width 30 height 23
click at [655, 318] on span "2" at bounding box center [653, 315] width 5 height 14
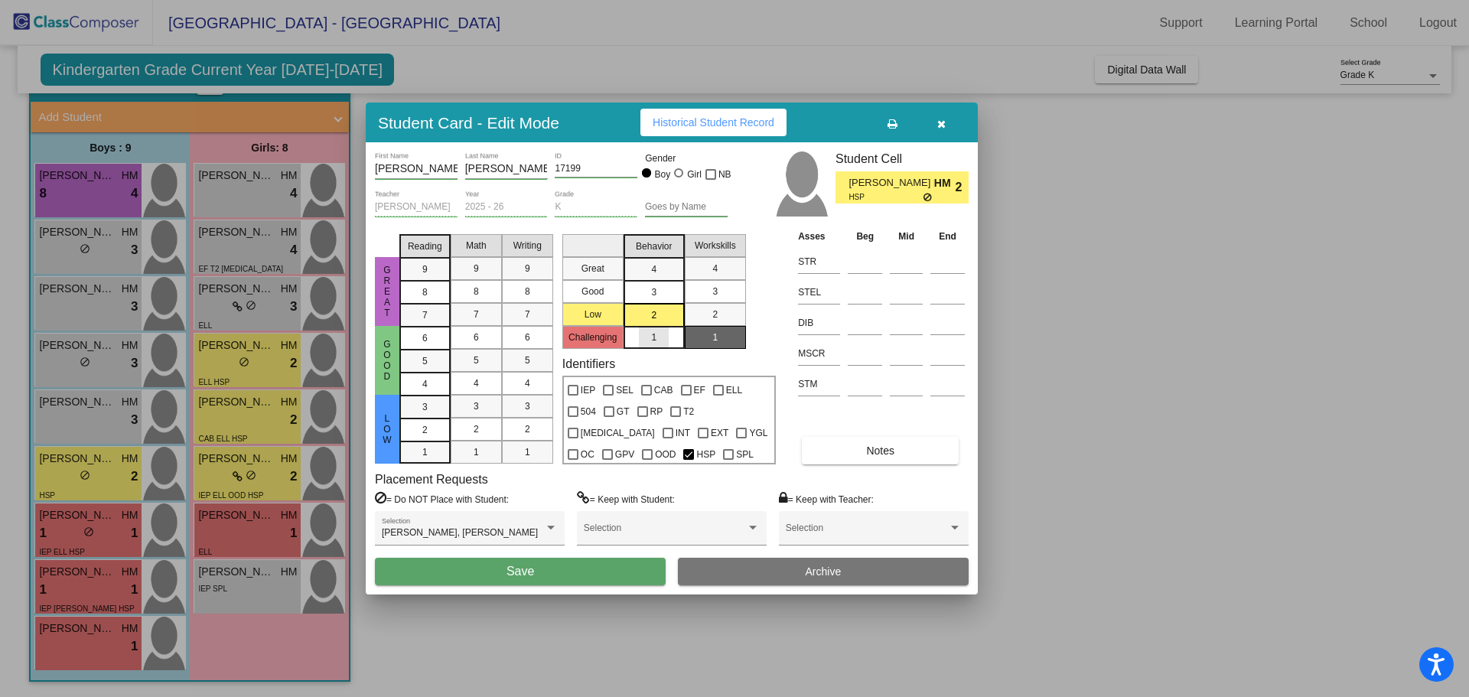
click at [656, 335] on span "1" at bounding box center [653, 338] width 5 height 14
click at [658, 316] on div "2" at bounding box center [654, 315] width 30 height 23
click at [569, 575] on button "Save" at bounding box center [520, 572] width 291 height 28
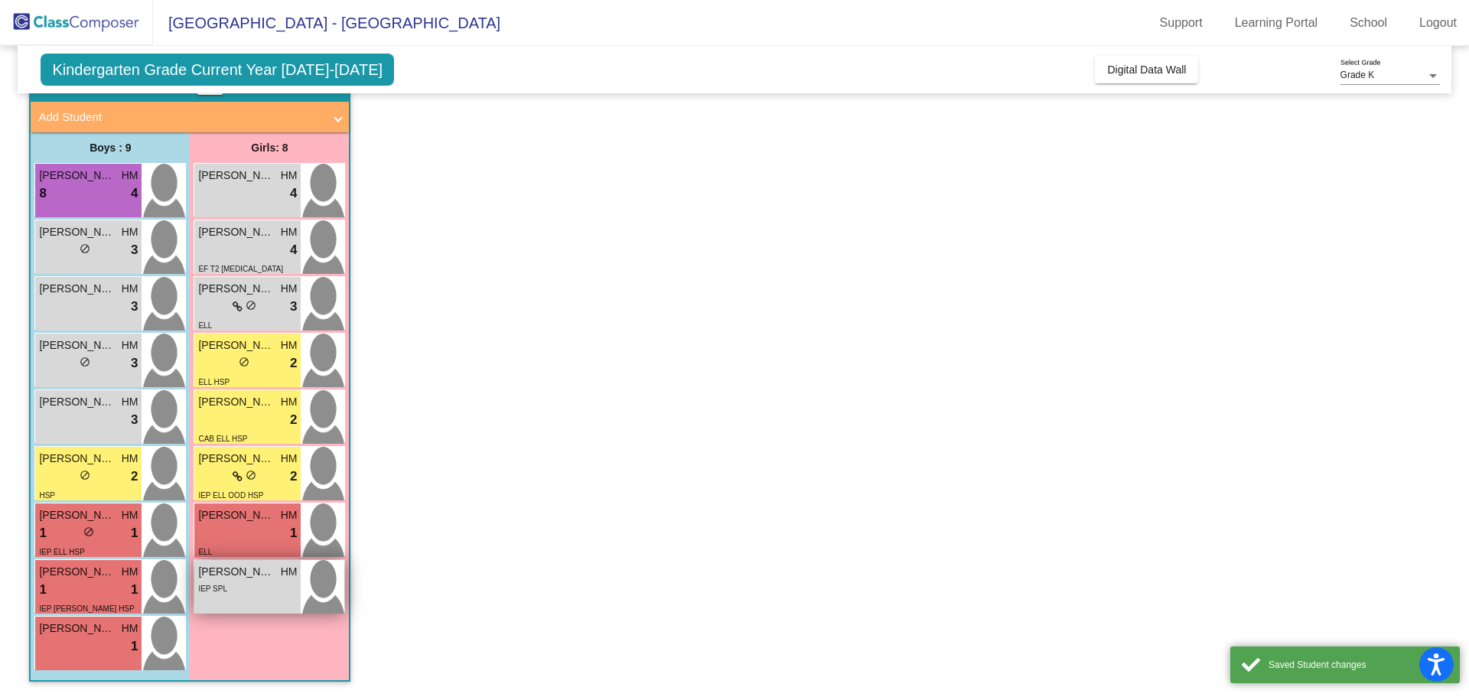
click at [261, 585] on div "IEP SPL" at bounding box center [247, 588] width 99 height 16
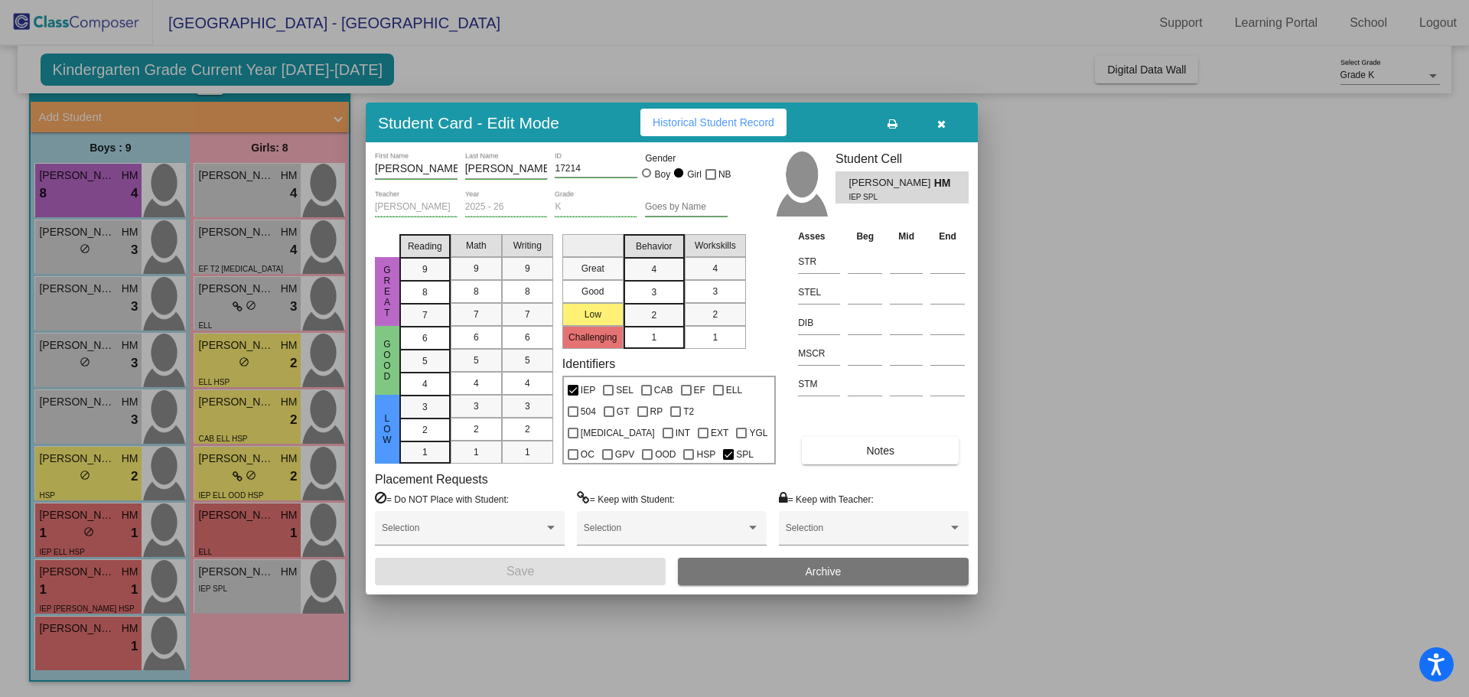
click at [943, 119] on icon "button" at bounding box center [941, 124] width 8 height 11
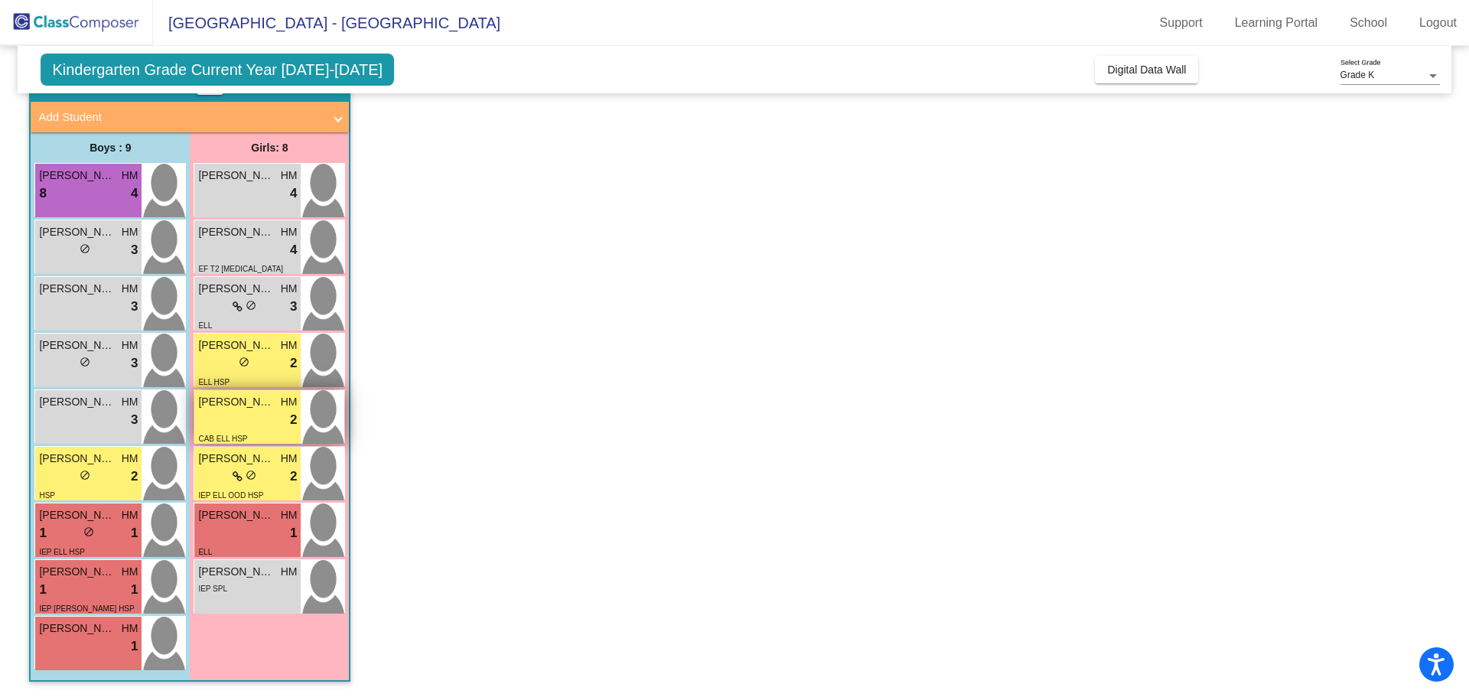
click at [292, 416] on span "2" at bounding box center [293, 420] width 7 height 20
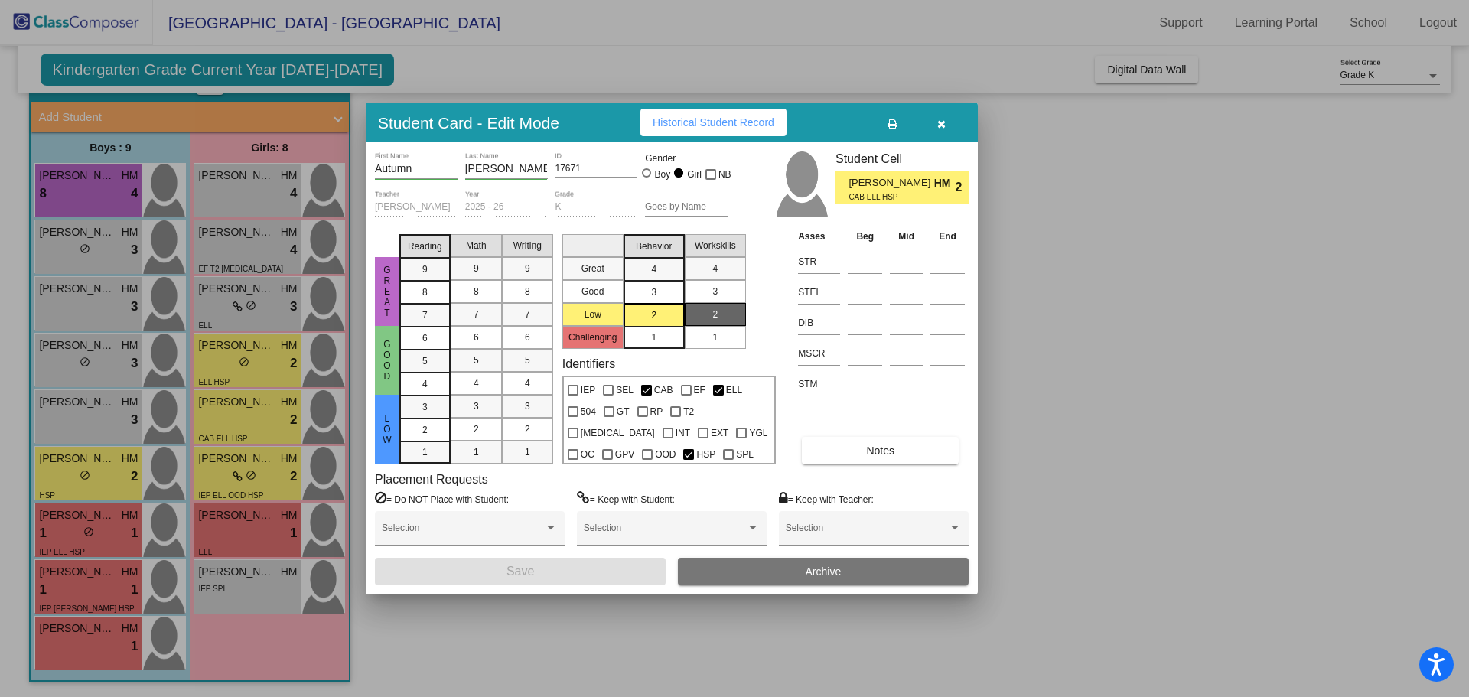
click at [938, 122] on icon "button" at bounding box center [941, 124] width 8 height 11
